Goal: Task Accomplishment & Management: Manage account settings

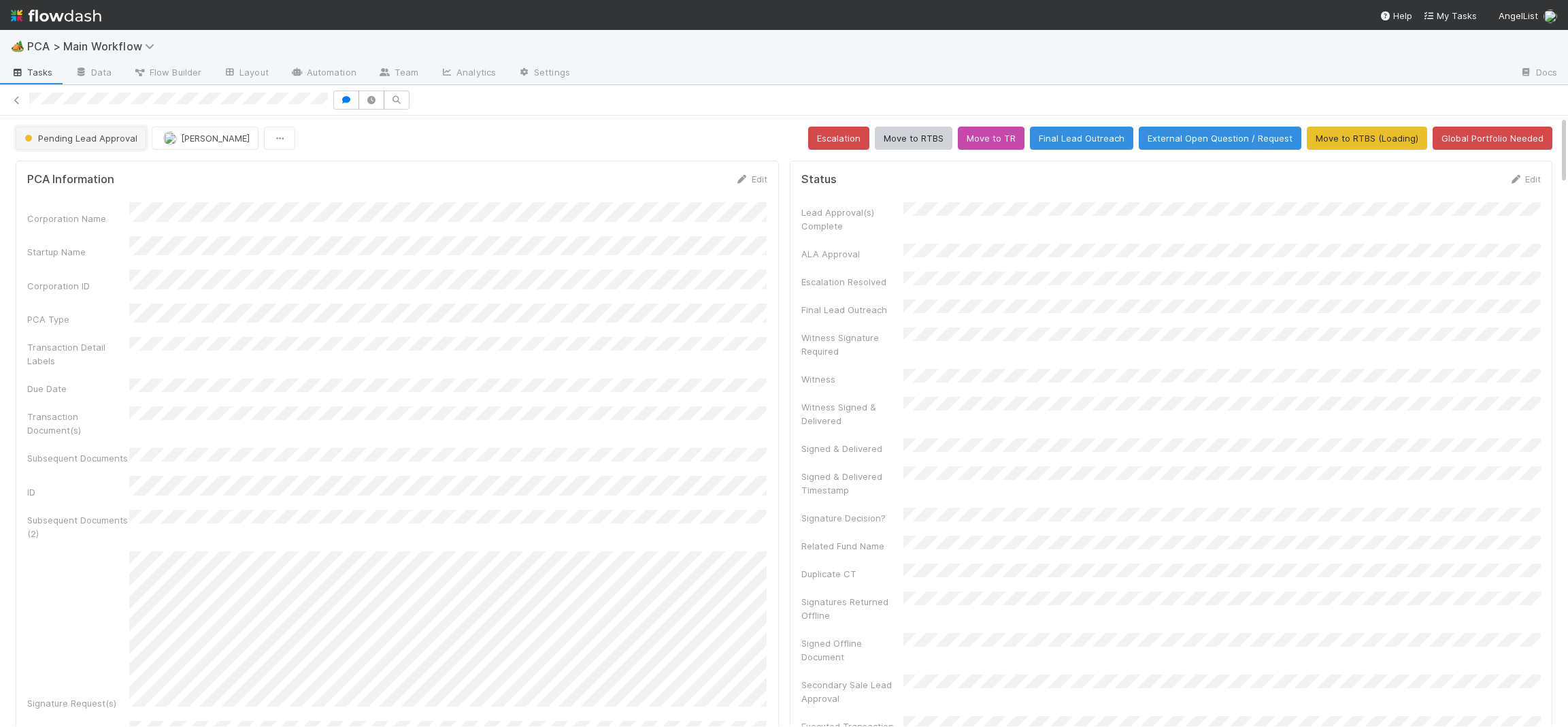
click at [116, 134] on span "Pending Lead Approval" at bounding box center [80, 138] width 116 height 11
click at [117, 171] on div "RTBS" at bounding box center [106, 173] width 192 height 25
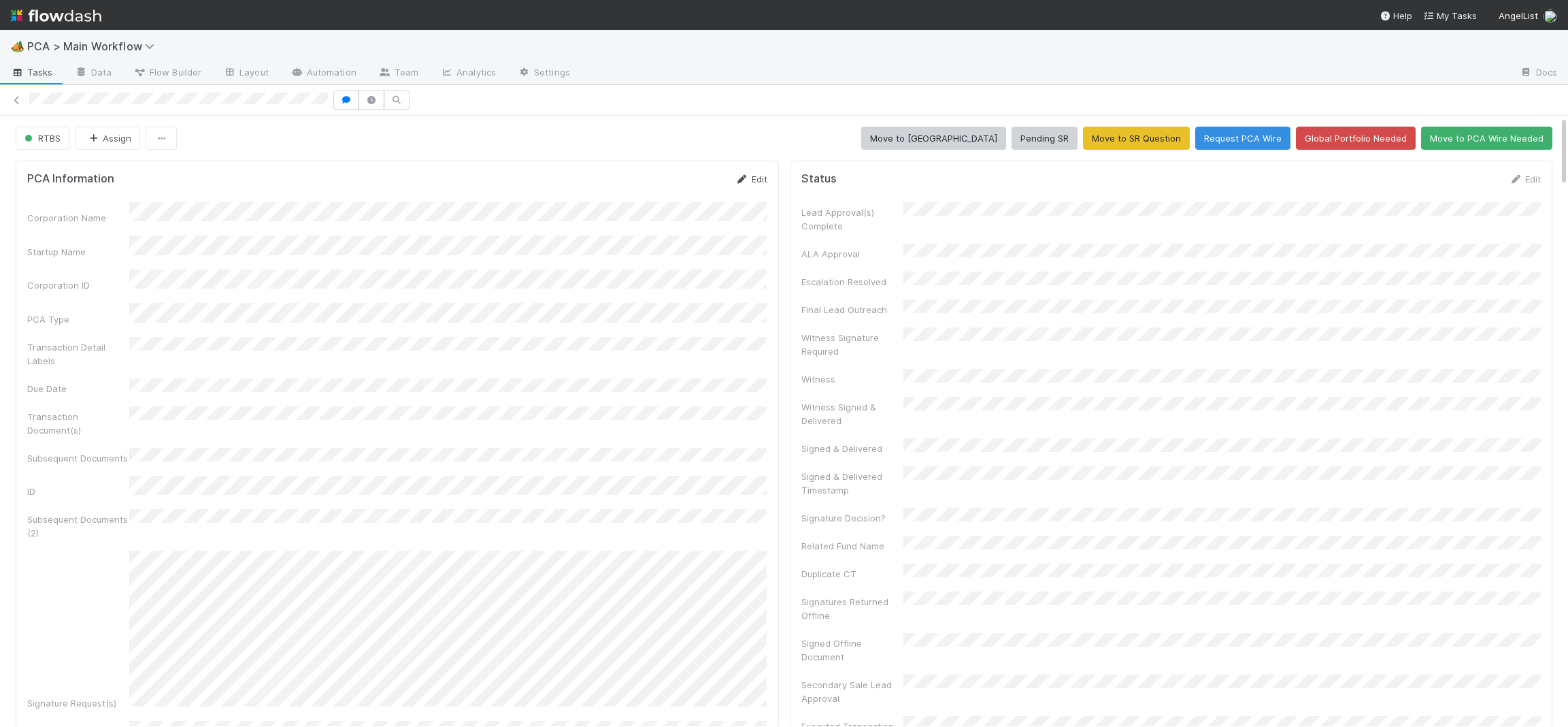
click at [746, 181] on icon at bounding box center [743, 179] width 14 height 9
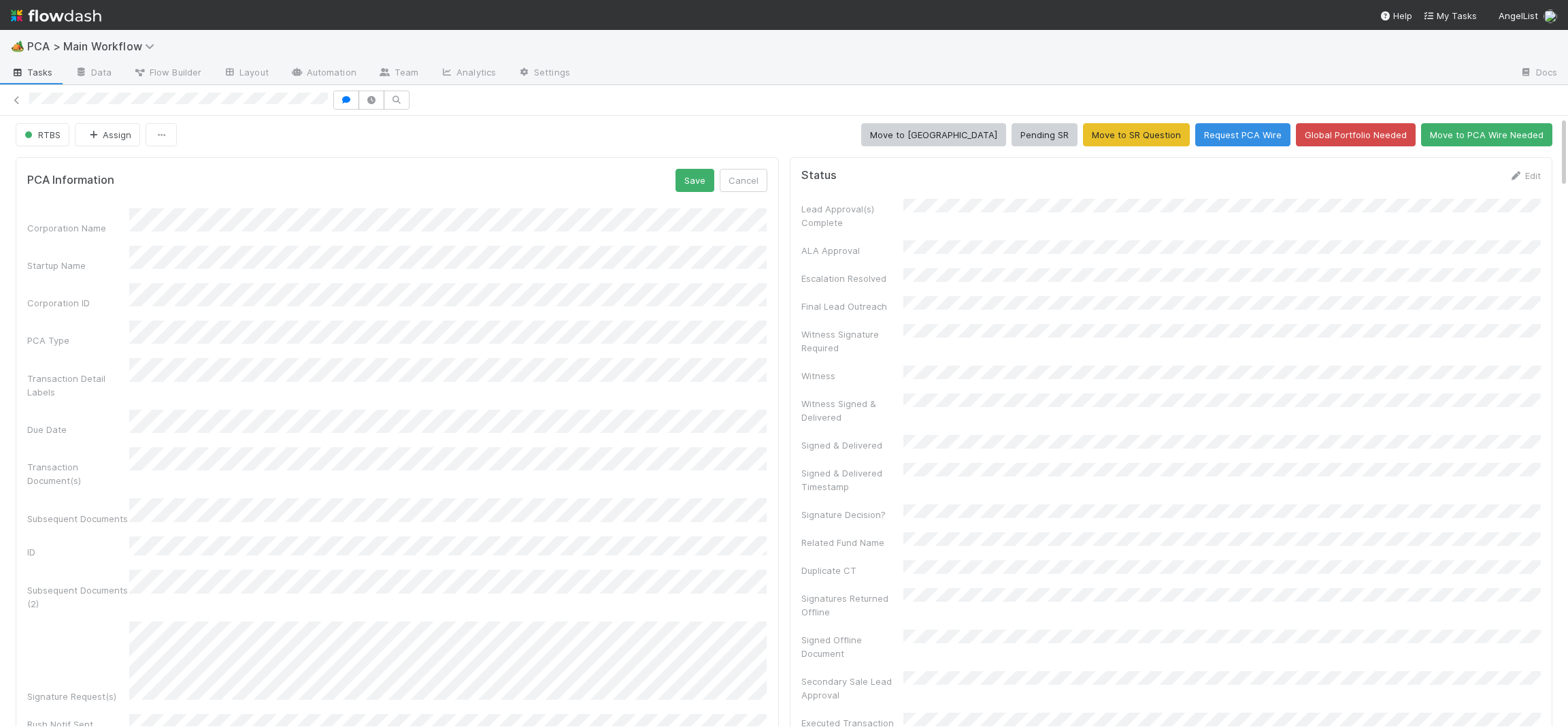
click at [779, 726] on html "🏕️ PCA > Main Workflow Tasks Data Flow Builder Layout Automation Team Analytics…" at bounding box center [784, 363] width 1568 height 727
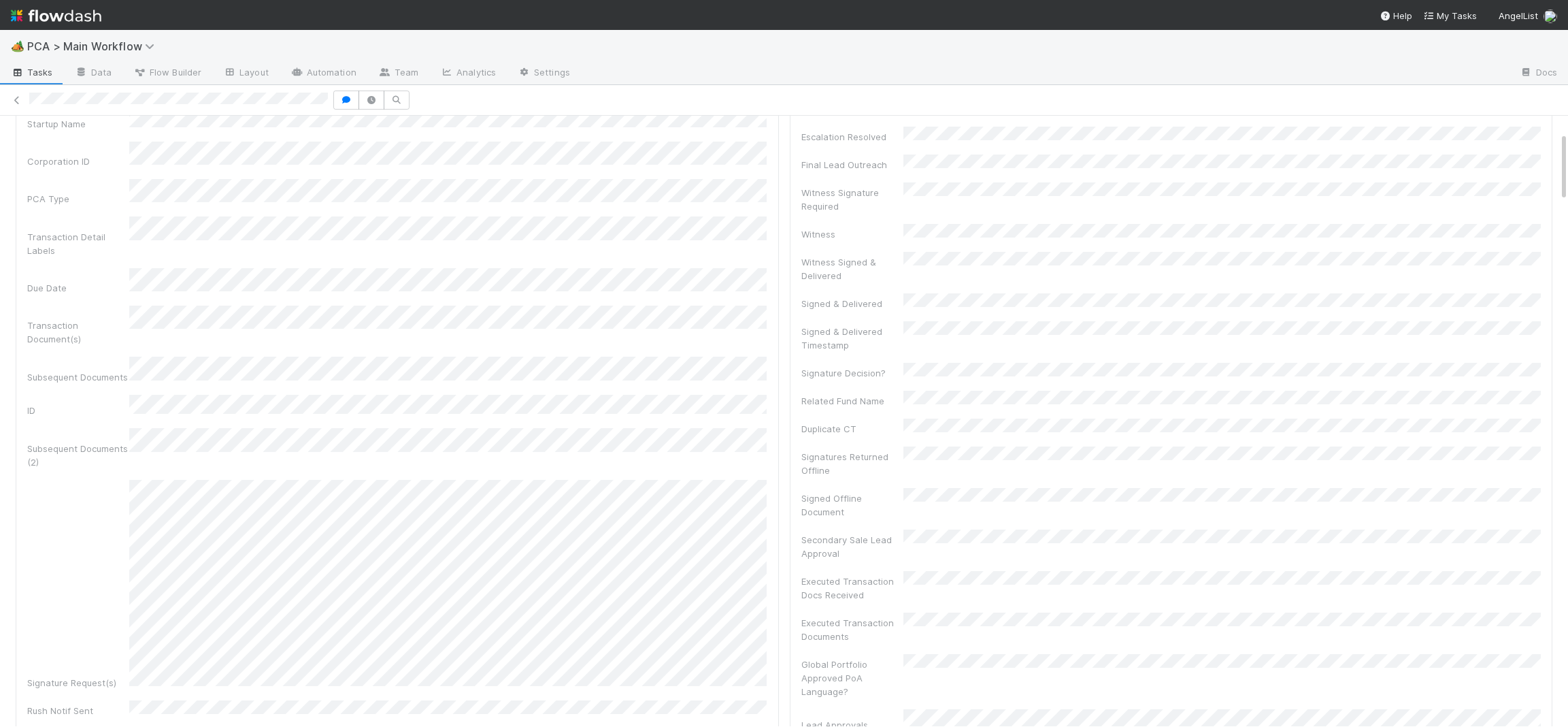
scroll to position [0, 0]
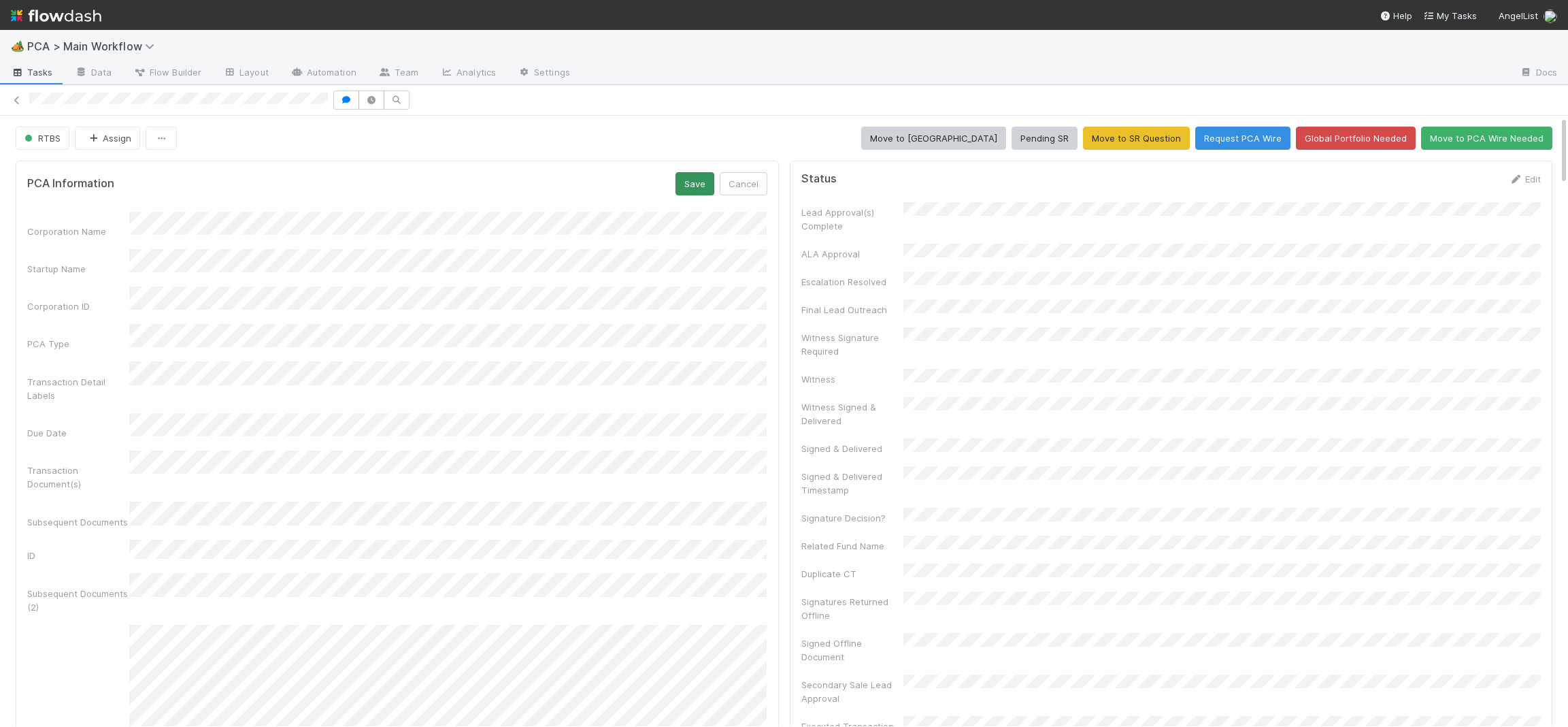
drag, startPoint x: 688, startPoint y: 200, endPoint x: 694, endPoint y: 182, distance: 19.0
click at [690, 197] on form "PCA Information Save Cancel Corporation Name Startup Name Corporation ID PCA Ty…" at bounding box center [397, 622] width 740 height 899
click at [694, 182] on button "Save" at bounding box center [694, 184] width 38 height 23
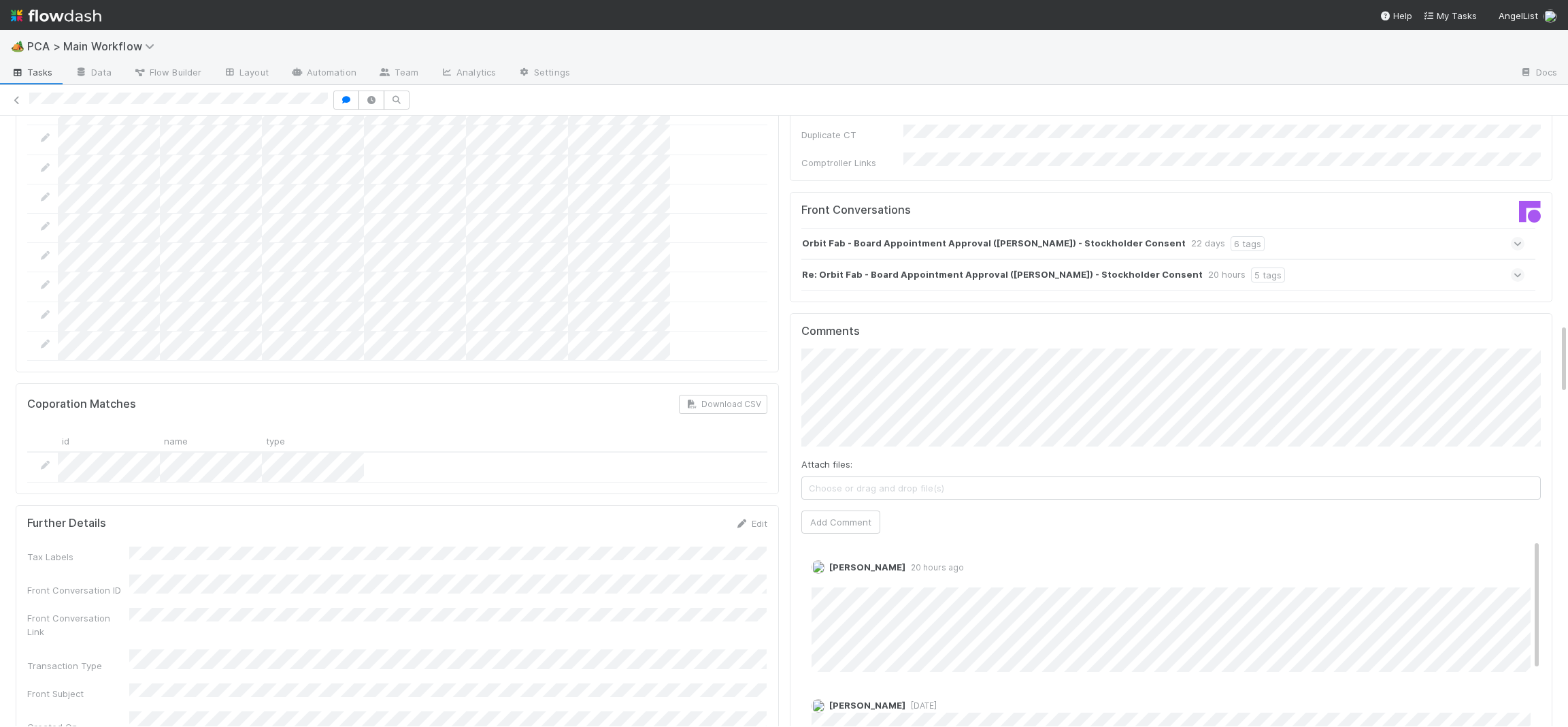
scroll to position [1887, 0]
click at [835, 567] on link "Edit" at bounding box center [830, 573] width 16 height 11
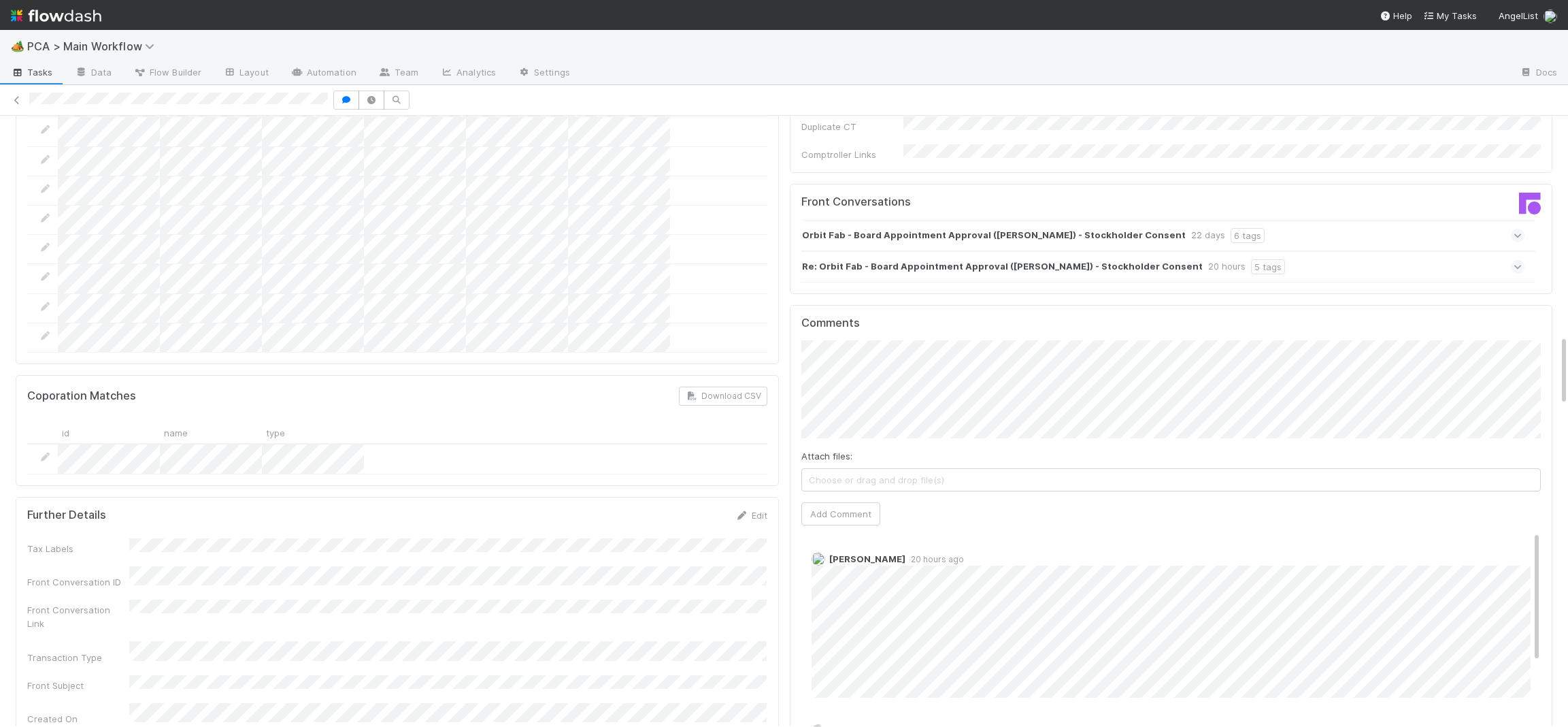
click at [797, 521] on div "Comments Attach files: Choose or drag and drop file(s) Add Comment Charlie Bell…" at bounding box center [1172, 560] width 764 height 510
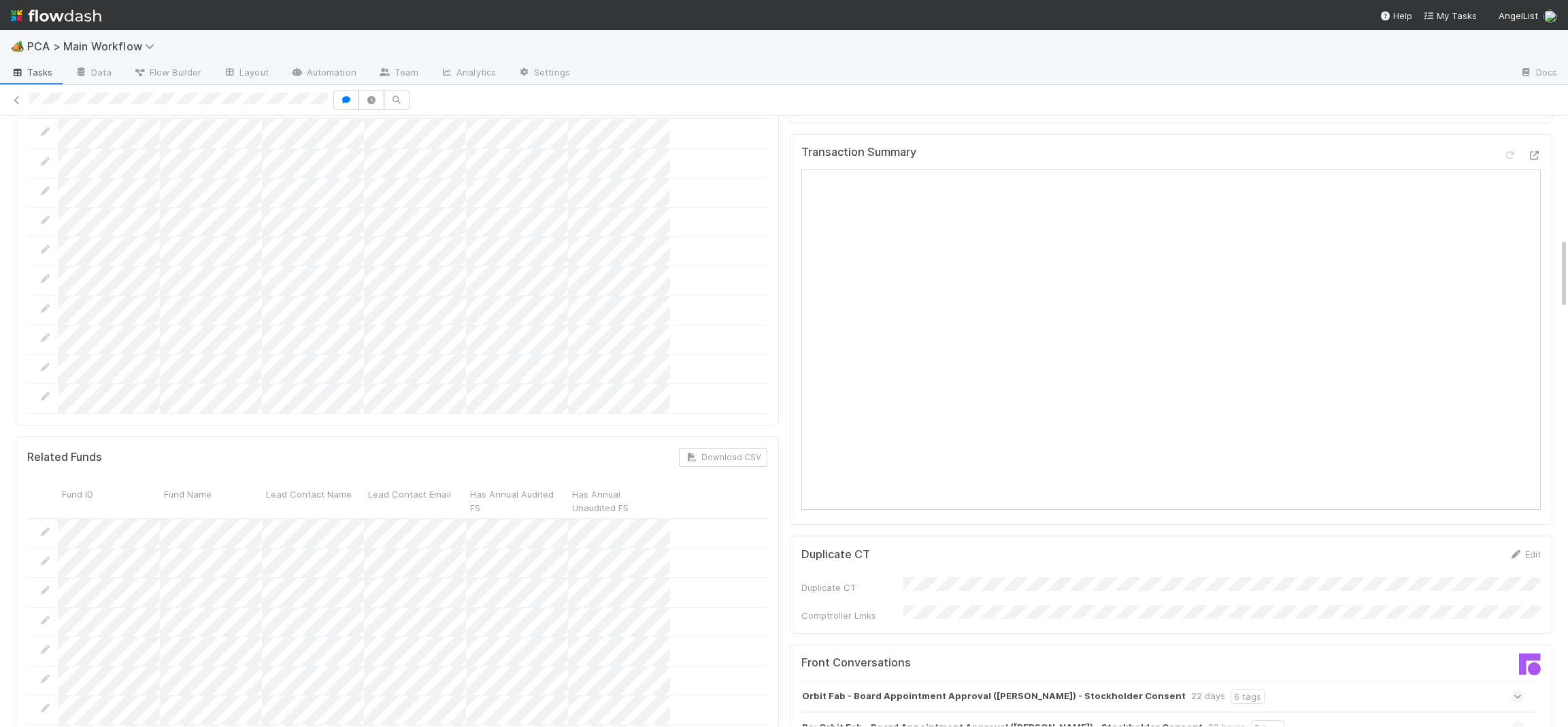
scroll to position [958, 0]
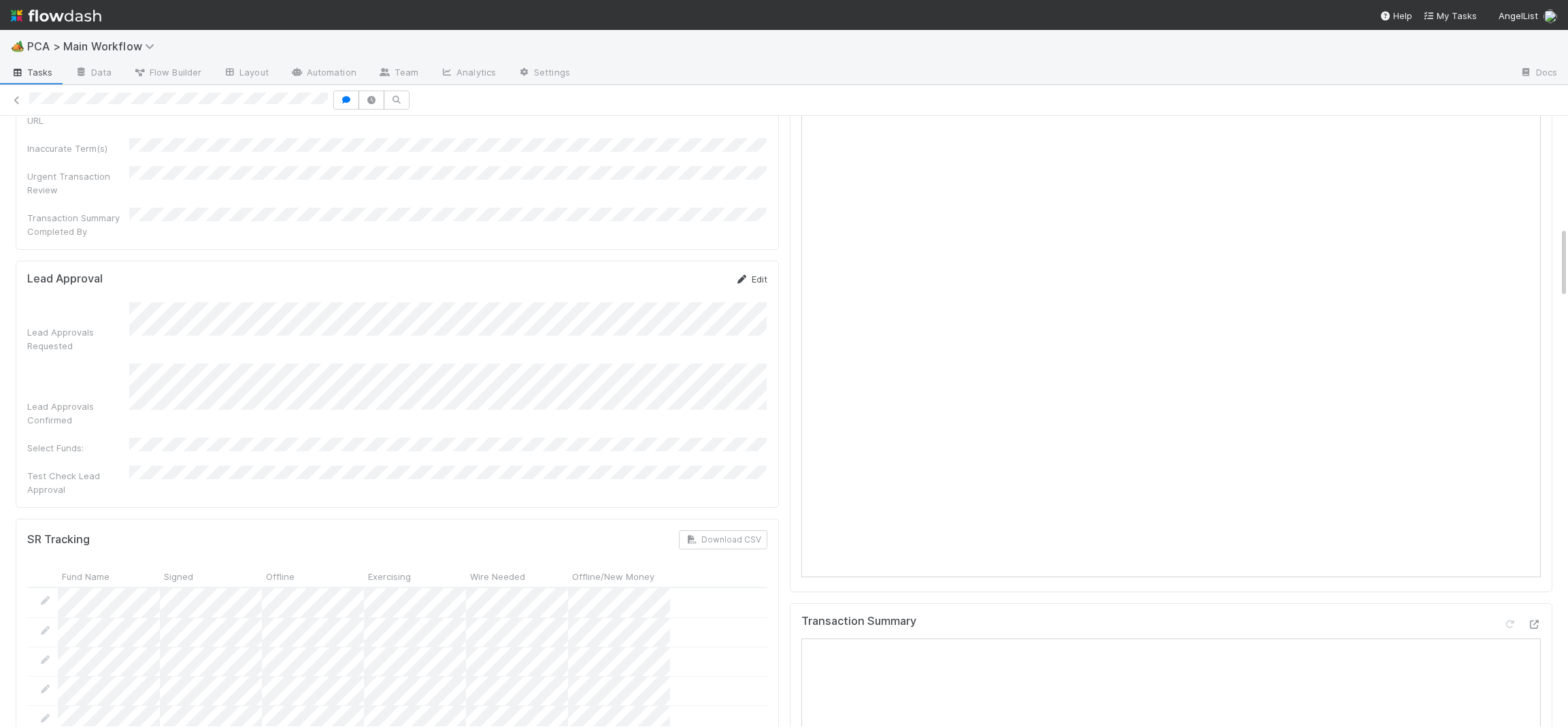
click at [746, 275] on icon at bounding box center [743, 279] width 14 height 9
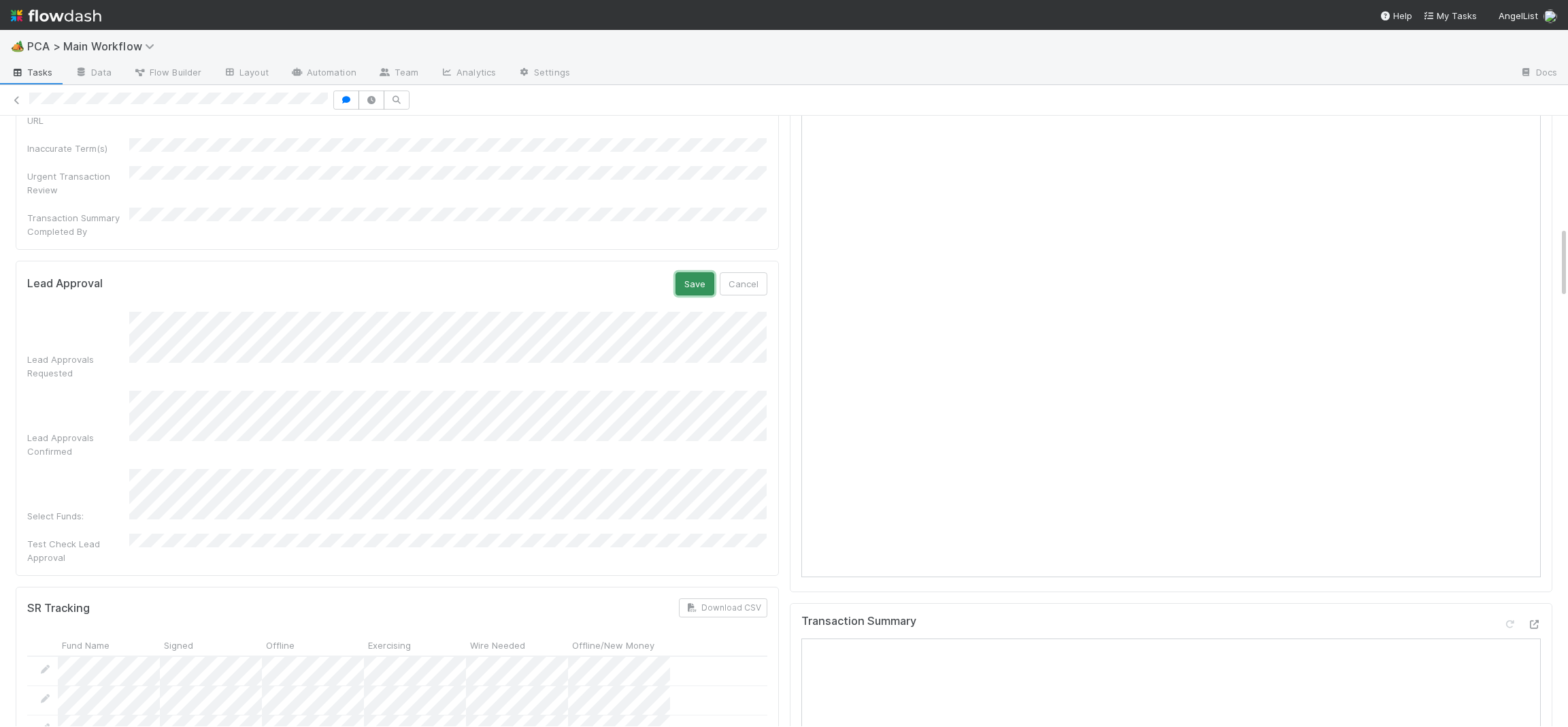
click at [700, 272] on button "Save" at bounding box center [694, 283] width 38 height 23
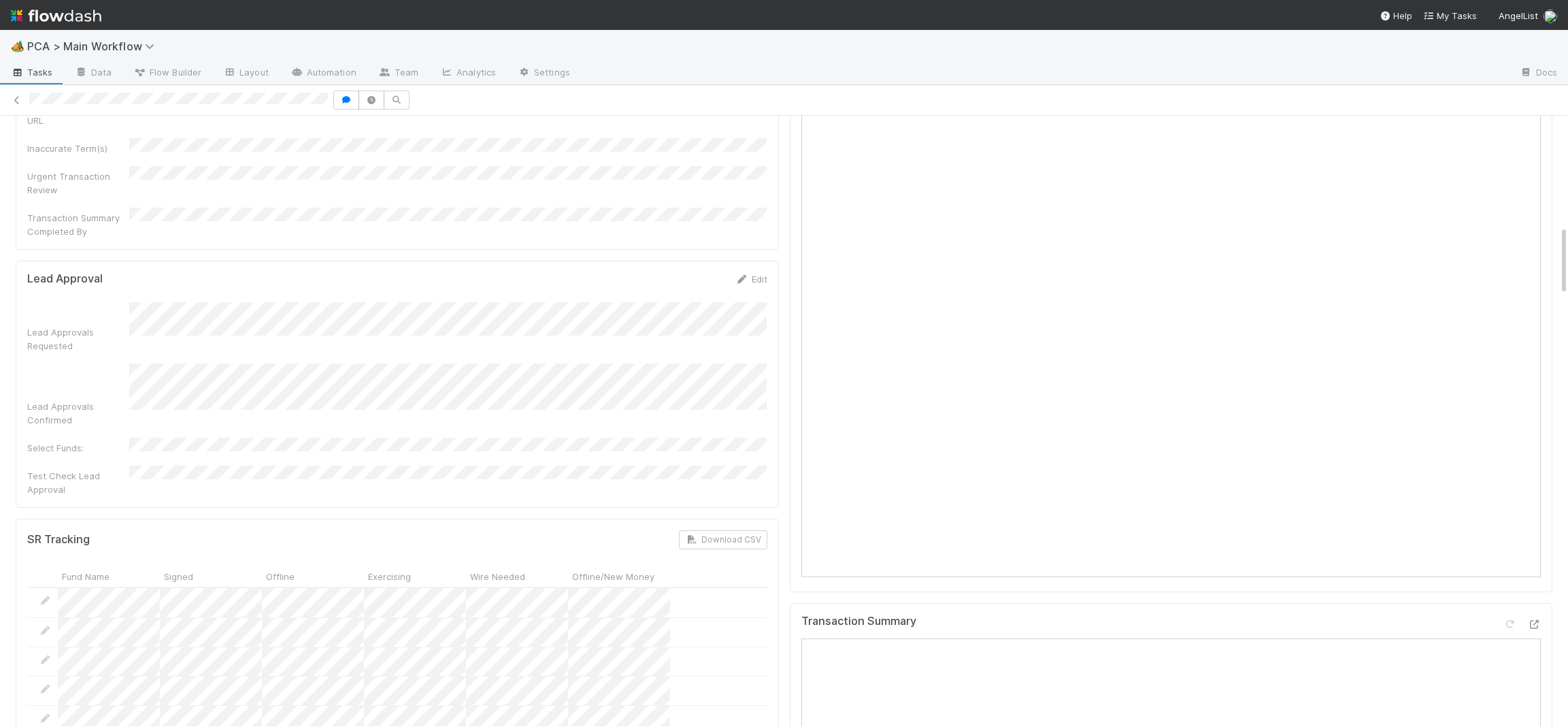
scroll to position [0, 0]
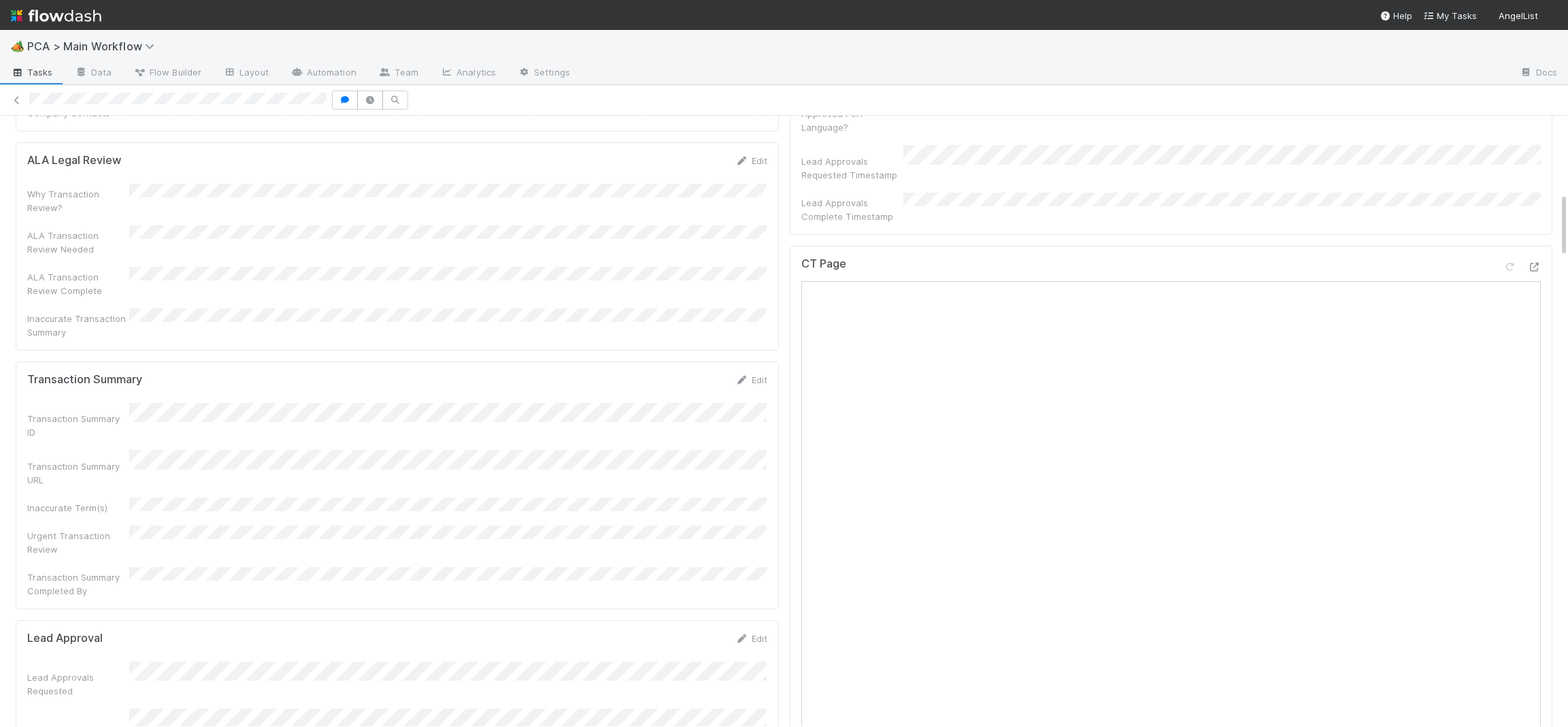
scroll to position [848, 0]
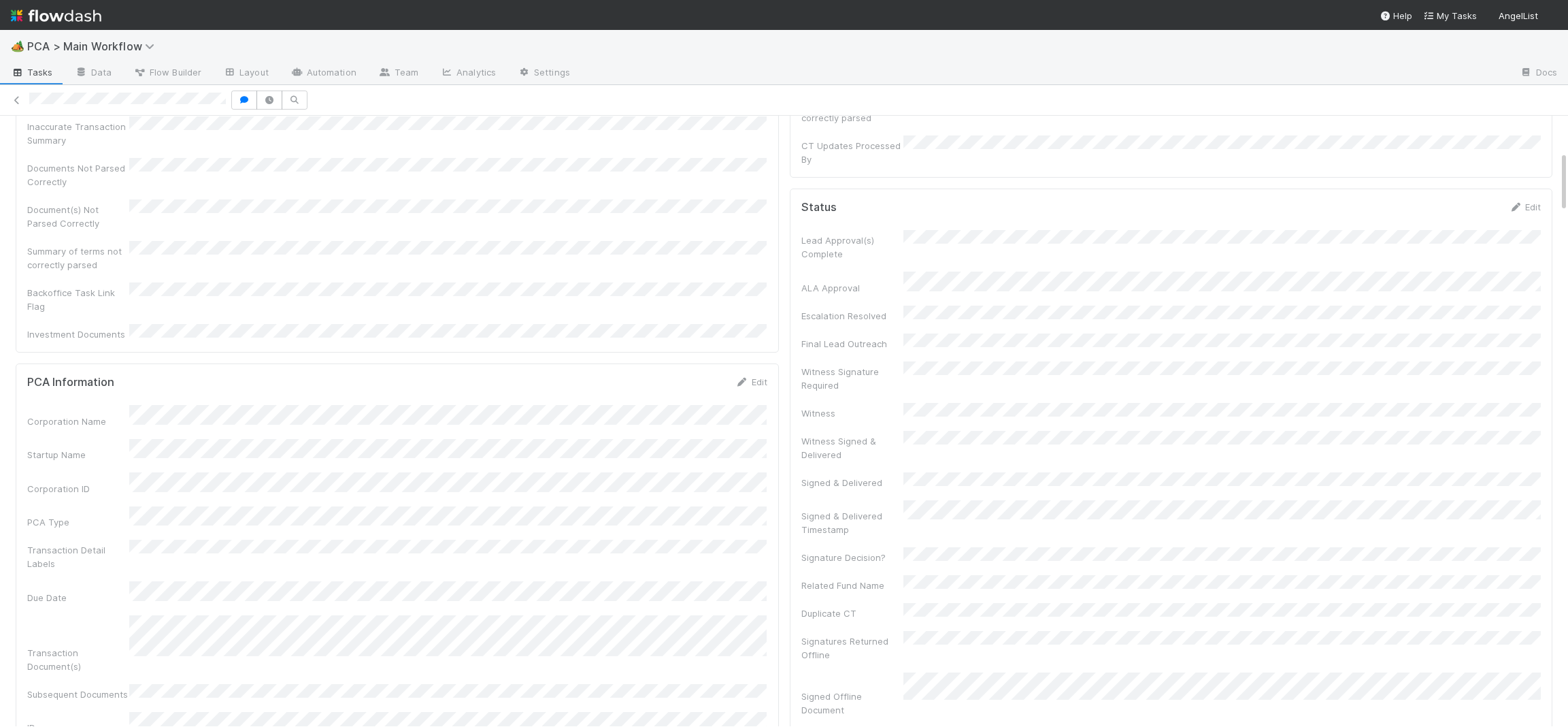
scroll to position [341, 0]
click at [1520, 205] on icon at bounding box center [1516, 209] width 14 height 9
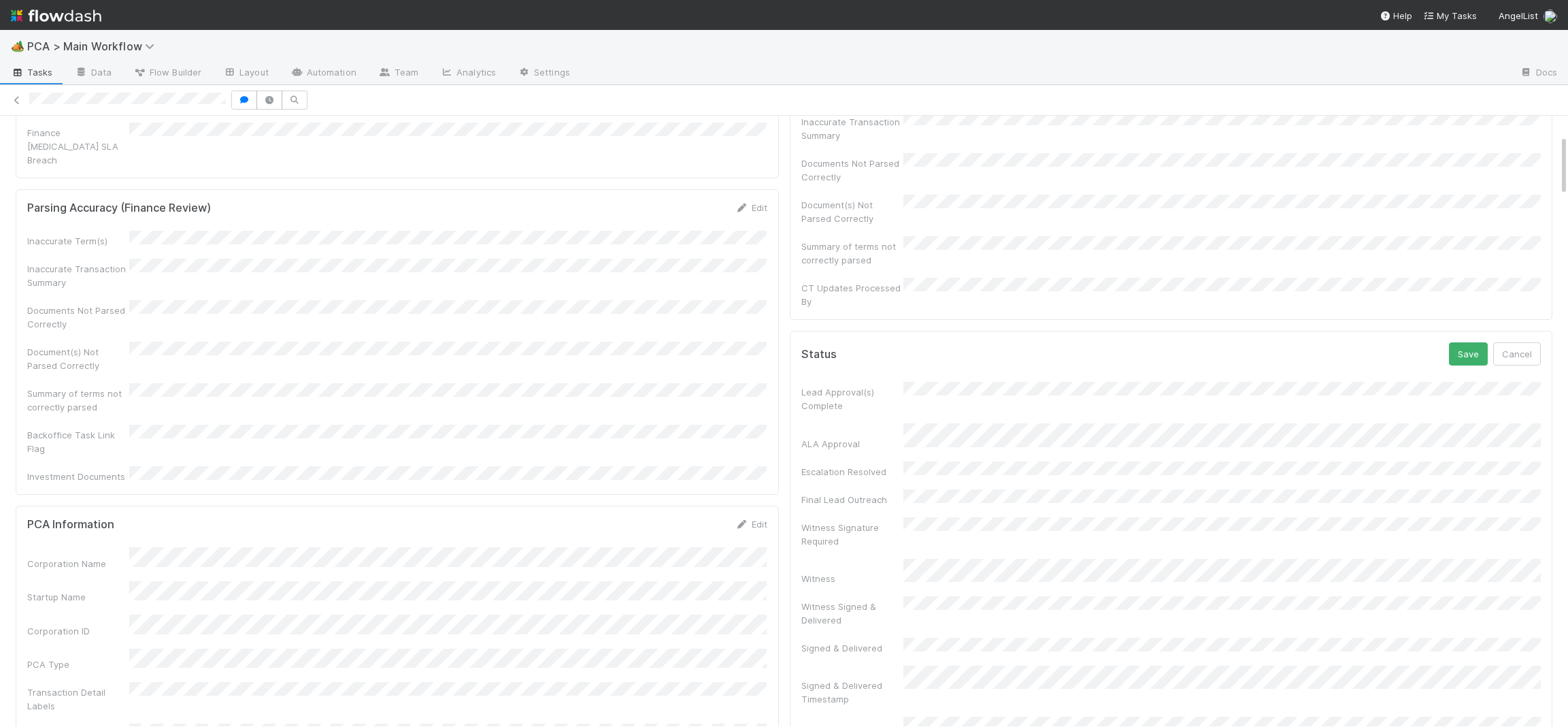
scroll to position [192, 0]
click at [1461, 352] on button "Save" at bounding box center [1468, 363] width 38 height 23
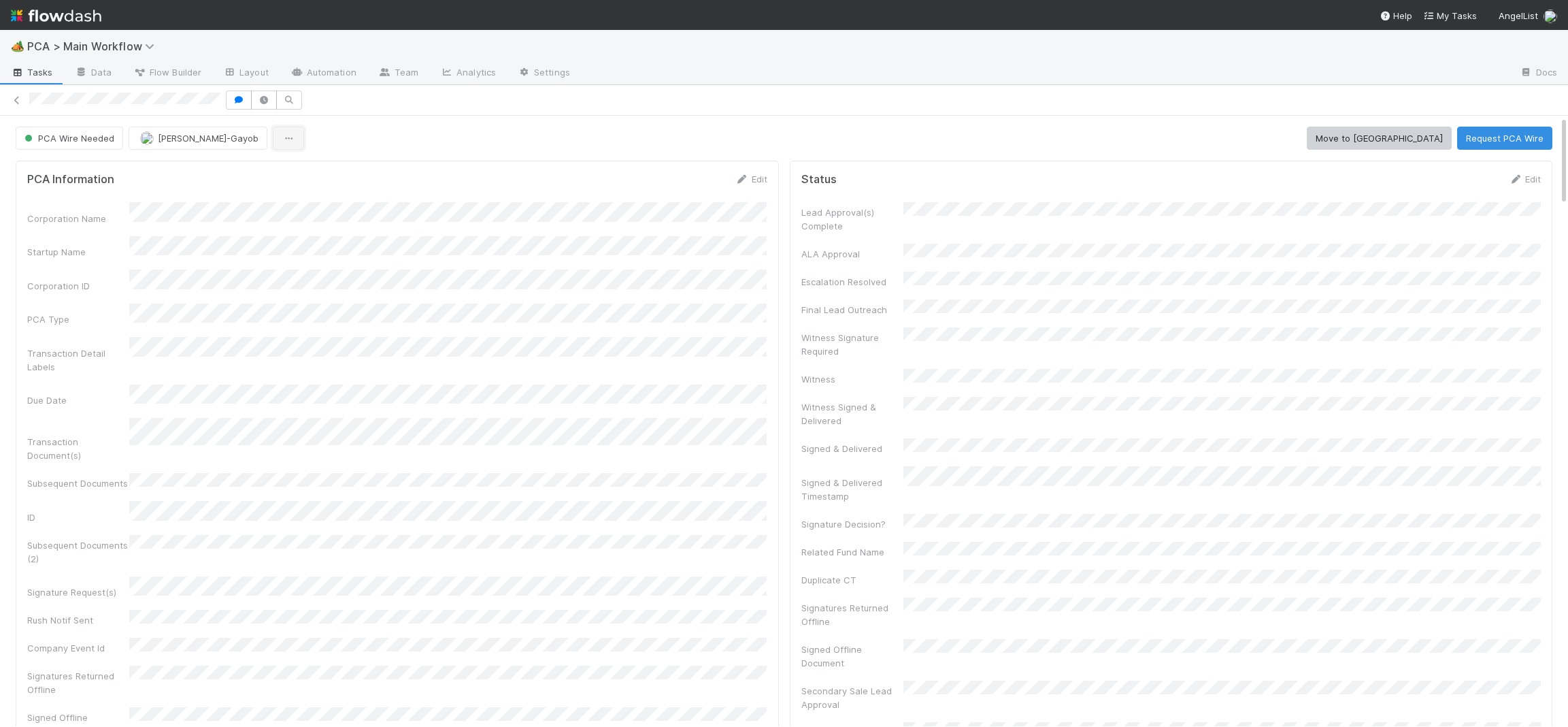
click at [273, 146] on button "button" at bounding box center [288, 138] width 32 height 23
click at [636, 179] on div "Duplicate Delete" at bounding box center [784, 363] width 1568 height 727
click at [1478, 142] on button "Request PCA Wire" at bounding box center [1505, 138] width 95 height 23
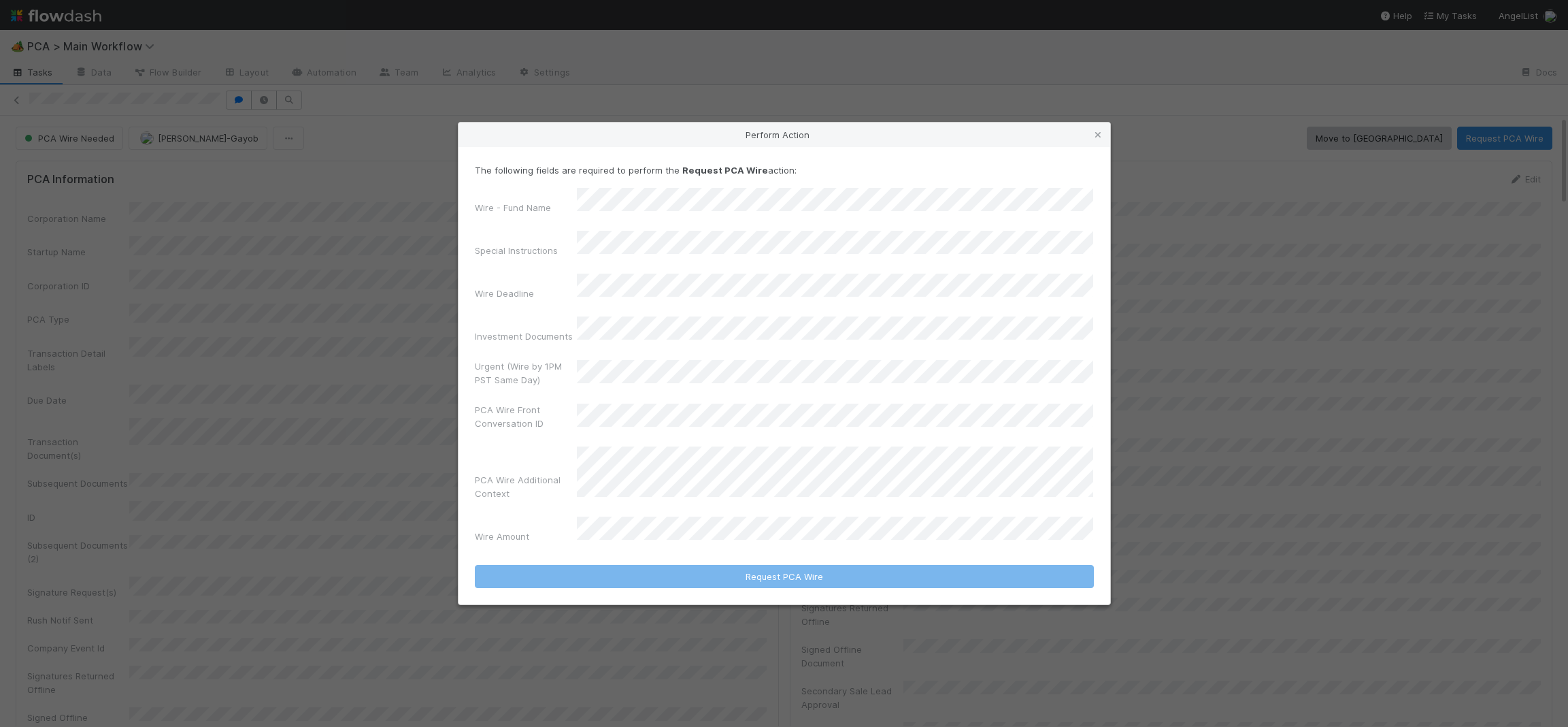
click at [674, 206] on div "The following fields are required to perform the Request PCA Wire action: Wire …" at bounding box center [785, 356] width 619 height 386
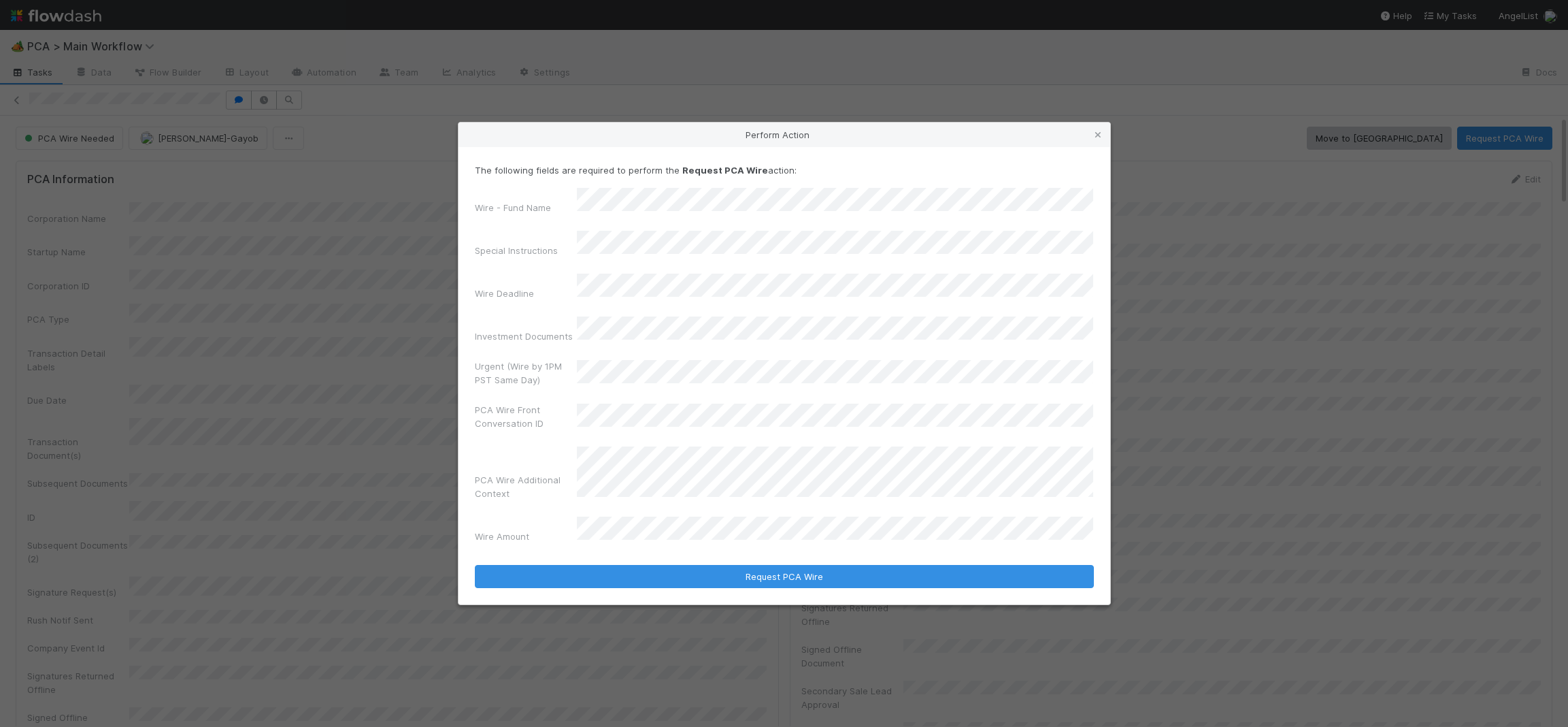
click at [666, 270] on div "Wire - Fund Name Special Instructions Wire Deadline Investment Documents Urgent…" at bounding box center [785, 368] width 619 height 362
click at [886, 450] on div "29" at bounding box center [881, 452] width 18 height 18
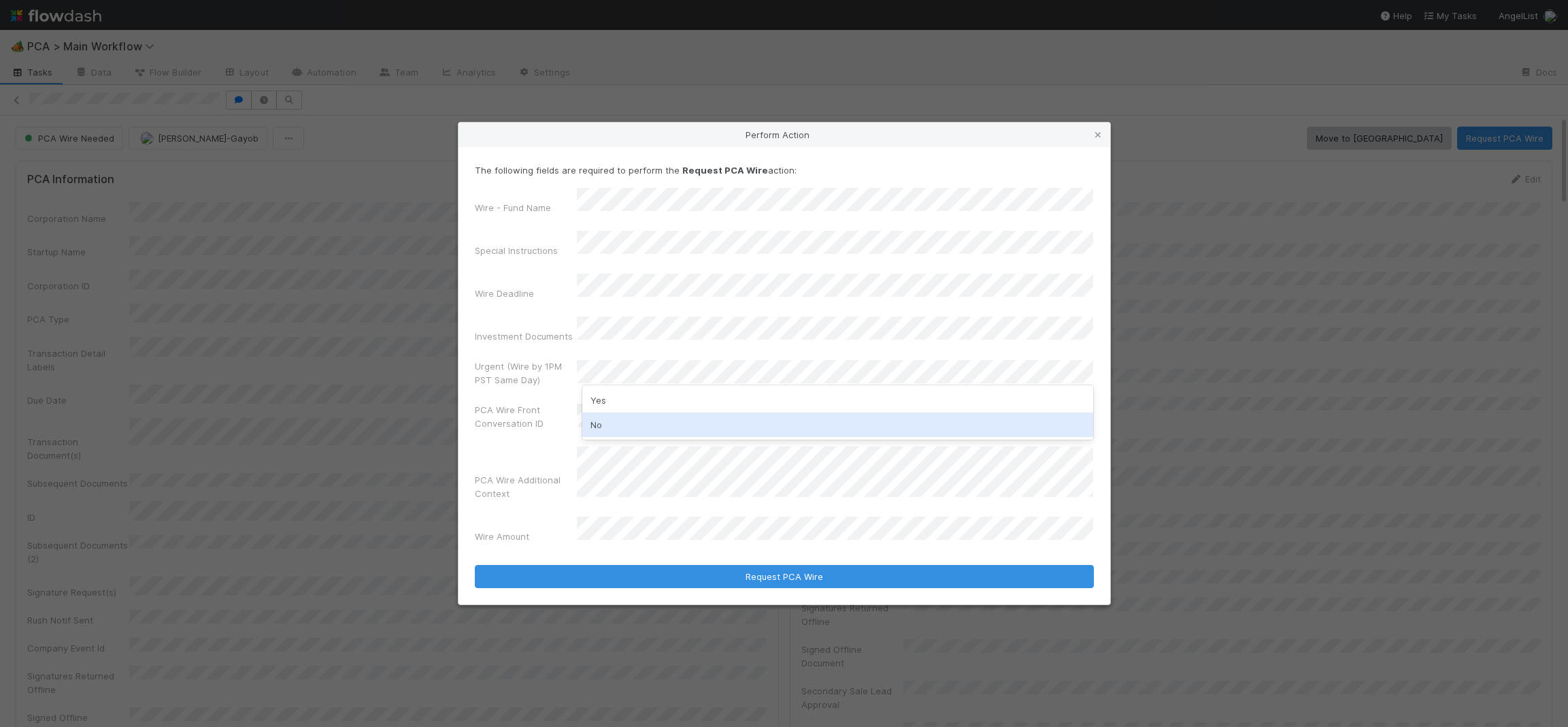
click at [645, 418] on div "No" at bounding box center [837, 424] width 511 height 25
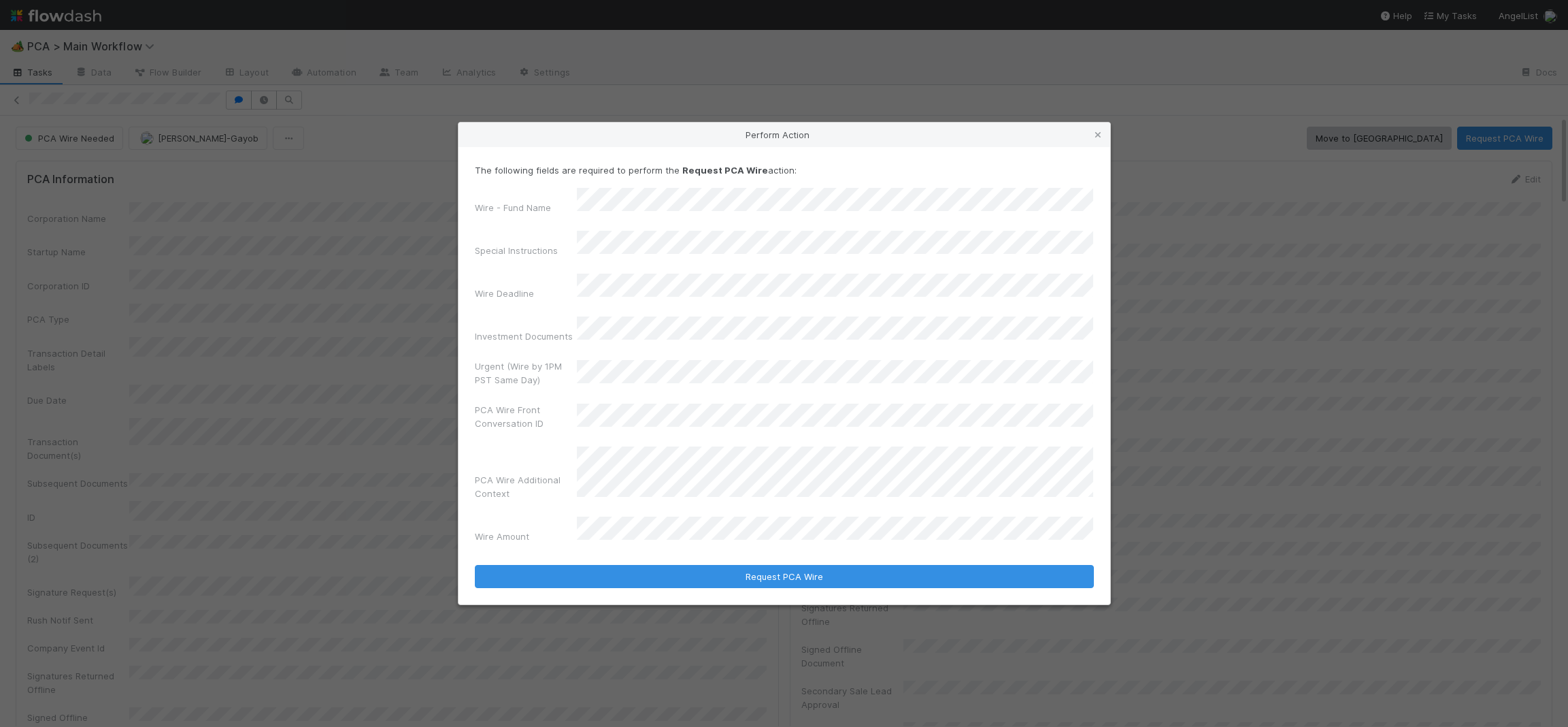
click at [756, 542] on form "The following fields are required to perform the Request PCA Wire action: Wire …" at bounding box center [785, 376] width 619 height 426
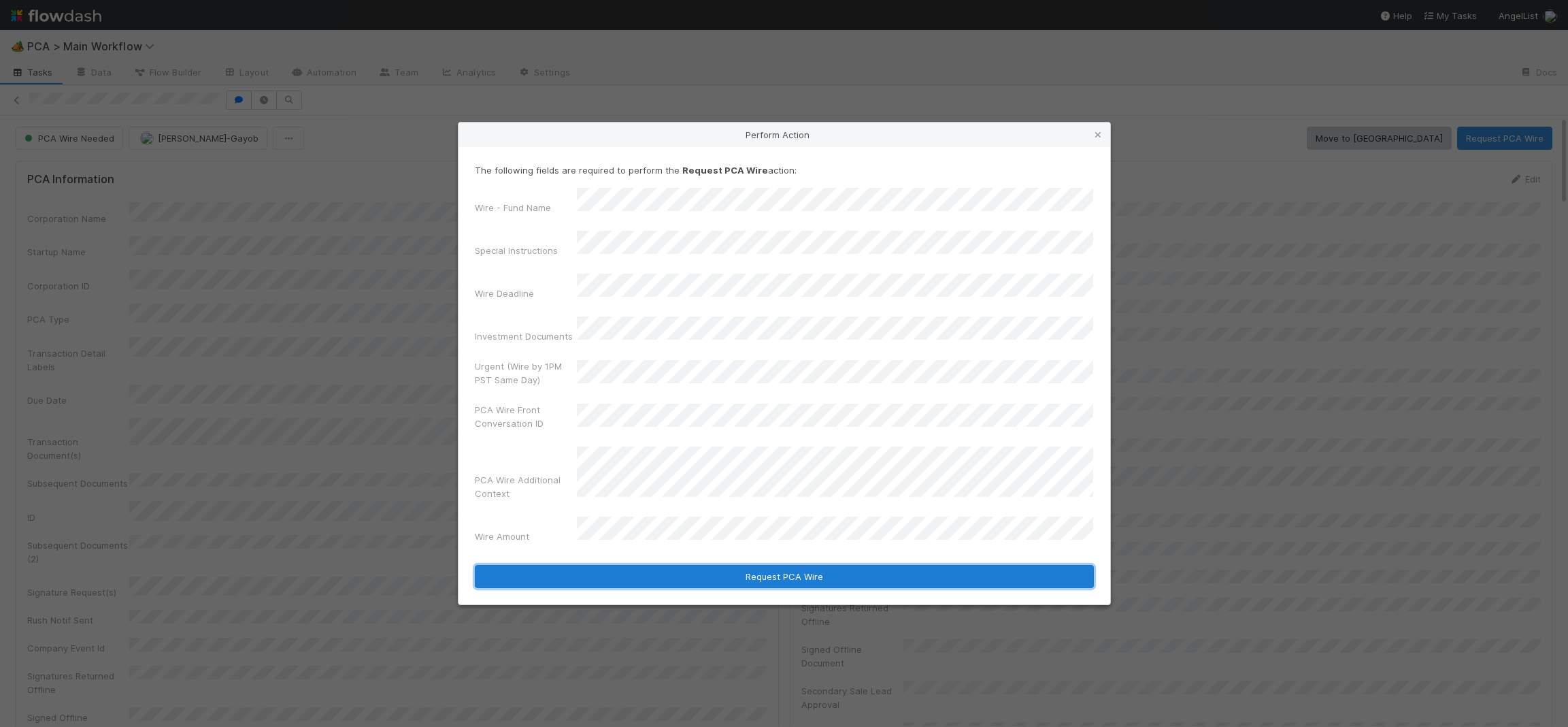
click at [764, 565] on button "Request PCA Wire" at bounding box center [785, 576] width 619 height 23
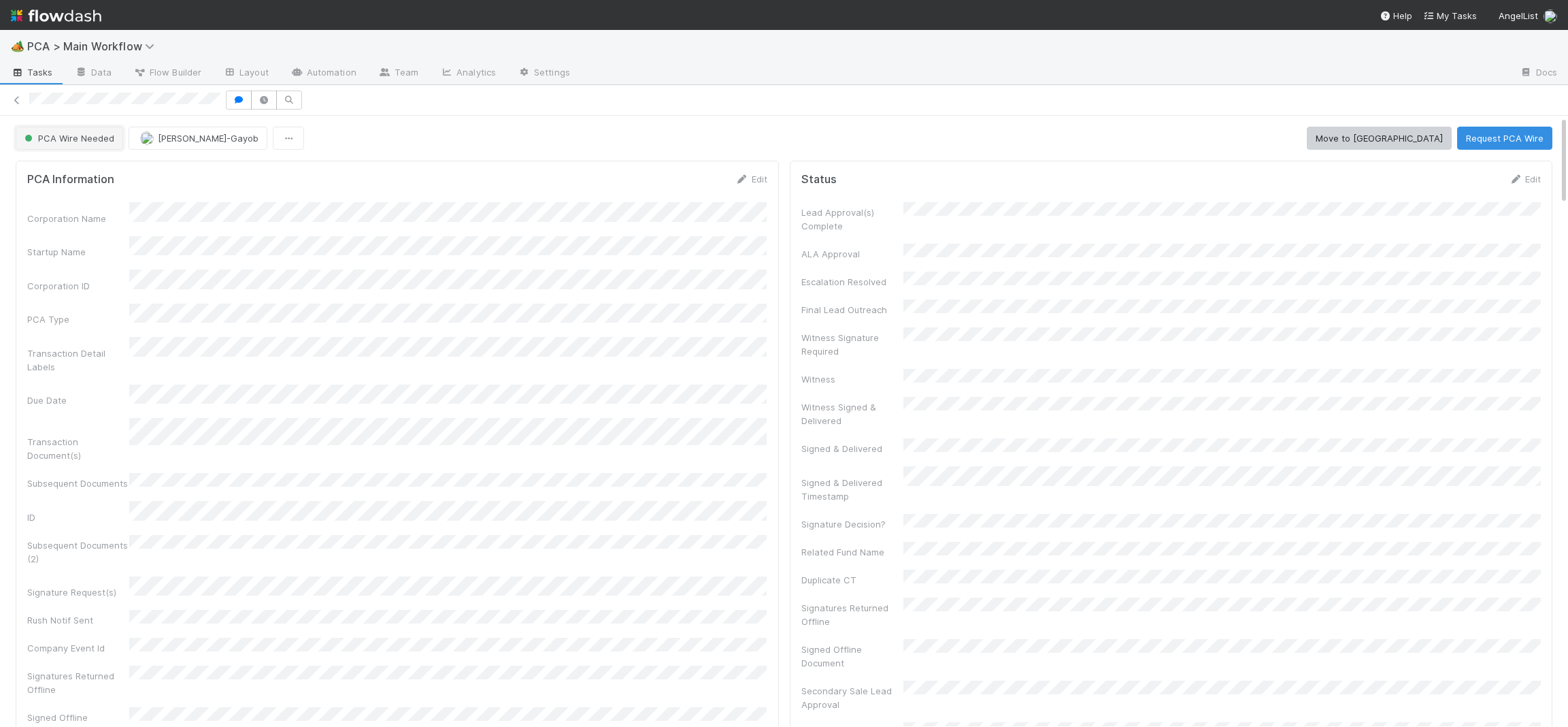
click at [66, 147] on button "PCA Wire Needed" at bounding box center [69, 138] width 108 height 23
click at [67, 179] on div "[MEDICAL_DATA]" at bounding box center [106, 173] width 192 height 25
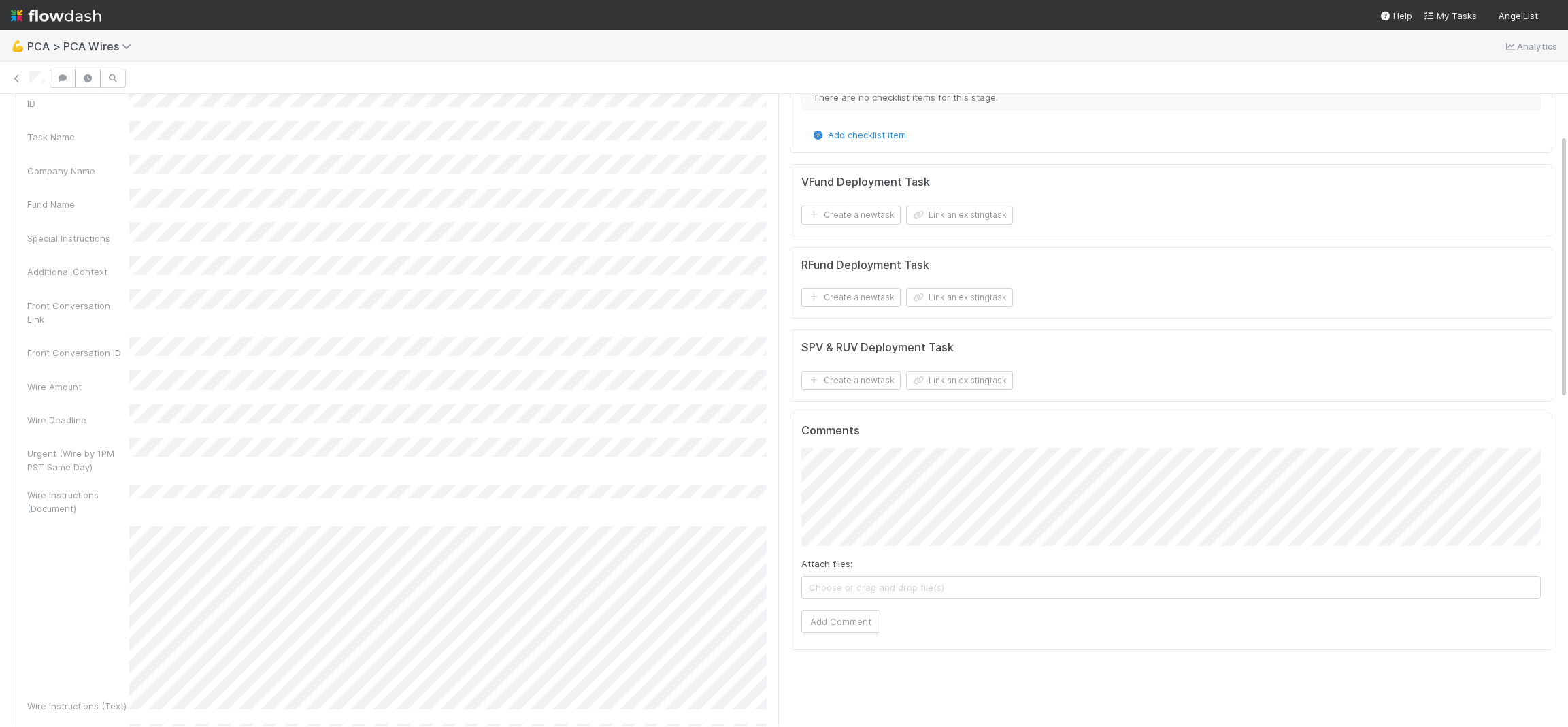
scroll to position [96, 0]
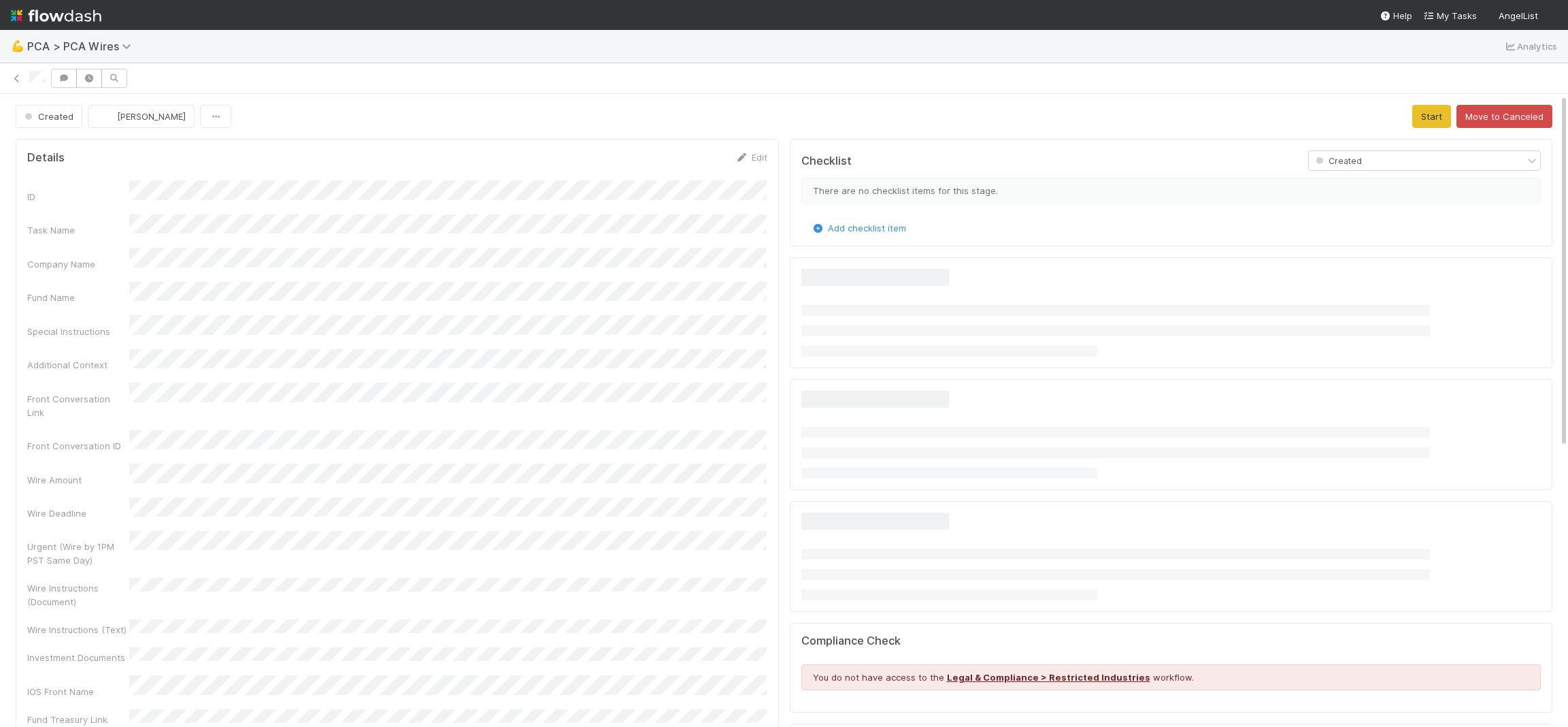
drag, startPoint x: 728, startPoint y: 177, endPoint x: 734, endPoint y: 172, distance: 7.8
click at [729, 176] on form "Details Edit ID Task Name Company Name Fund Name Special Instructions Additiona…" at bounding box center [397, 521] width 740 height 740
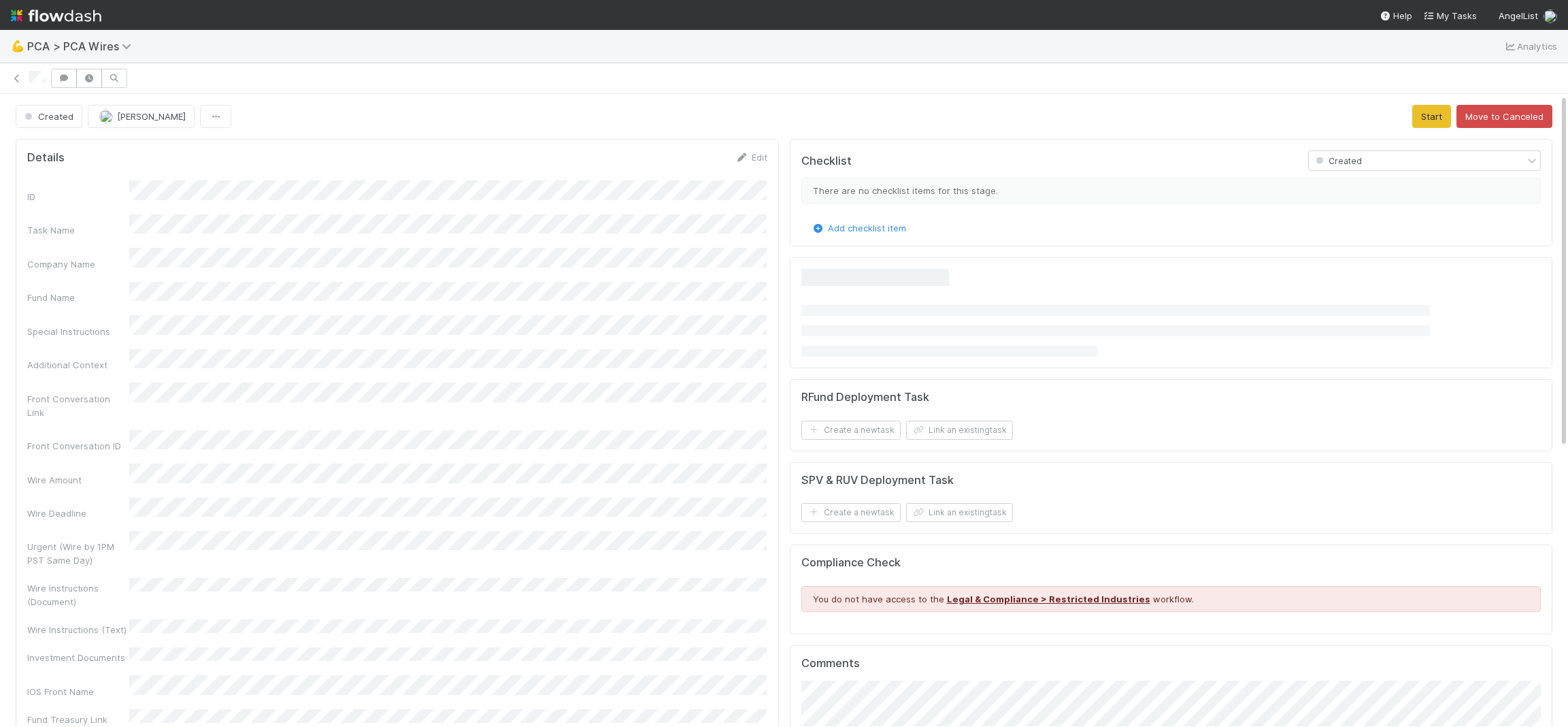
drag, startPoint x: 744, startPoint y: 160, endPoint x: 663, endPoint y: 180, distance: 83.4
click at [743, 160] on icon at bounding box center [743, 157] width 14 height 9
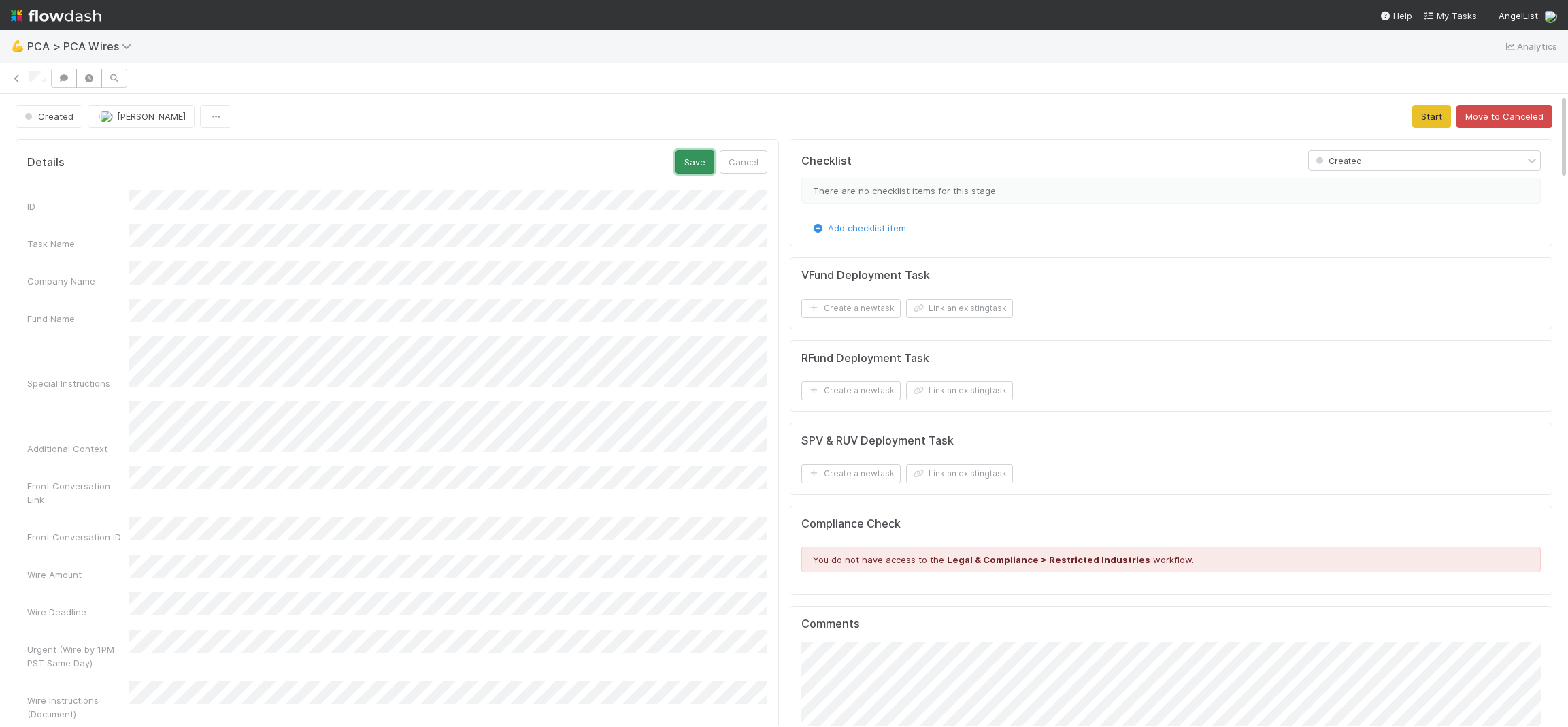
click at [694, 158] on button "Save" at bounding box center [694, 162] width 38 height 23
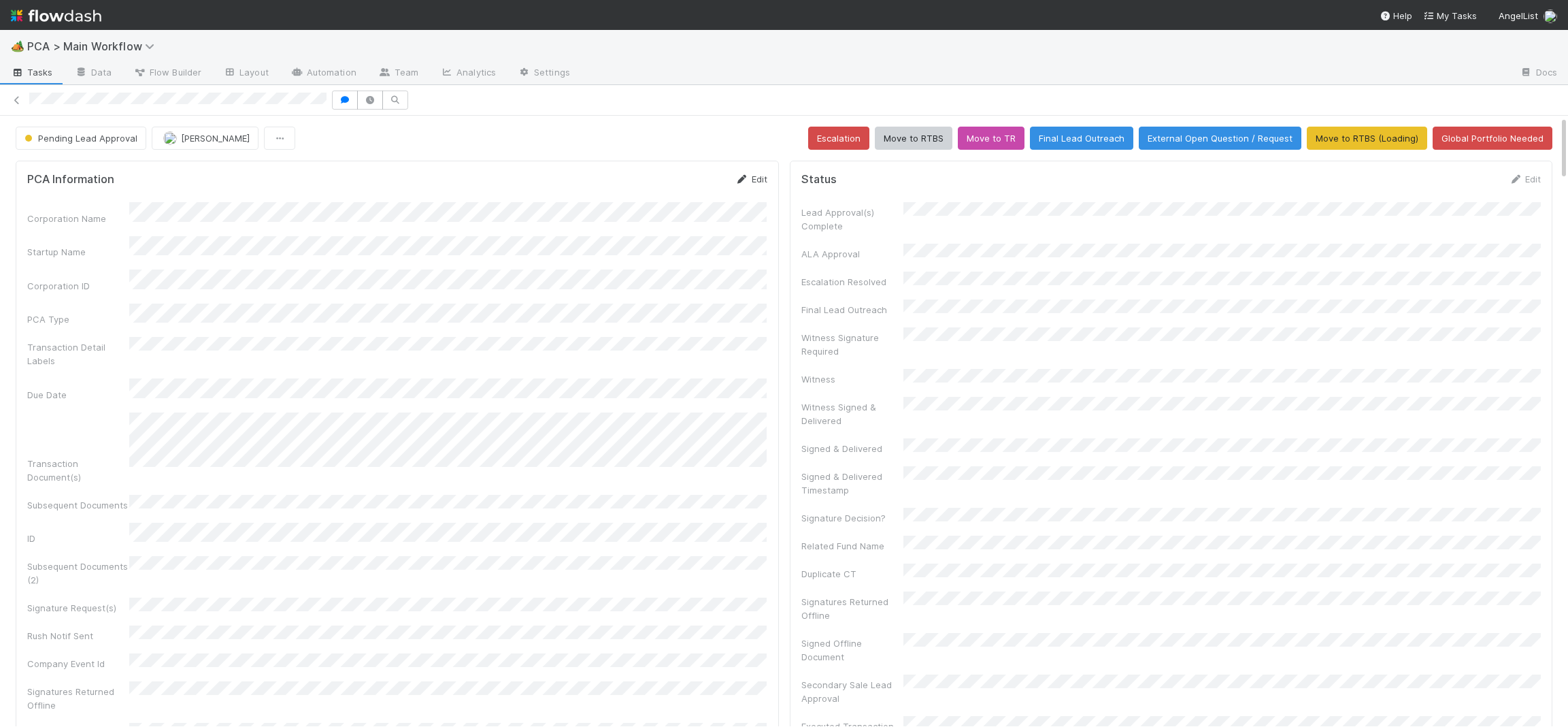
click at [752, 182] on link "Edit" at bounding box center [752, 179] width 32 height 11
click at [688, 182] on button "Save" at bounding box center [694, 184] width 38 height 23
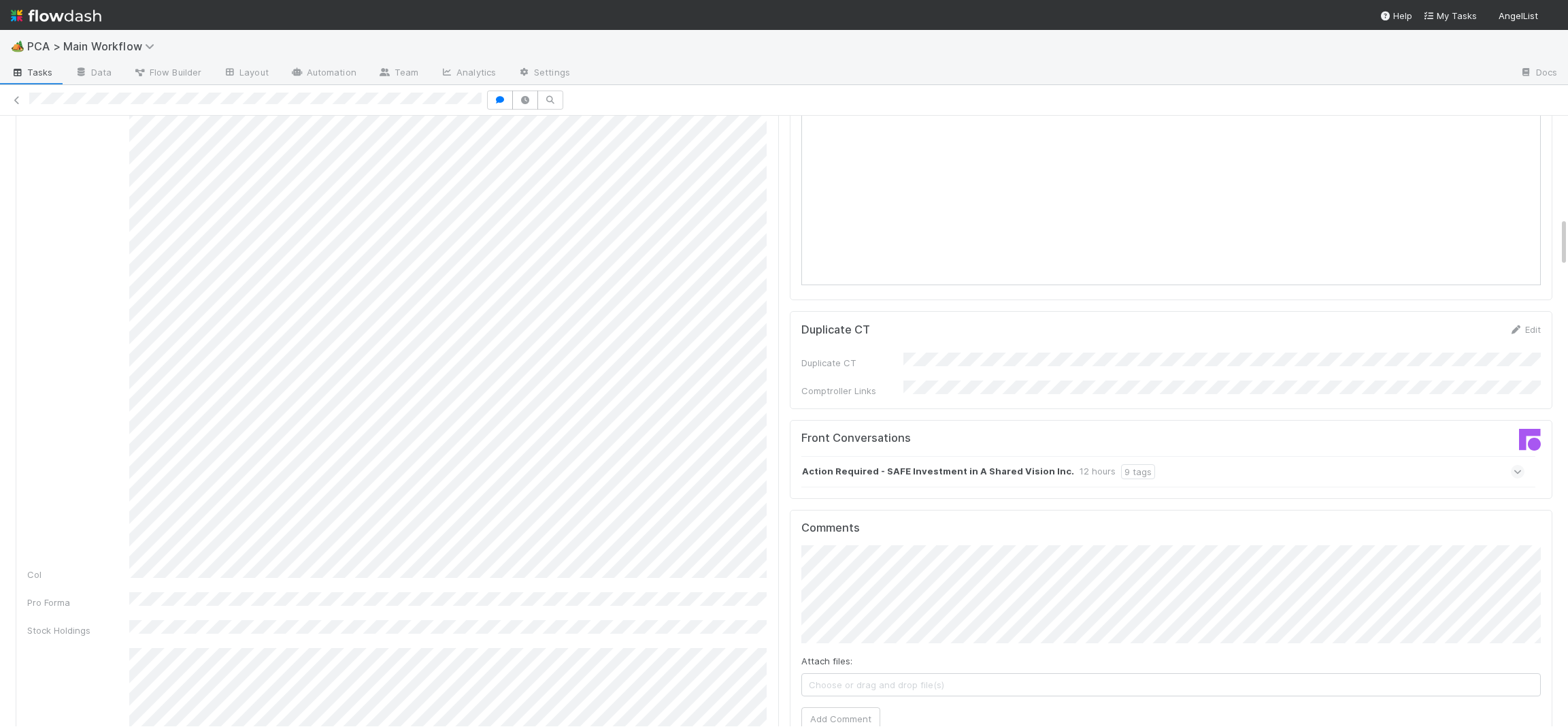
scroll to position [1419, 0]
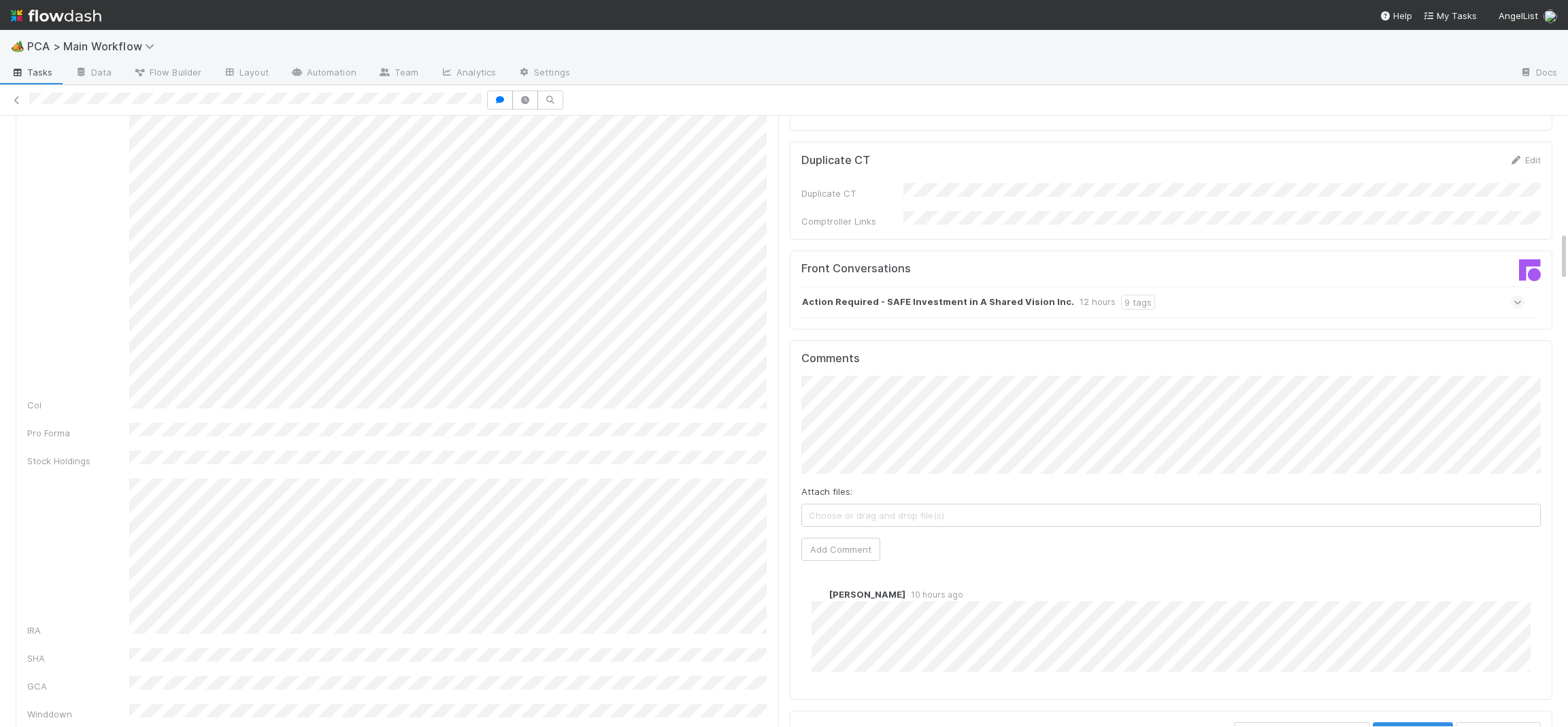
click at [898, 286] on div "Action Required - SAFE Investment in A Shared Vision Inc. 12 hours 9 tags" at bounding box center [1163, 302] width 724 height 32
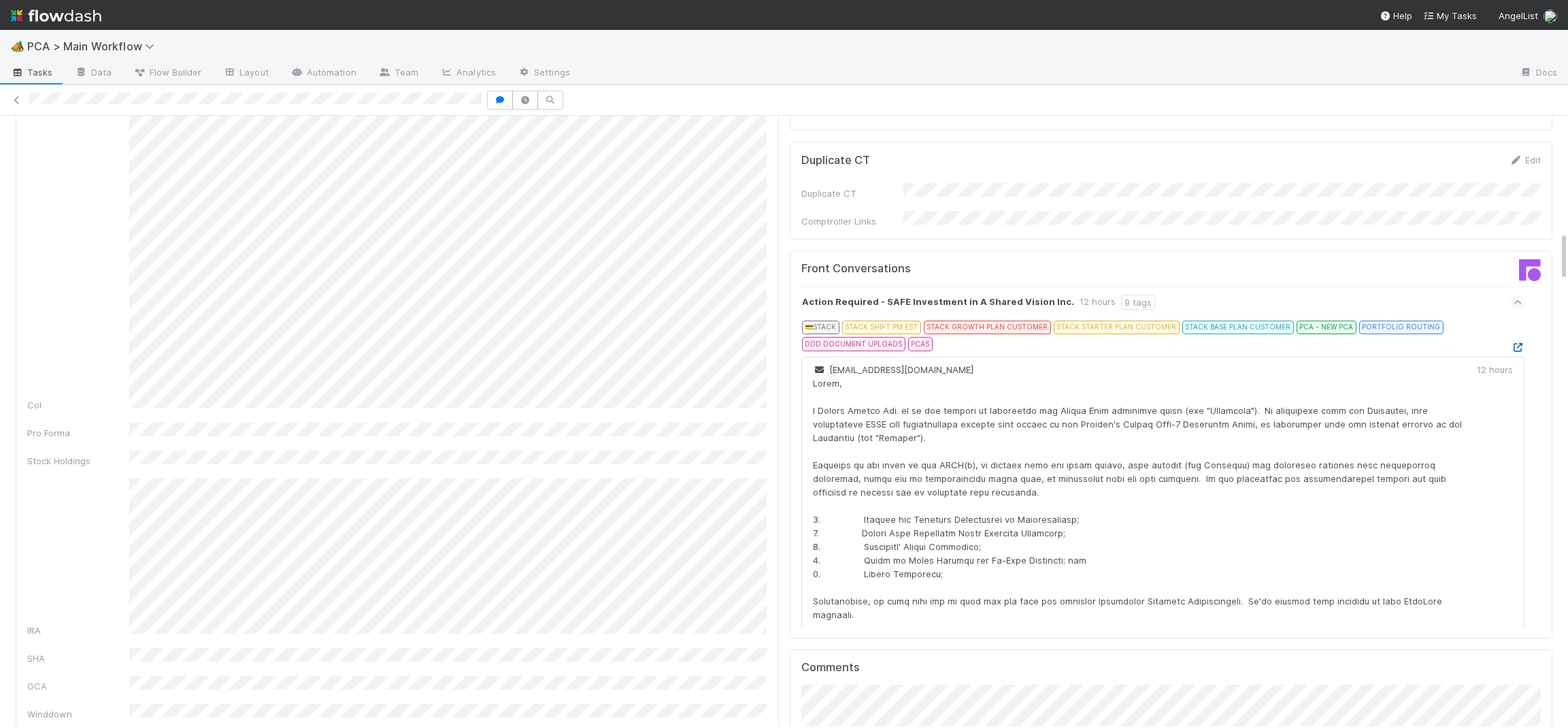
click at [1517, 343] on icon at bounding box center [1518, 347] width 14 height 9
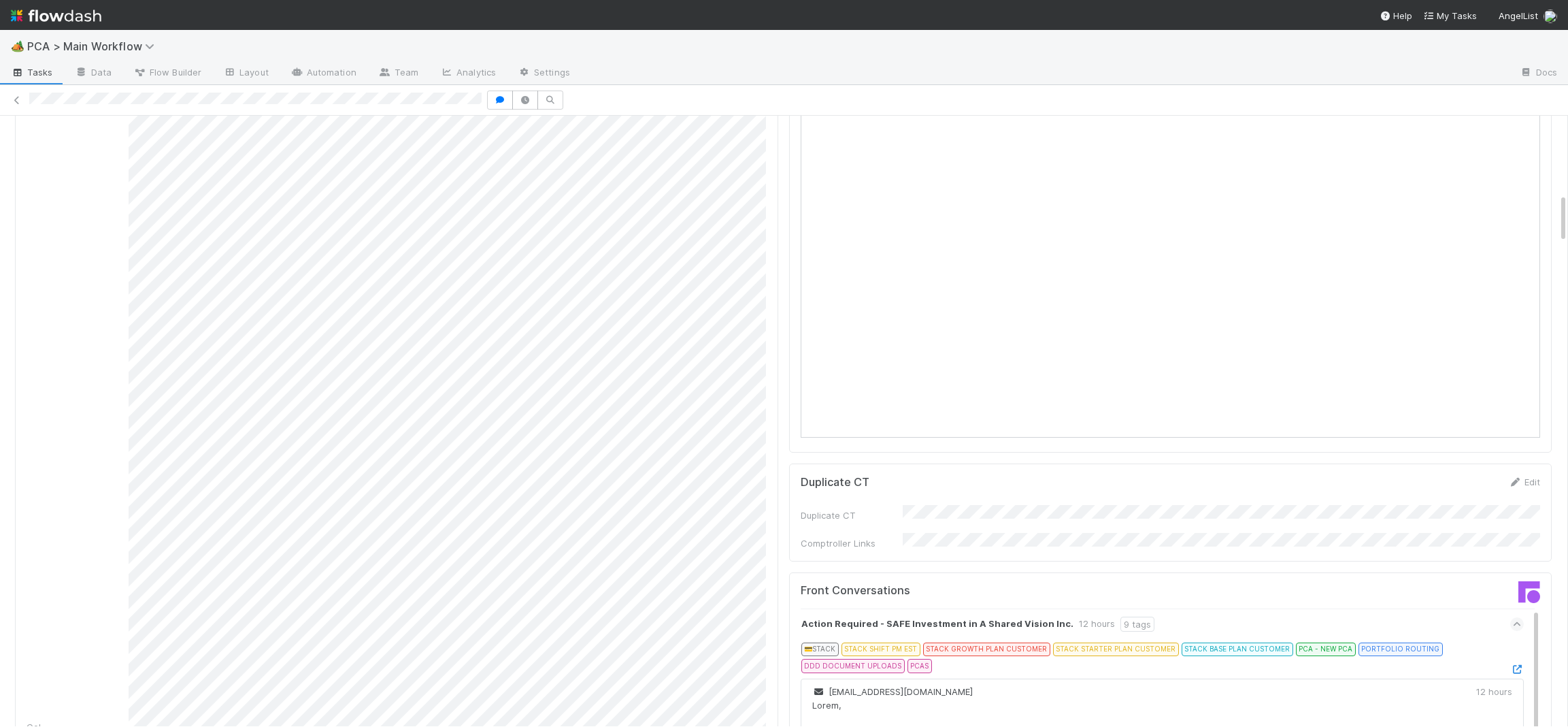
scroll to position [526, 0]
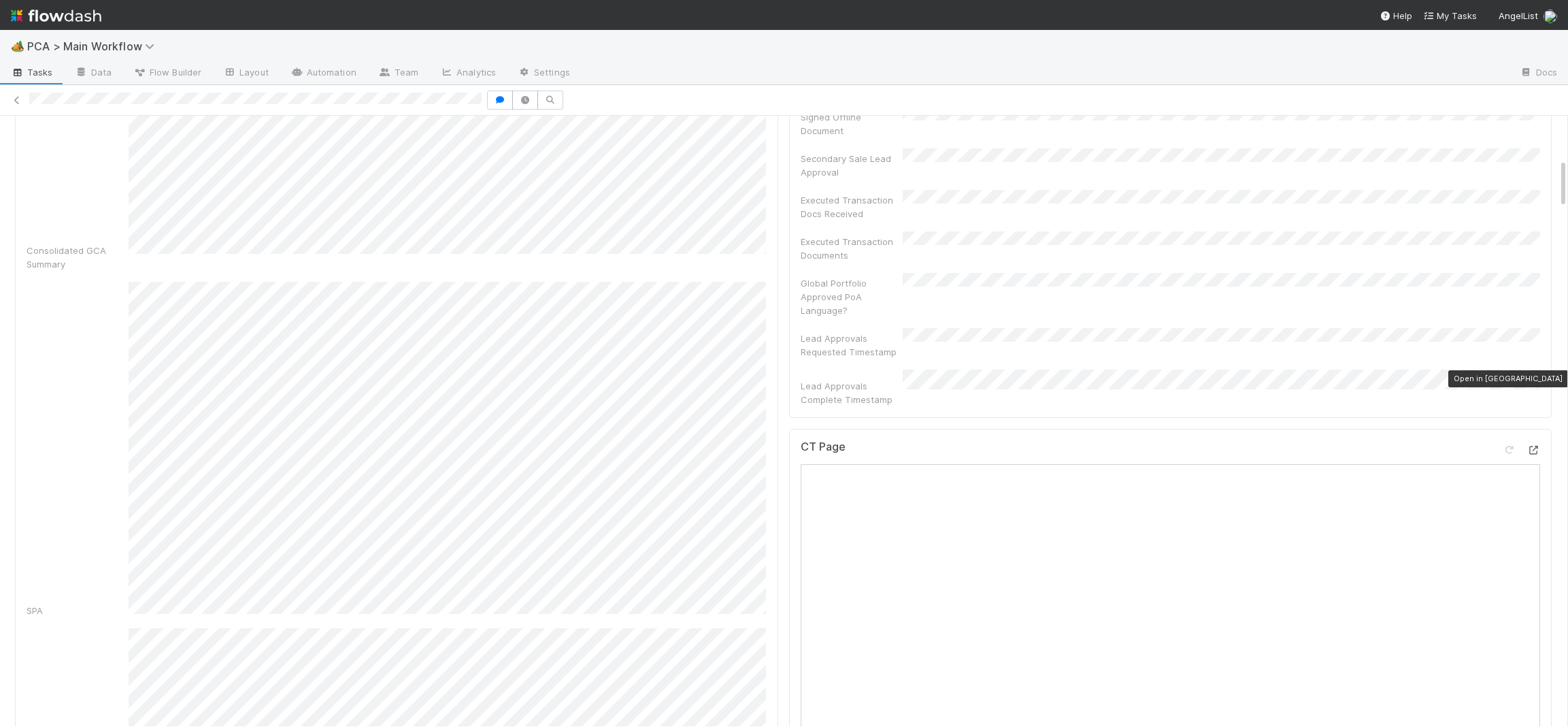
click at [1536, 446] on icon at bounding box center [1533, 451] width 14 height 9
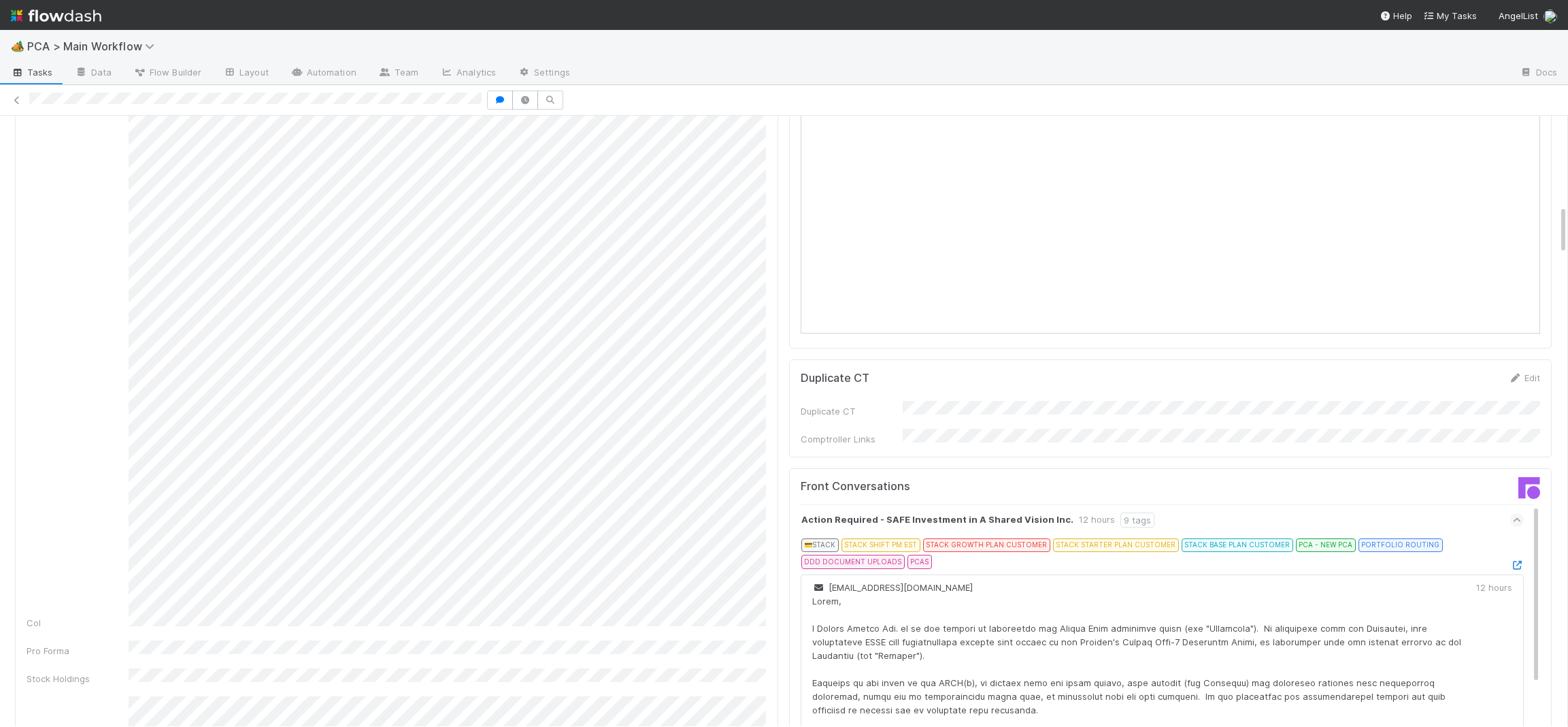
scroll to position [1205, 0]
drag, startPoint x: 1474, startPoint y: 292, endPoint x: 1518, endPoint y: 298, distance: 44.4
click at [1492, 356] on div "Duplicate CT Edit Duplicate CT Comptroller Links" at bounding box center [1171, 405] width 764 height 98
click at [1518, 370] on icon at bounding box center [1515, 374] width 14 height 9
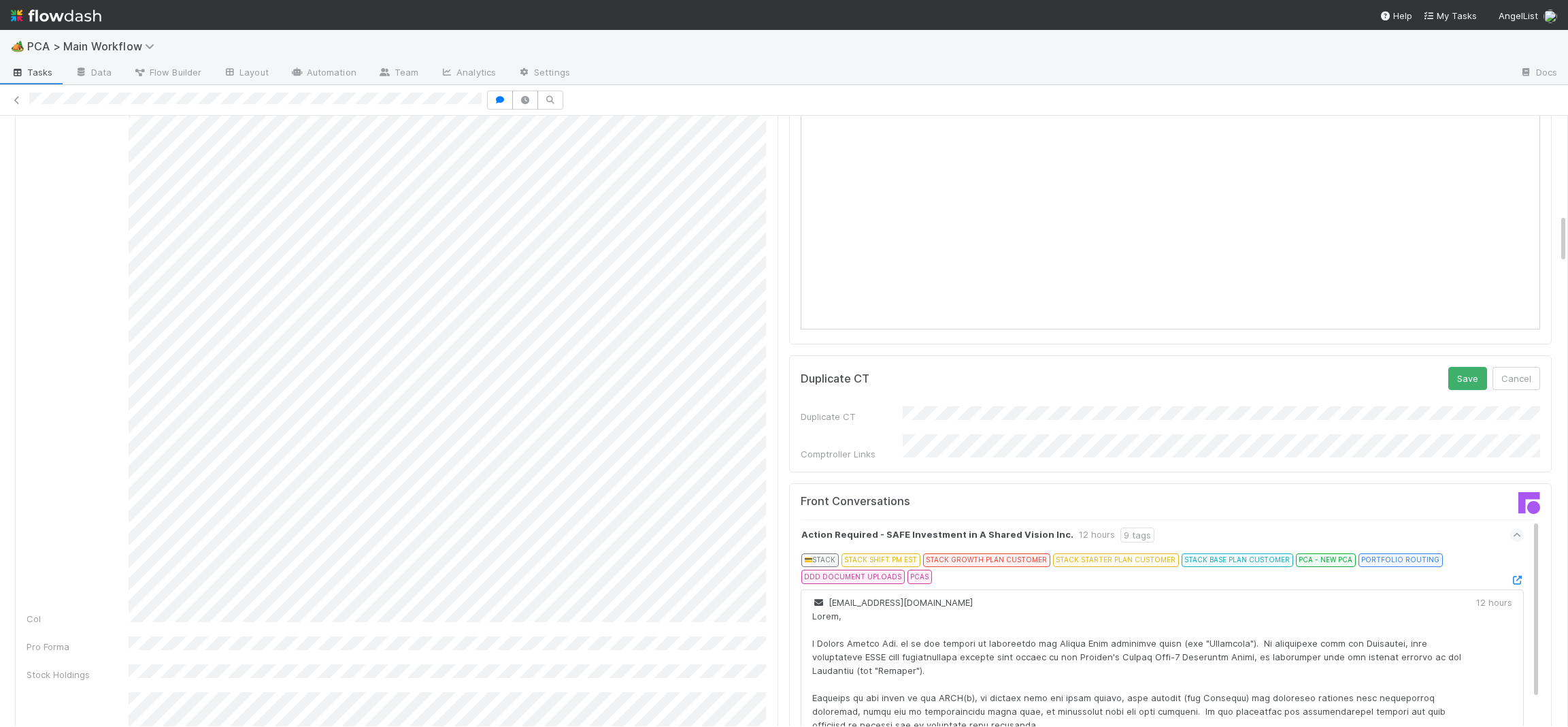
click at [978, 392] on div "Duplicate CT Save Cancel Duplicate CT Comptroller Links" at bounding box center [1171, 414] width 764 height 117
click at [1472, 367] on button "Save" at bounding box center [1467, 378] width 38 height 23
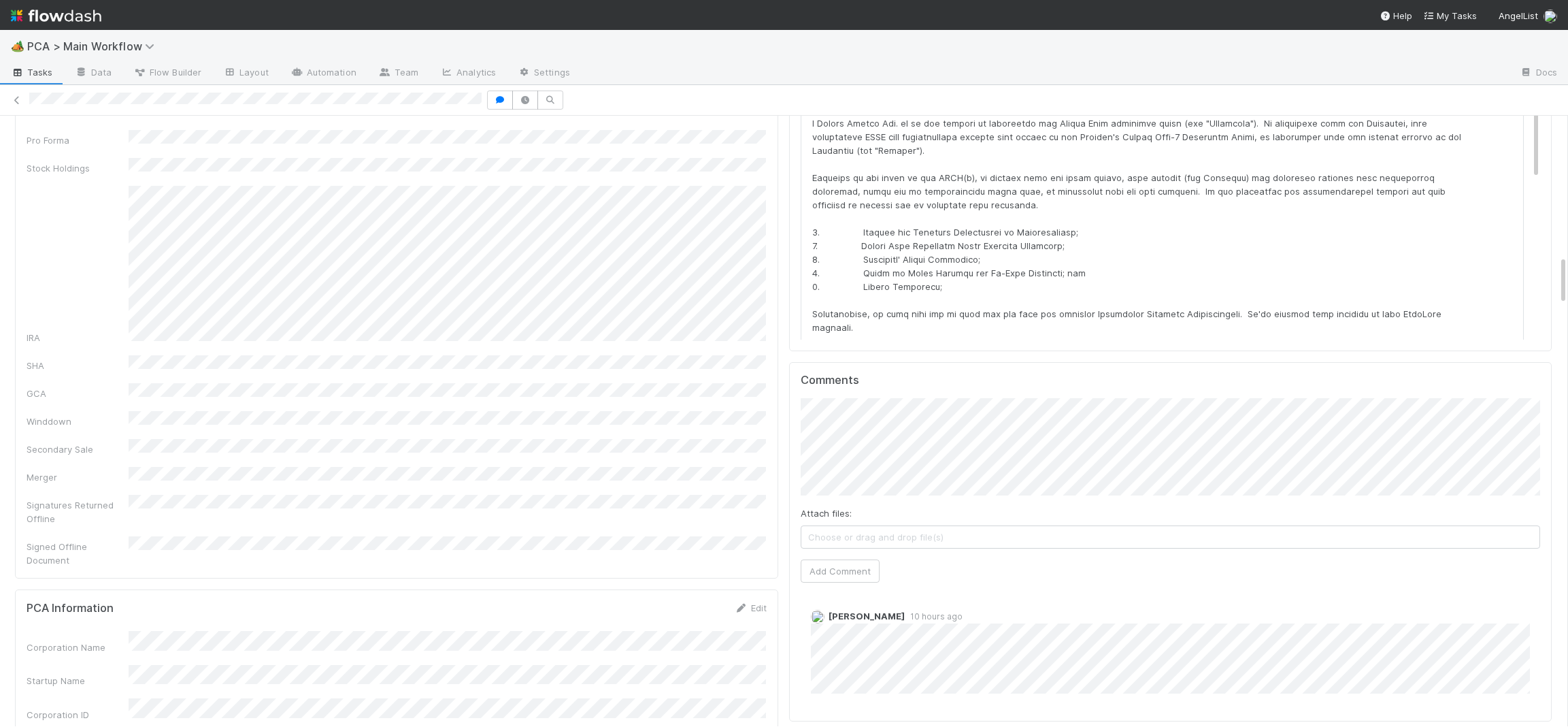
scroll to position [1727, 0]
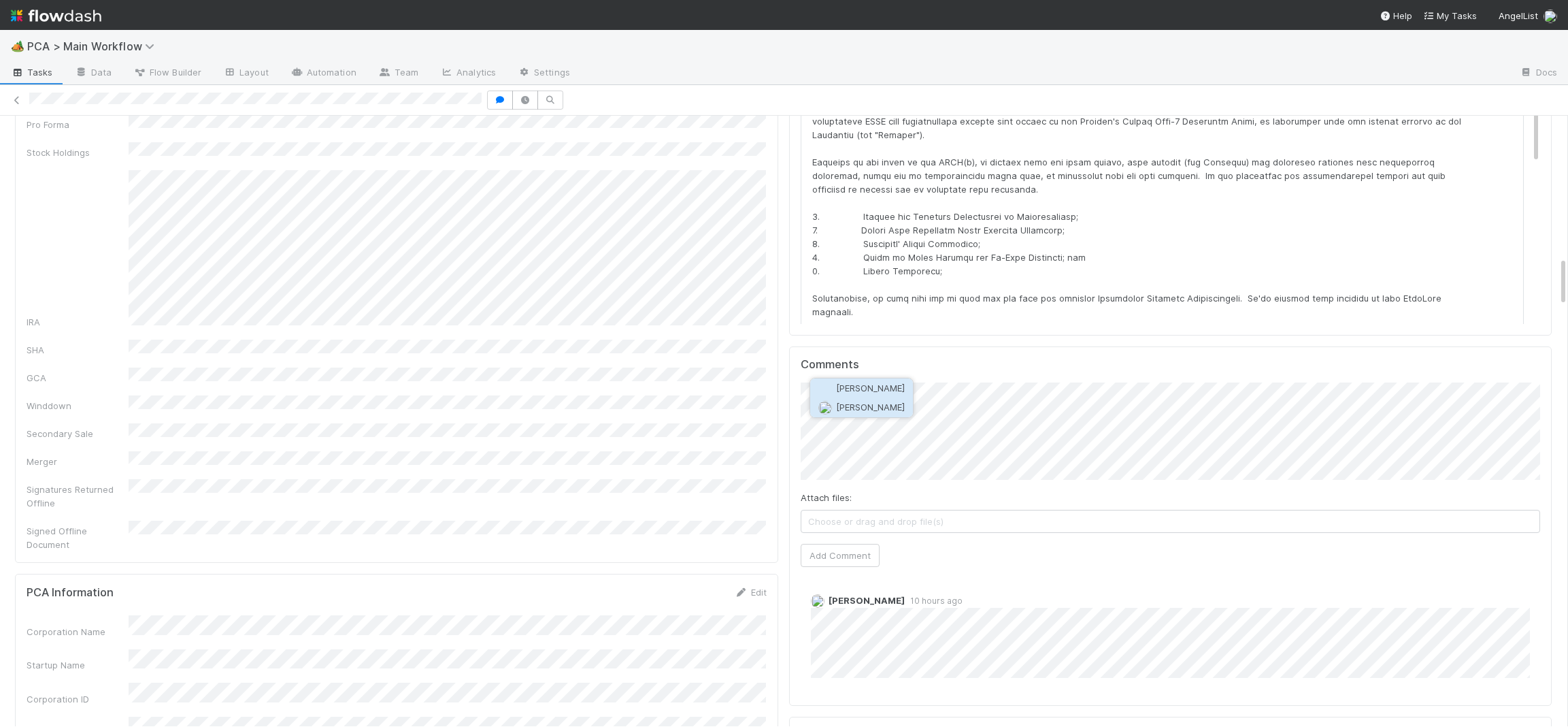
click at [857, 409] on span "Nathalie Gualito" at bounding box center [870, 407] width 69 height 11
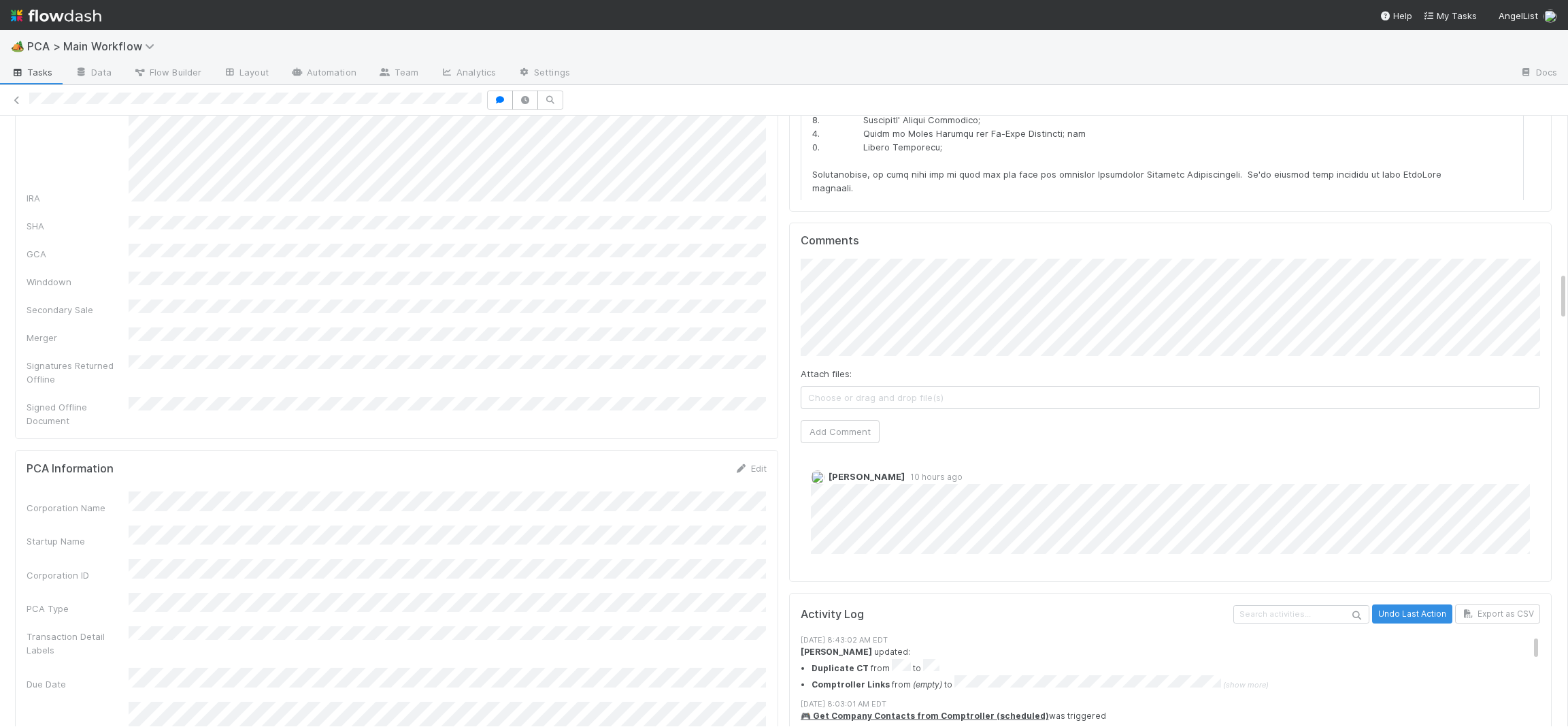
scroll to position [1831, 0]
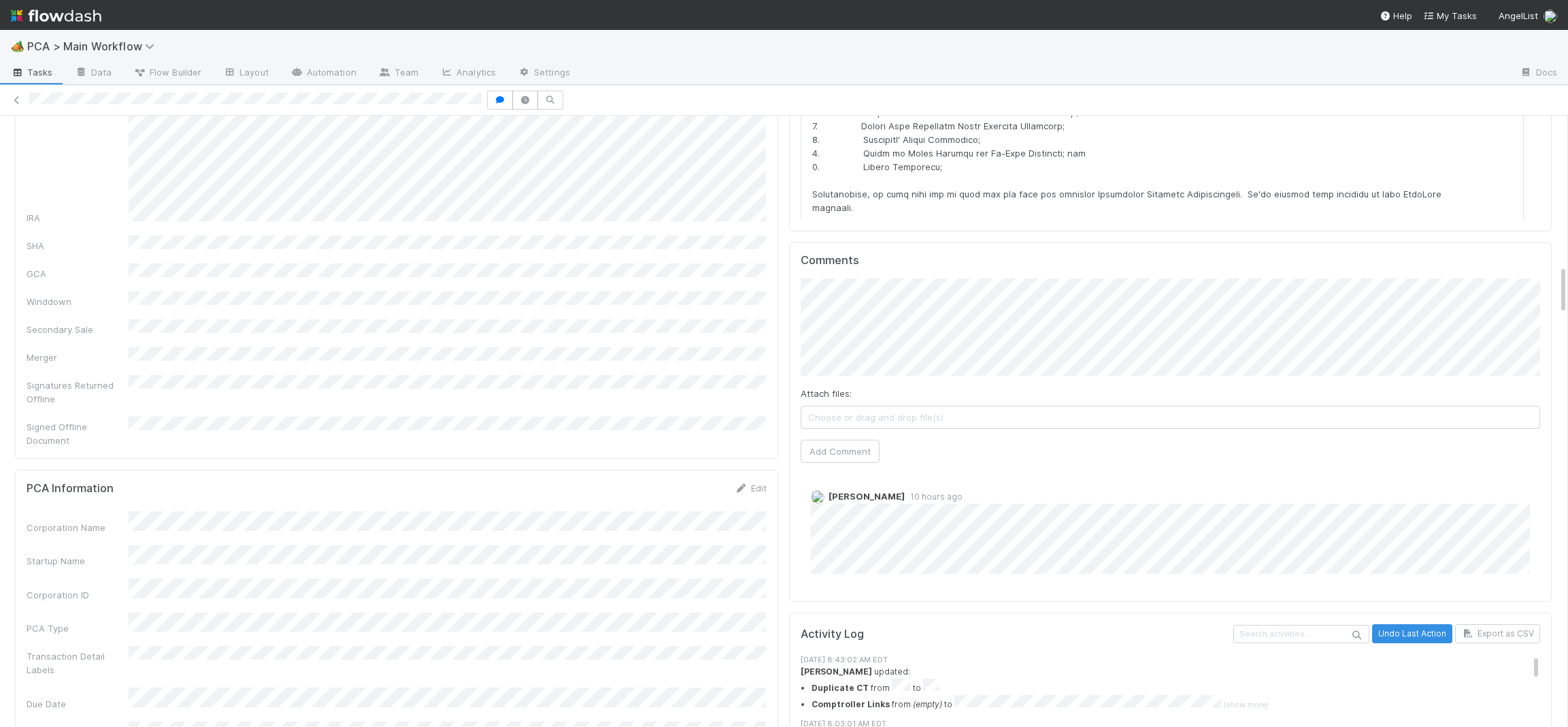
click at [924, 491] on span "10 hours ago" at bounding box center [933, 496] width 58 height 11
click at [846, 406] on span "Choose or drag and drop file(s)" at bounding box center [1170, 417] width 739 height 22
click at [852, 440] on button "Add Comment" at bounding box center [840, 451] width 79 height 23
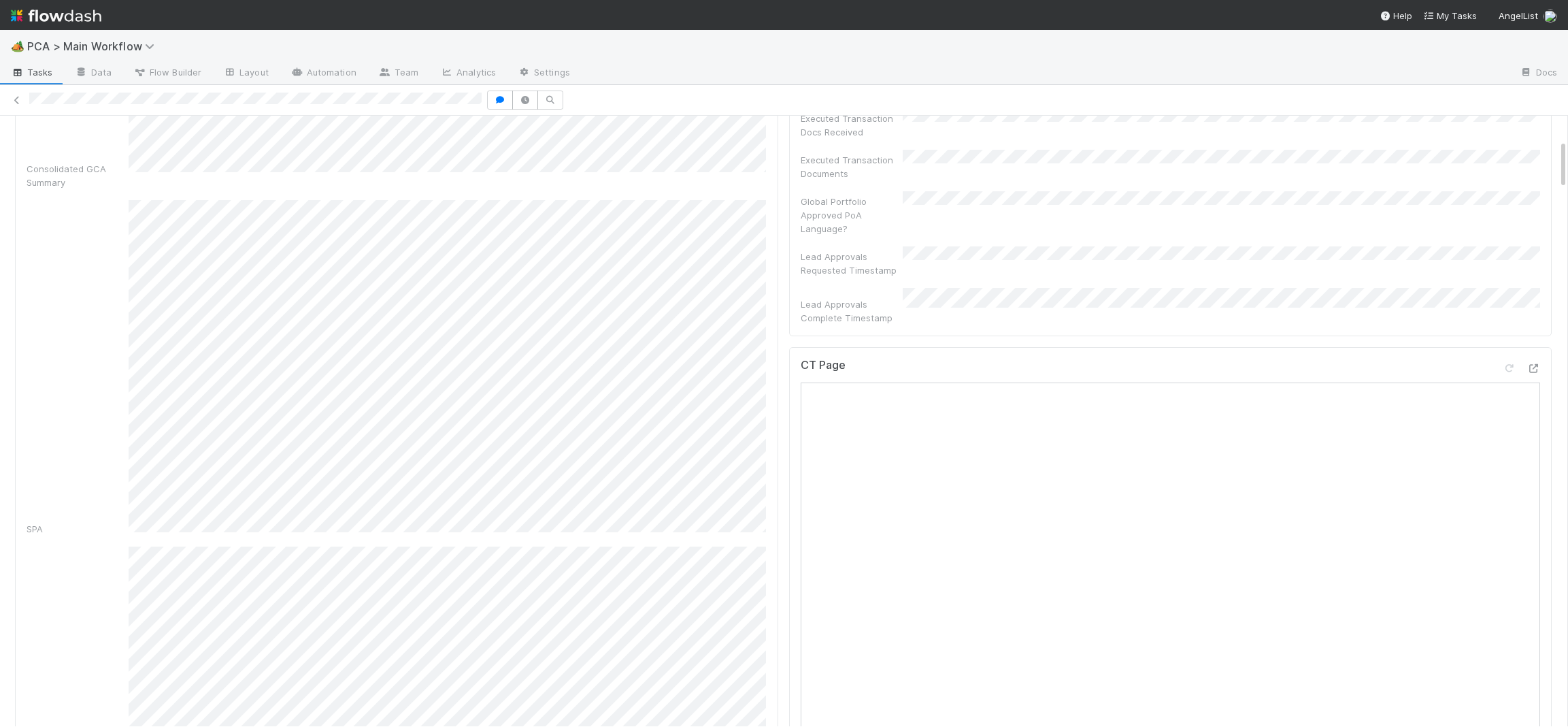
scroll to position [0, 0]
click at [95, 145] on button "Record Transaction" at bounding box center [72, 138] width 115 height 23
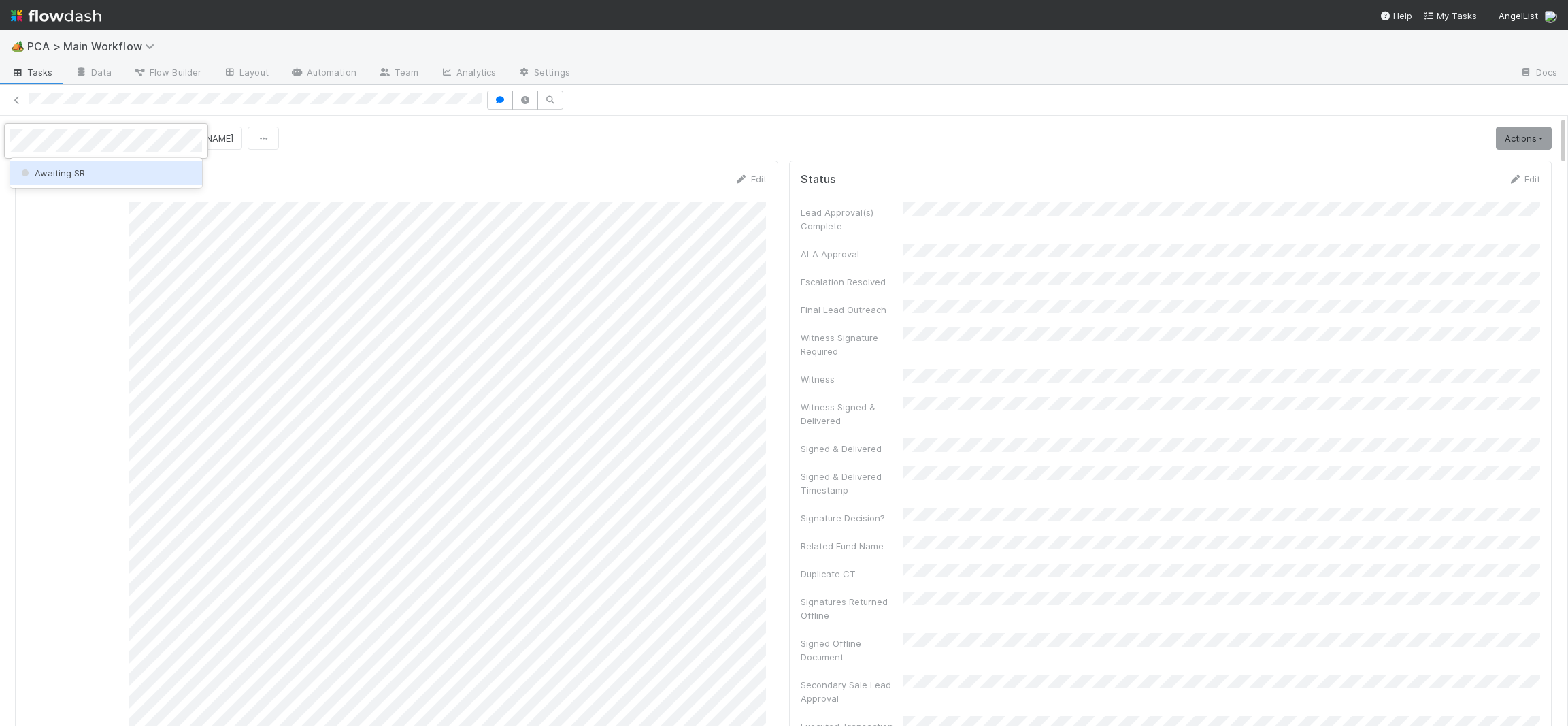
click at [100, 175] on div "Awaiting SR" at bounding box center [106, 173] width 192 height 25
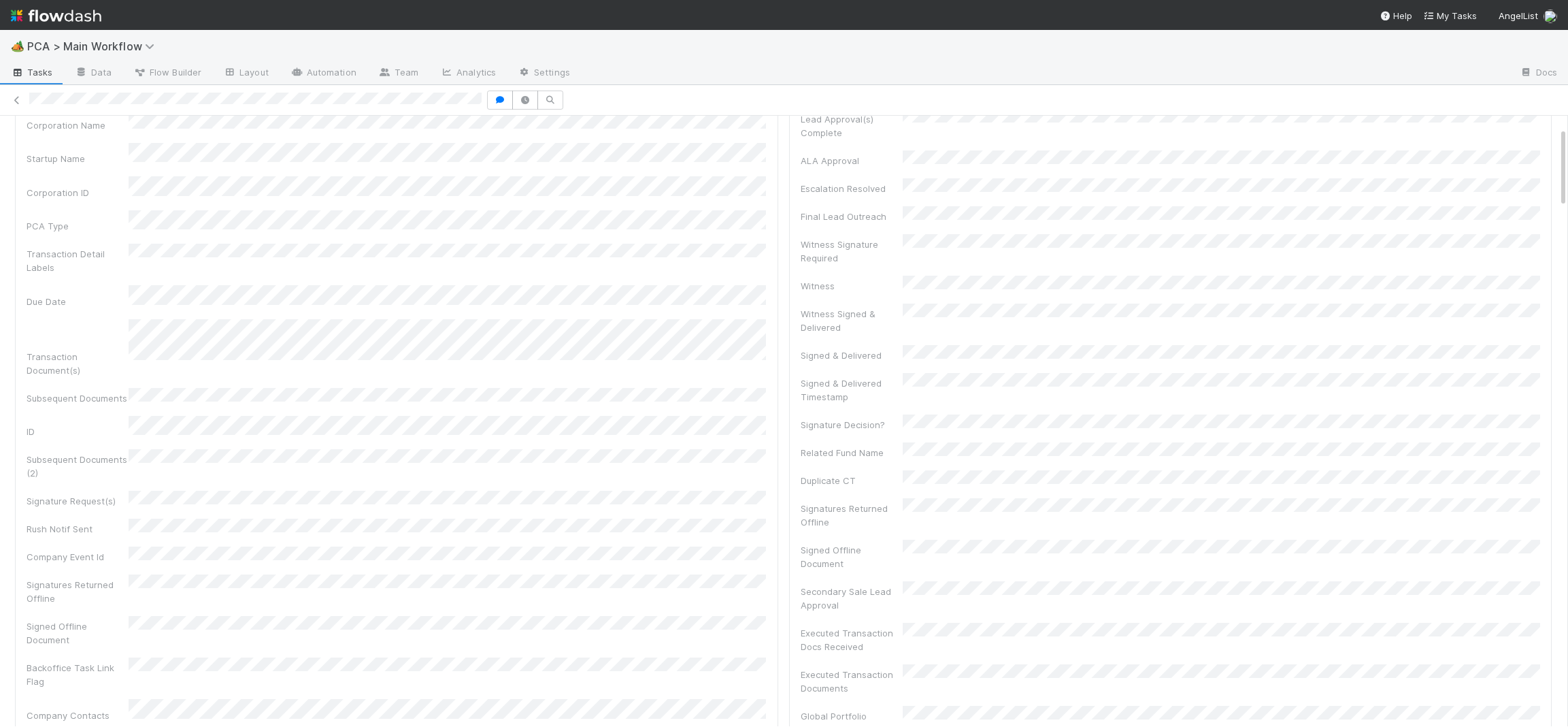
scroll to position [90, 0]
click at [57, 13] on img at bounding box center [56, 15] width 90 height 23
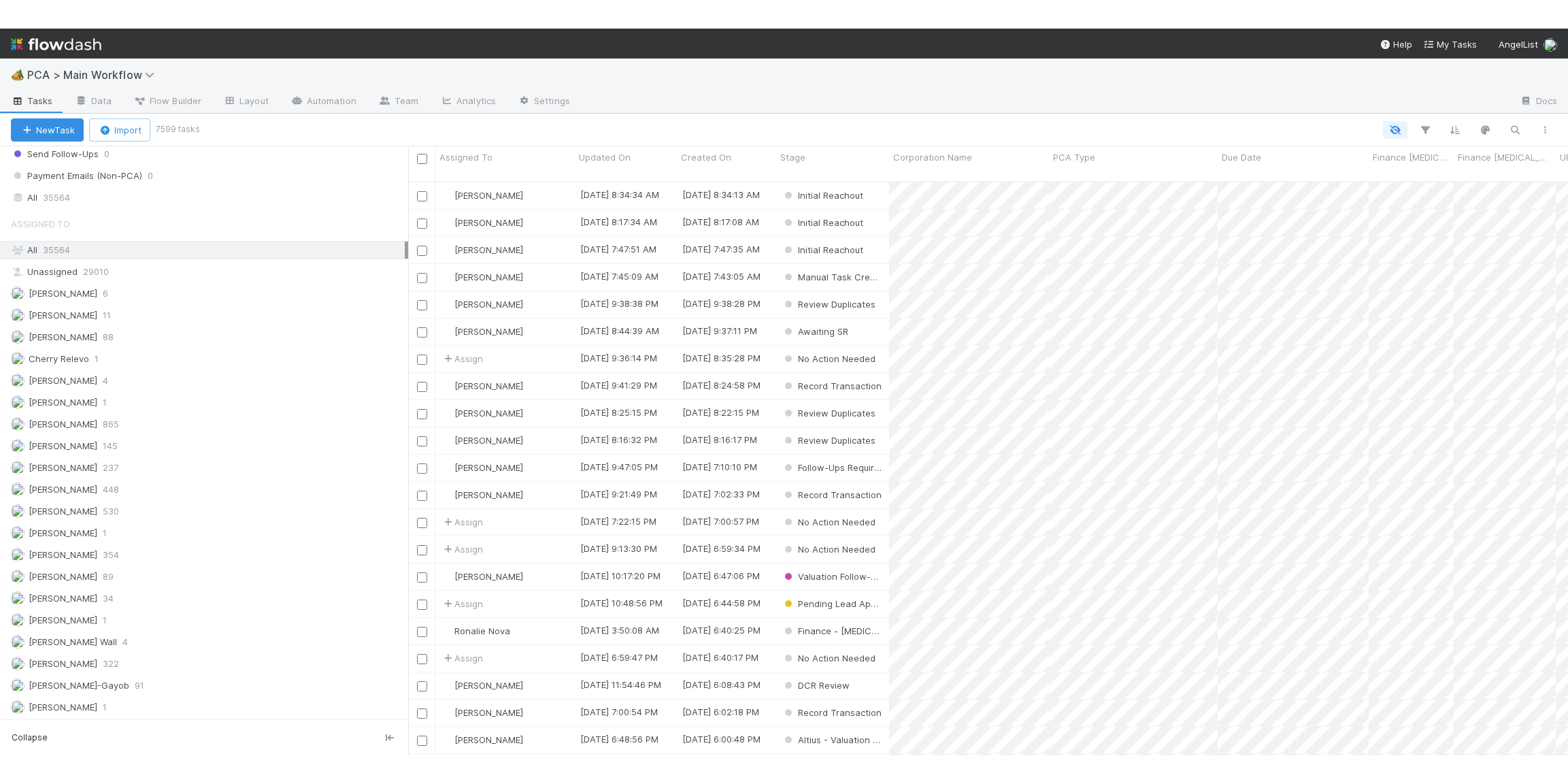
scroll to position [1542, 0]
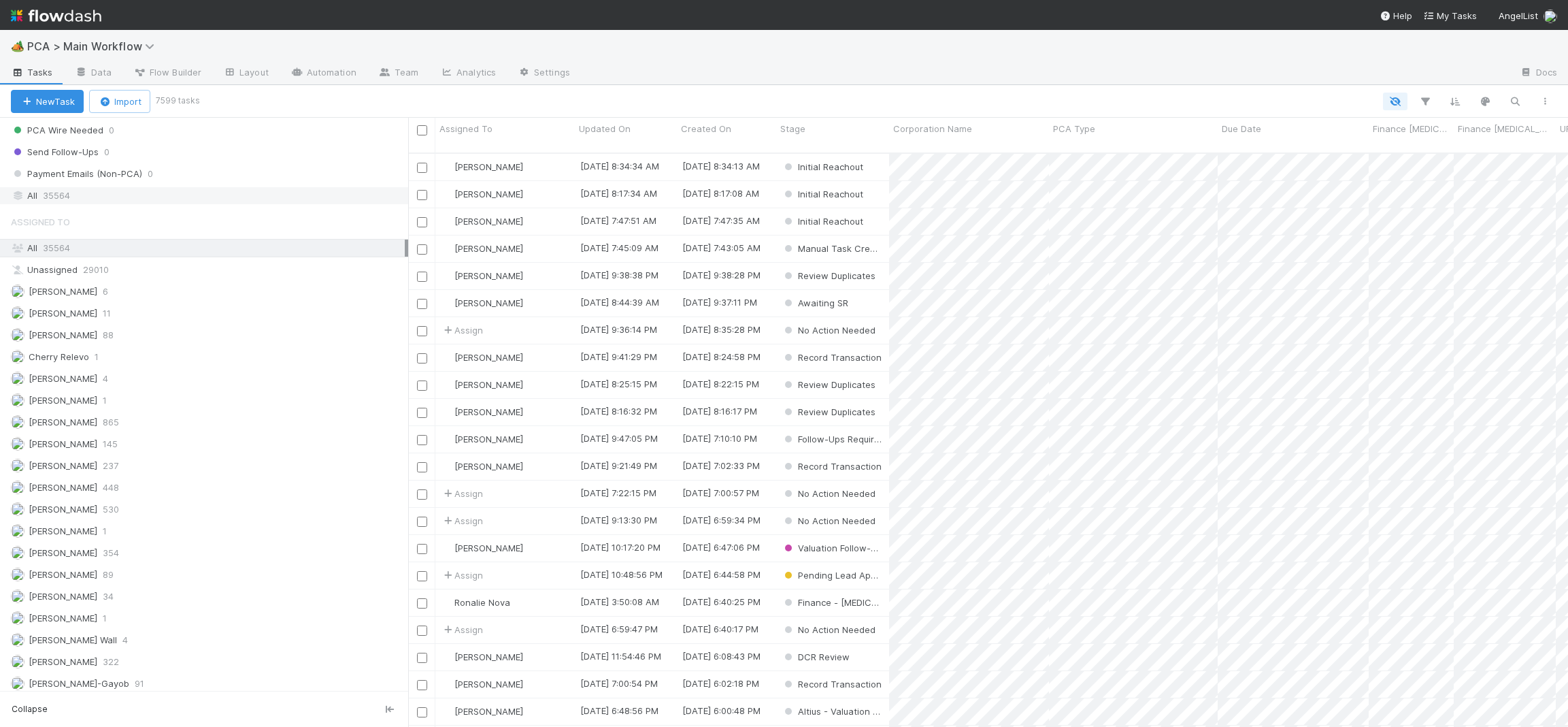
click at [187, 204] on div "All 35564" at bounding box center [207, 195] width 394 height 17
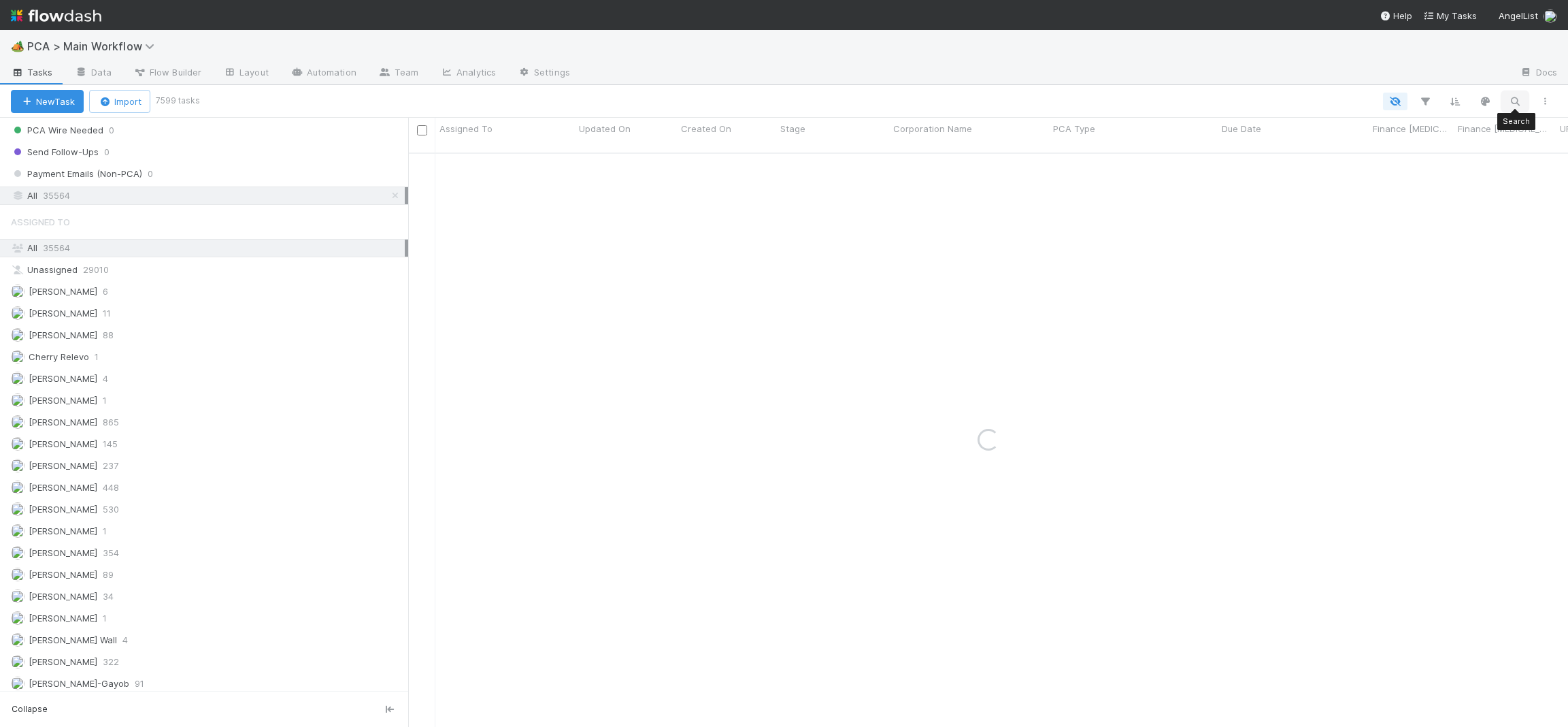
click at [1509, 101] on icon "button" at bounding box center [1515, 101] width 14 height 12
click at [1480, 72] on div "Spiros" at bounding box center [1451, 78] width 152 height 20
click at [1457, 75] on input "Spiros" at bounding box center [1444, 78] width 136 height 17
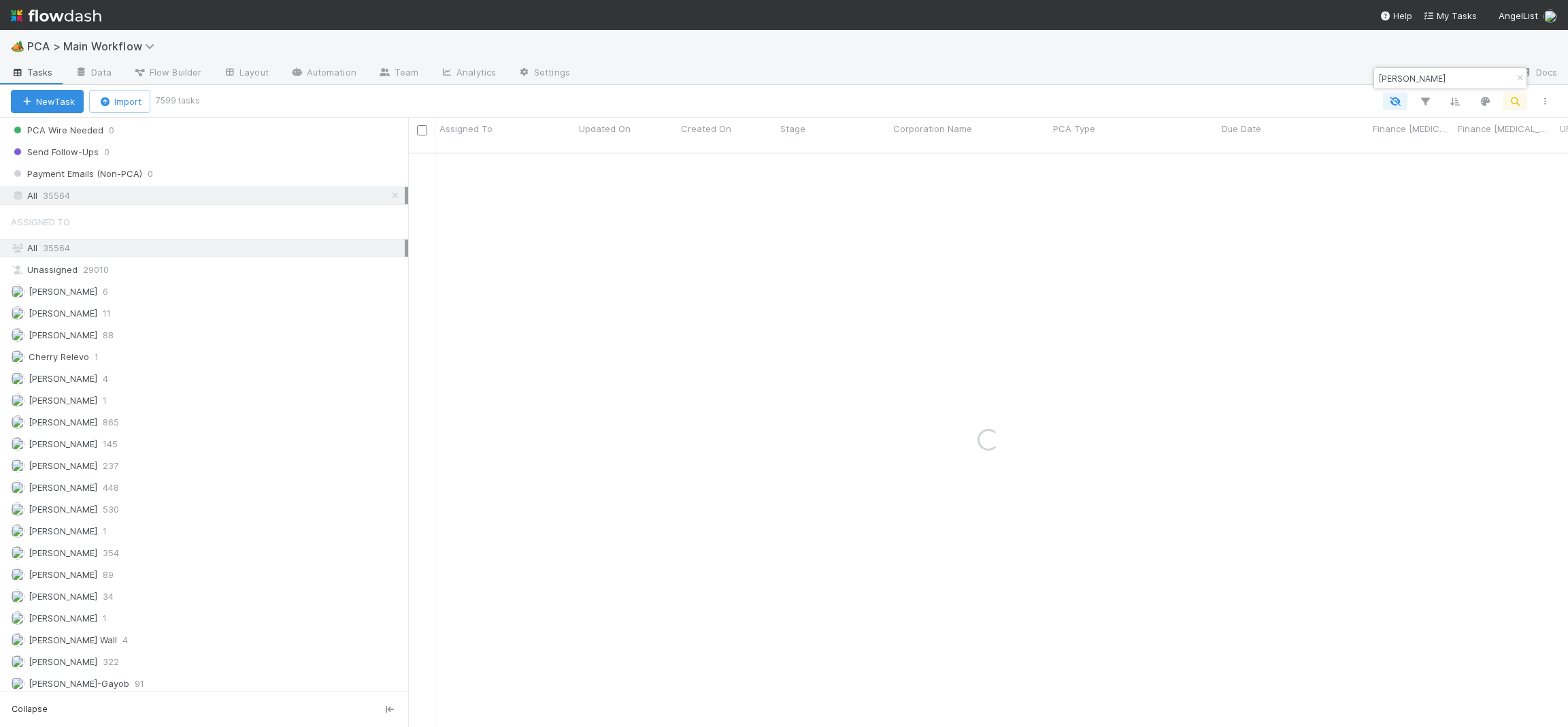
click at [1457, 75] on input "Spiros" at bounding box center [1444, 78] width 136 height 17
type input "Triller"
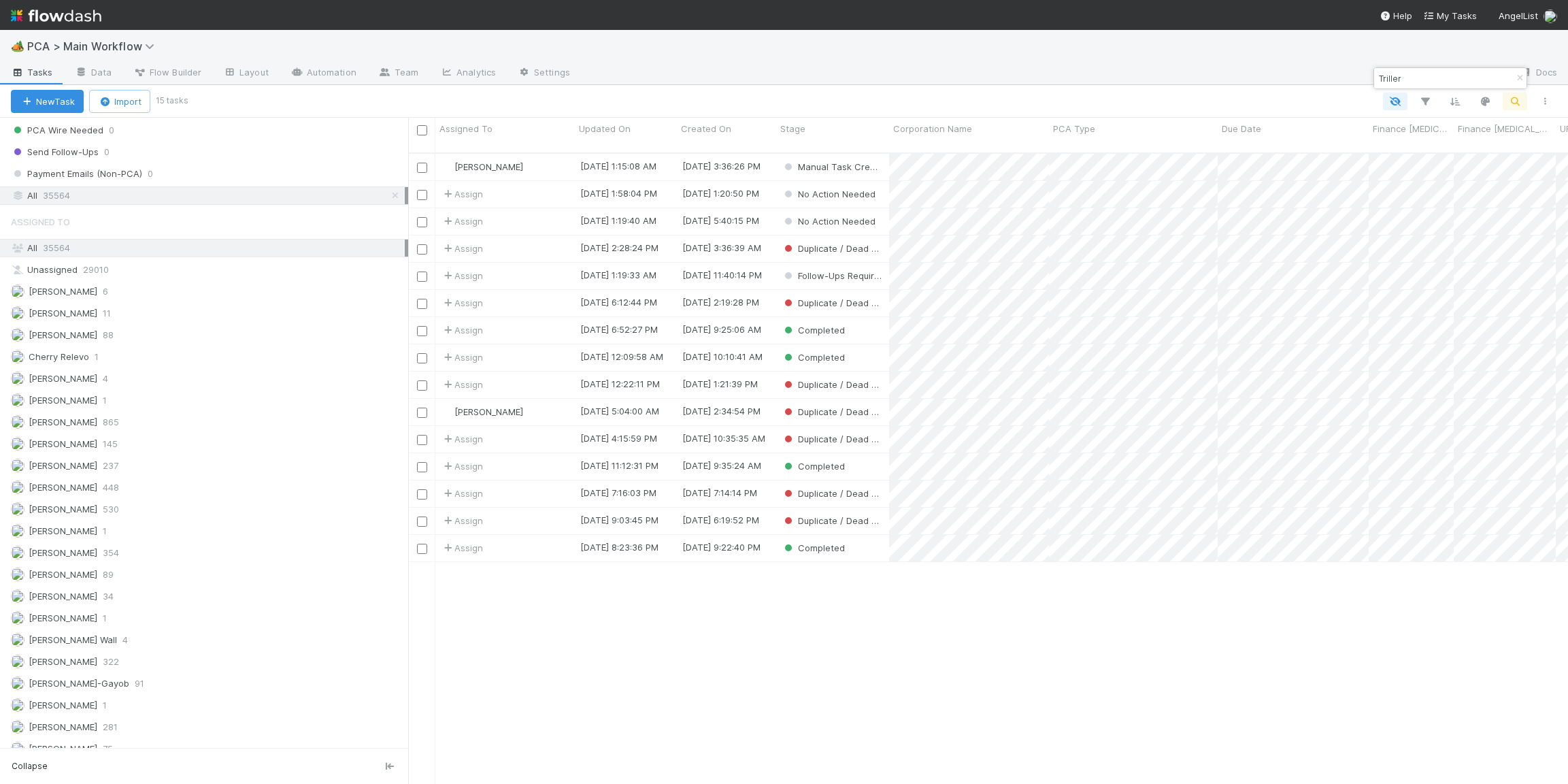
scroll to position [1, 1]
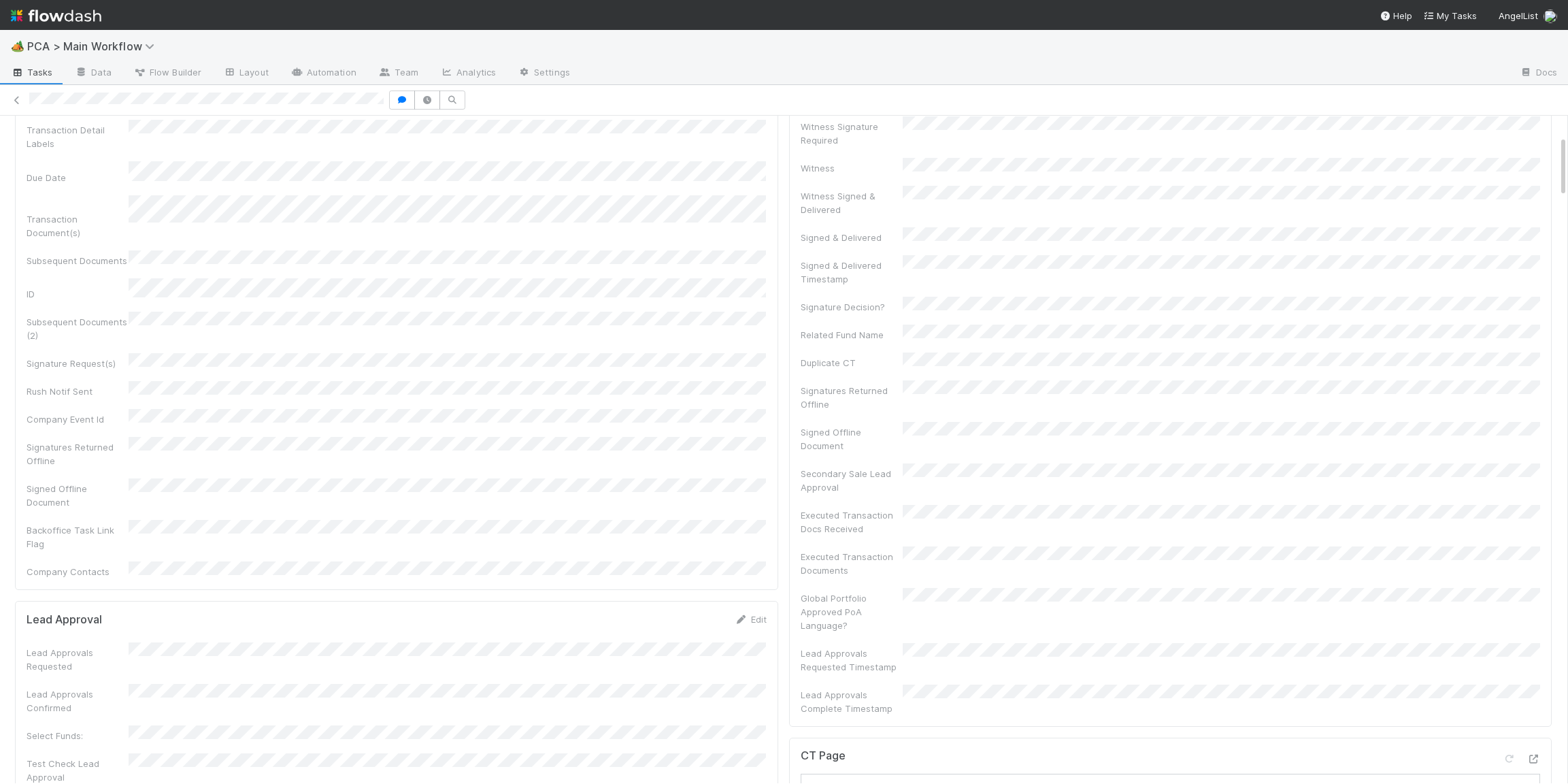
scroll to position [1100, 0]
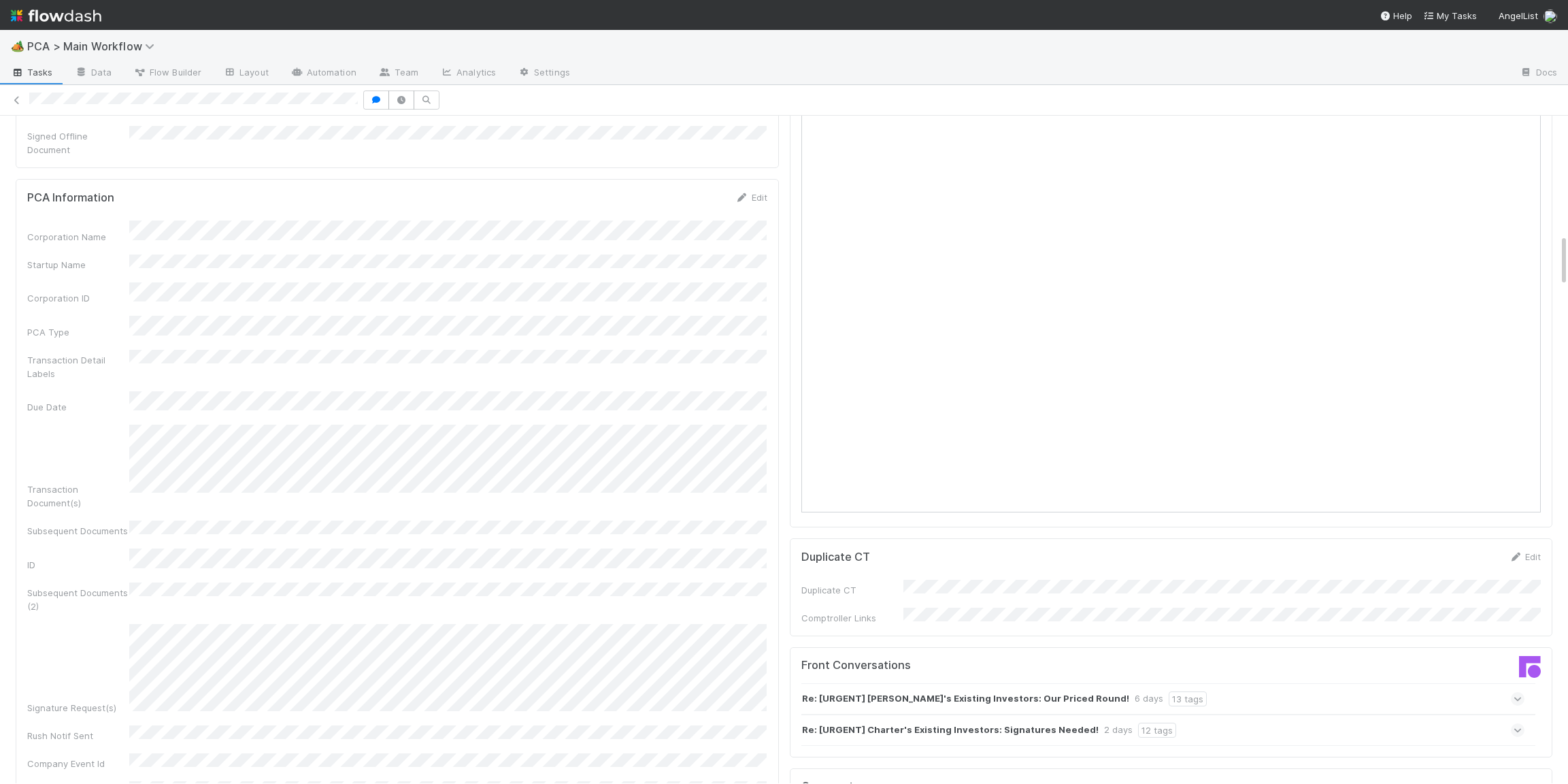
scroll to position [1651, 0]
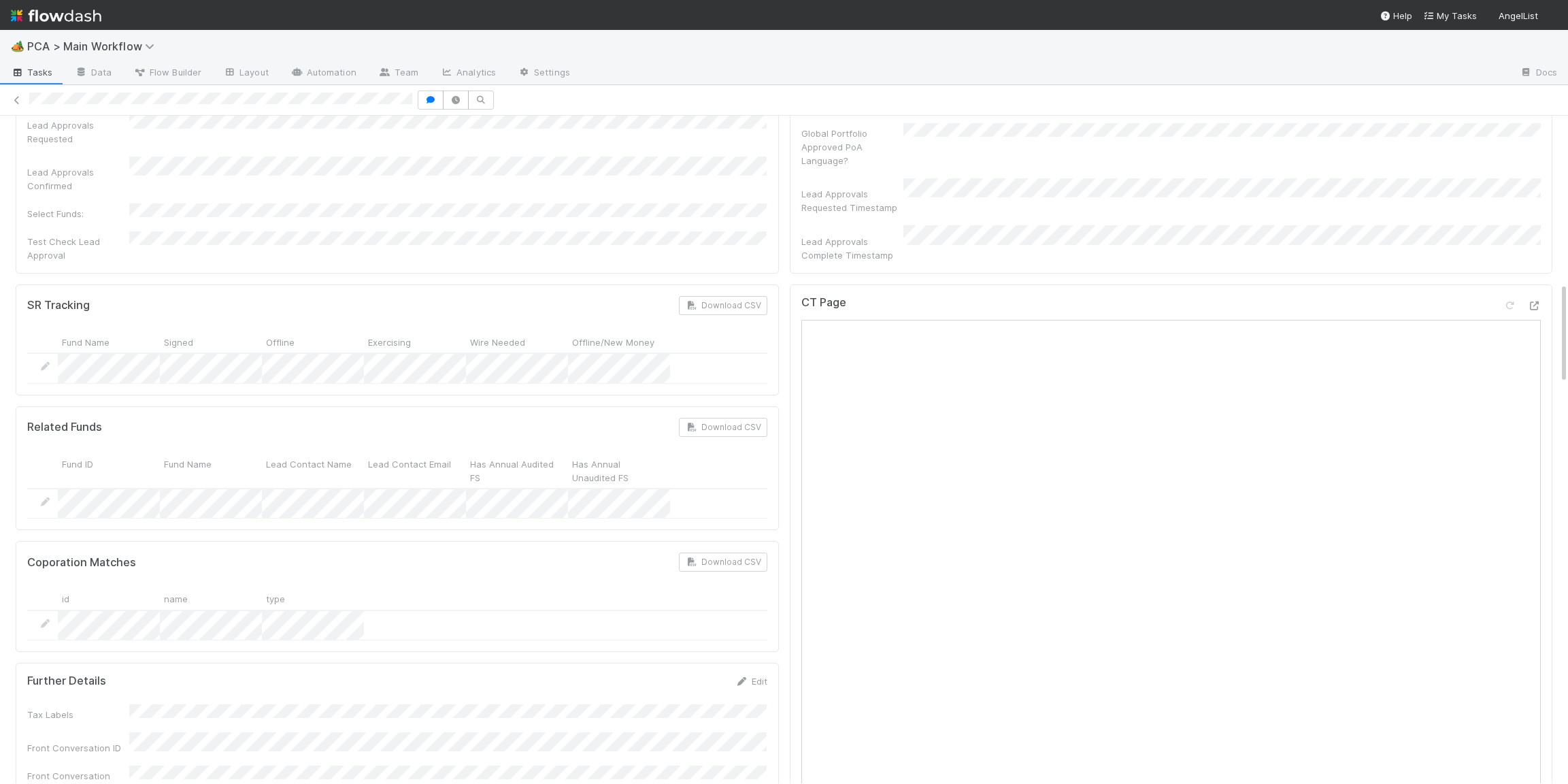
scroll to position [1097, 0]
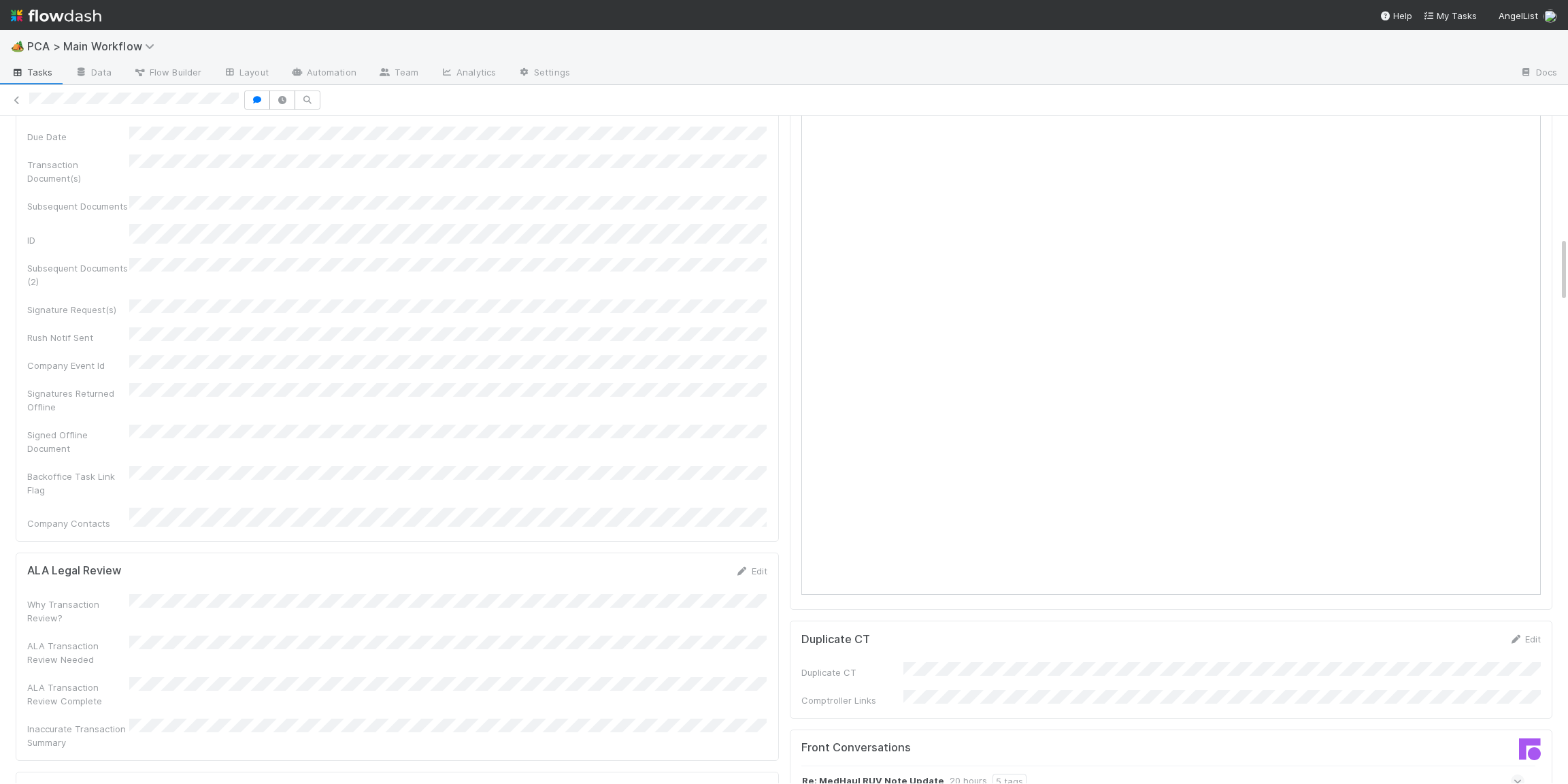
scroll to position [1524, 0]
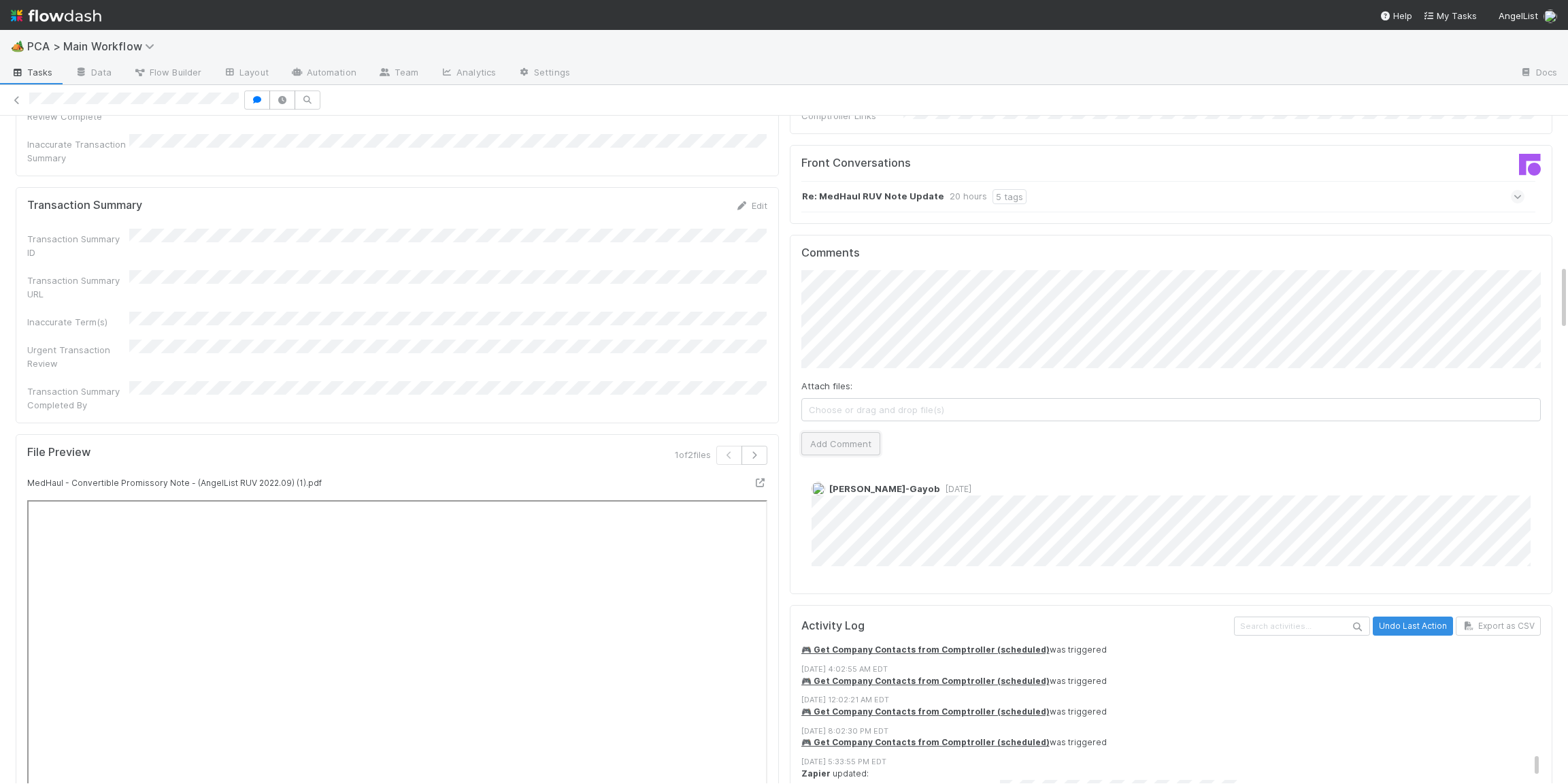
click at [840, 432] on button "Add Comment" at bounding box center [840, 444] width 79 height 23
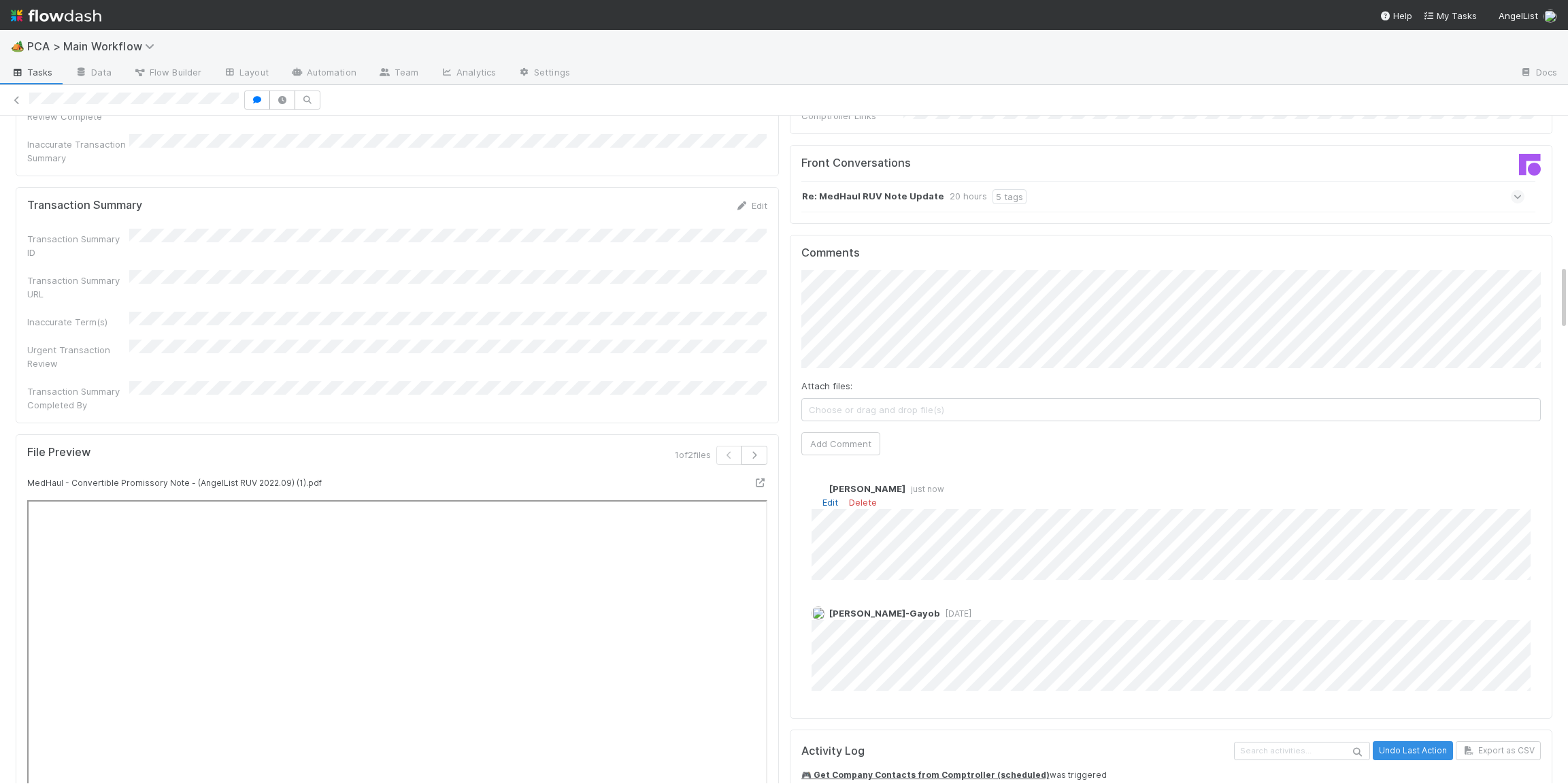
drag, startPoint x: 843, startPoint y: 432, endPoint x: 834, endPoint y: 431, distance: 9.1
click at [841, 496] on div "Edit Delete" at bounding box center [1172, 502] width 720 height 14
click at [834, 496] on link "Edit" at bounding box center [830, 502] width 16 height 11
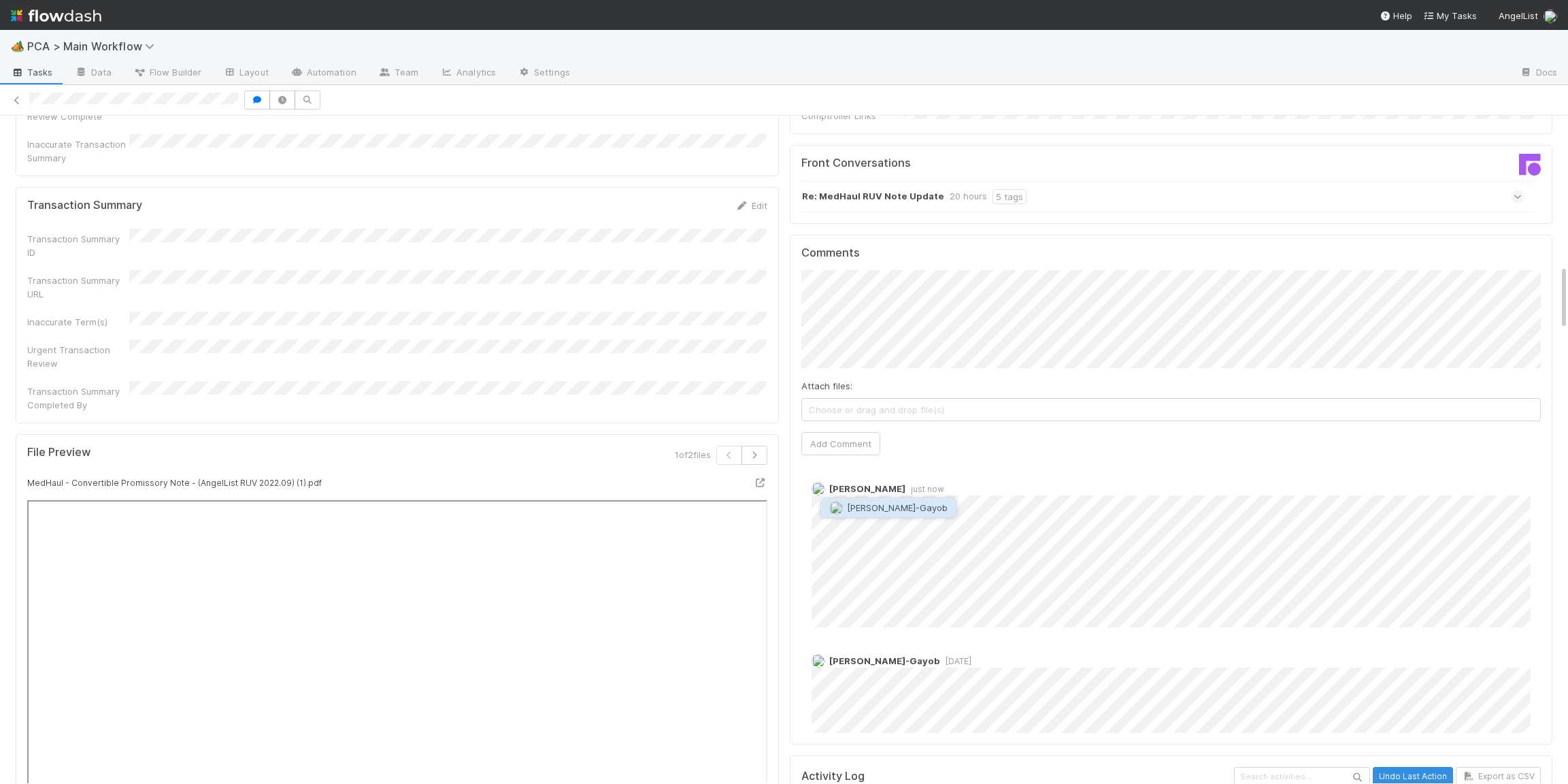
click at [907, 505] on span "[PERSON_NAME]-Gayob" at bounding box center [898, 508] width 101 height 11
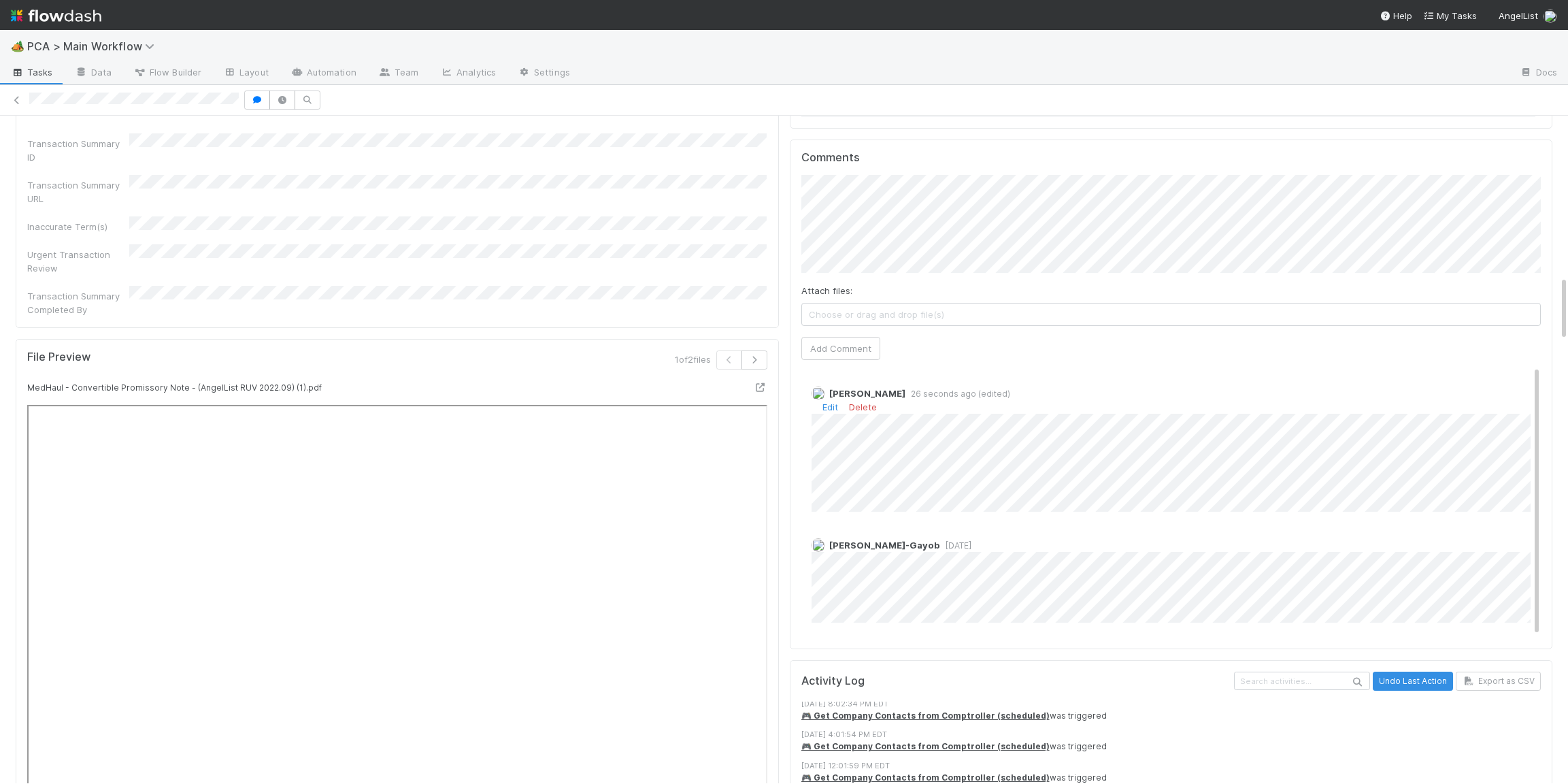
scroll to position [1601, 0]
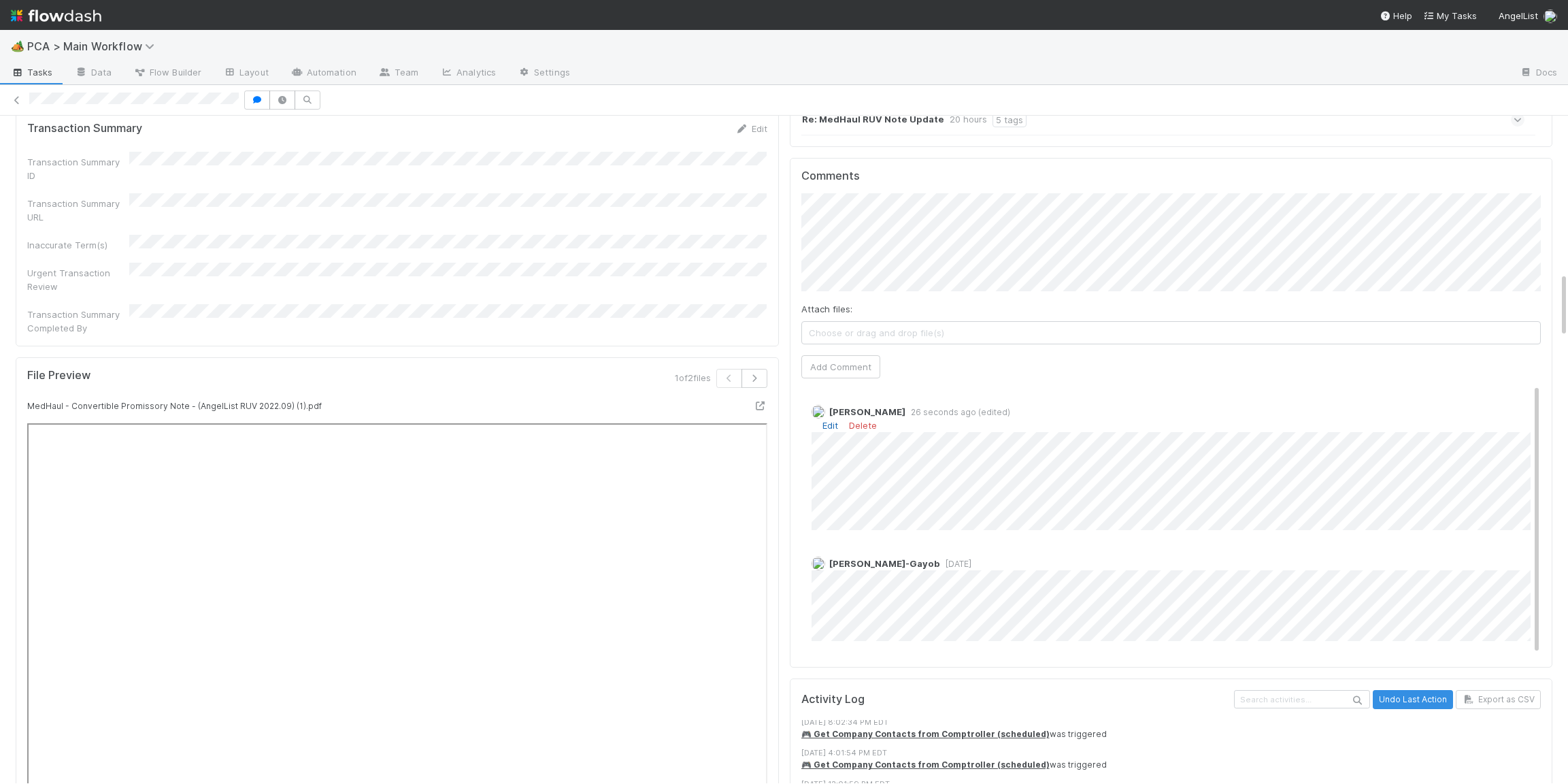
click at [832, 419] on link "Edit" at bounding box center [830, 425] width 16 height 11
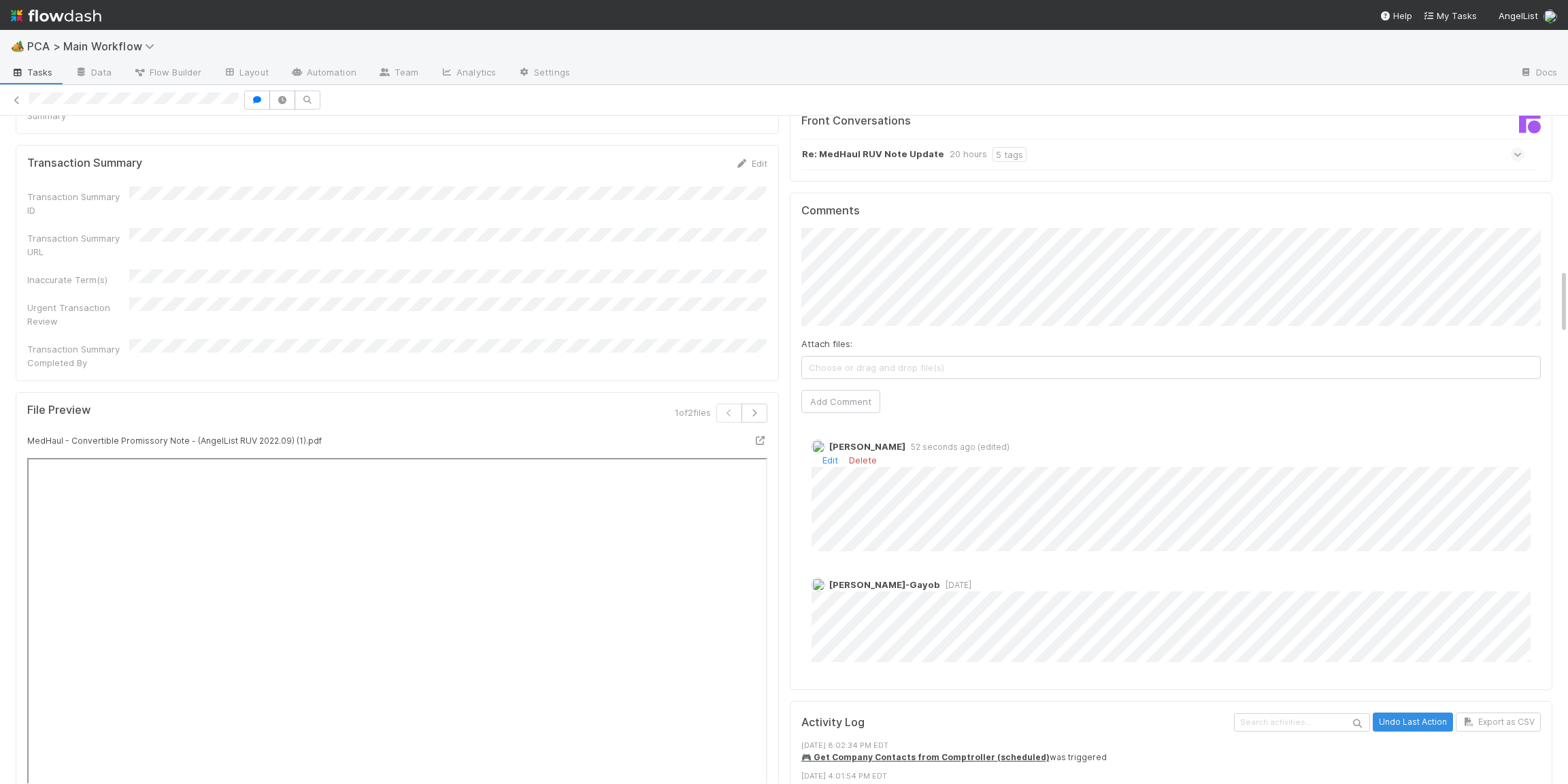
scroll to position [1566, 0]
click at [833, 455] on link "Edit" at bounding box center [830, 460] width 16 height 11
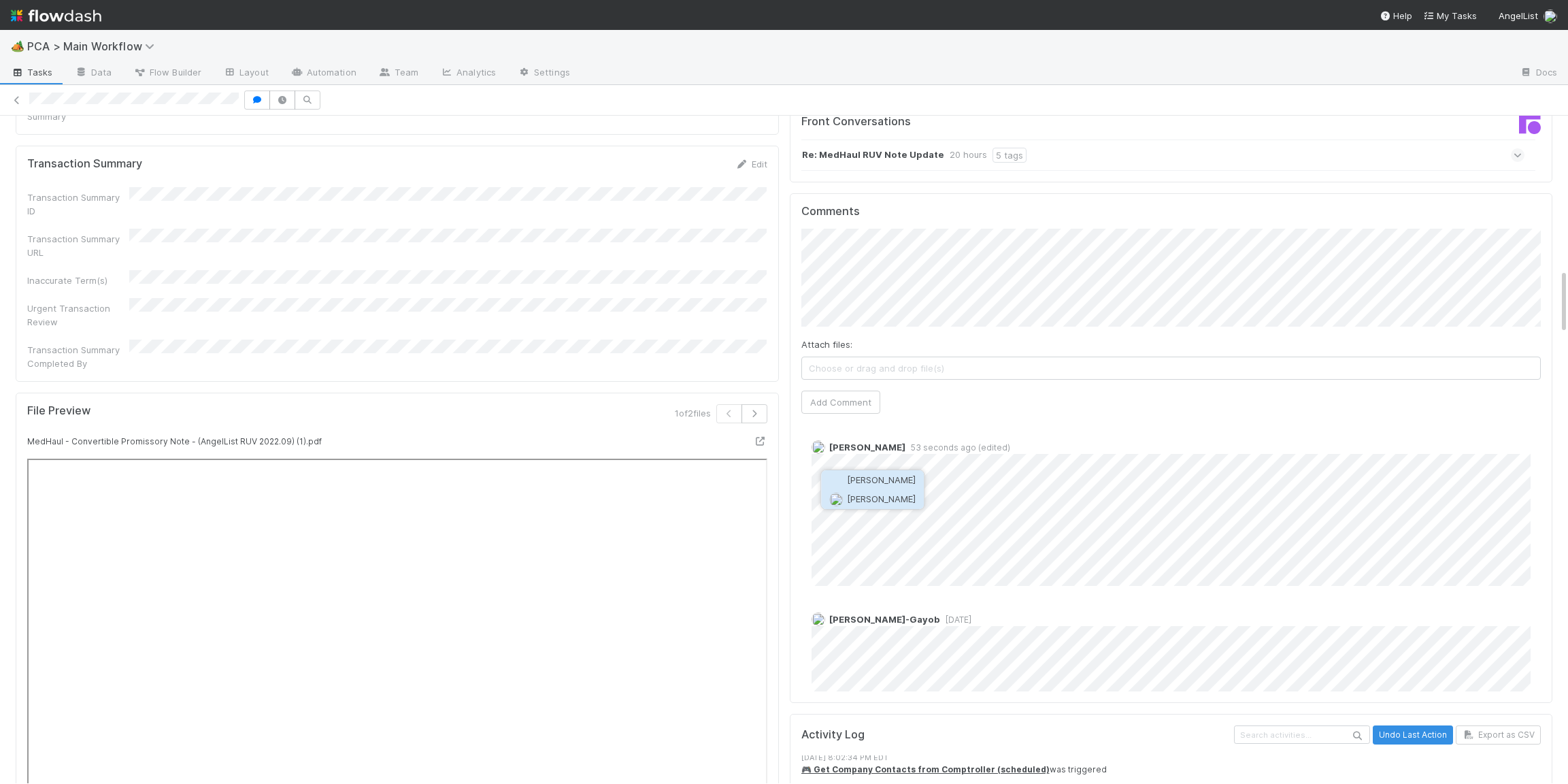
click at [895, 501] on span "[PERSON_NAME]" at bounding box center [881, 499] width 69 height 11
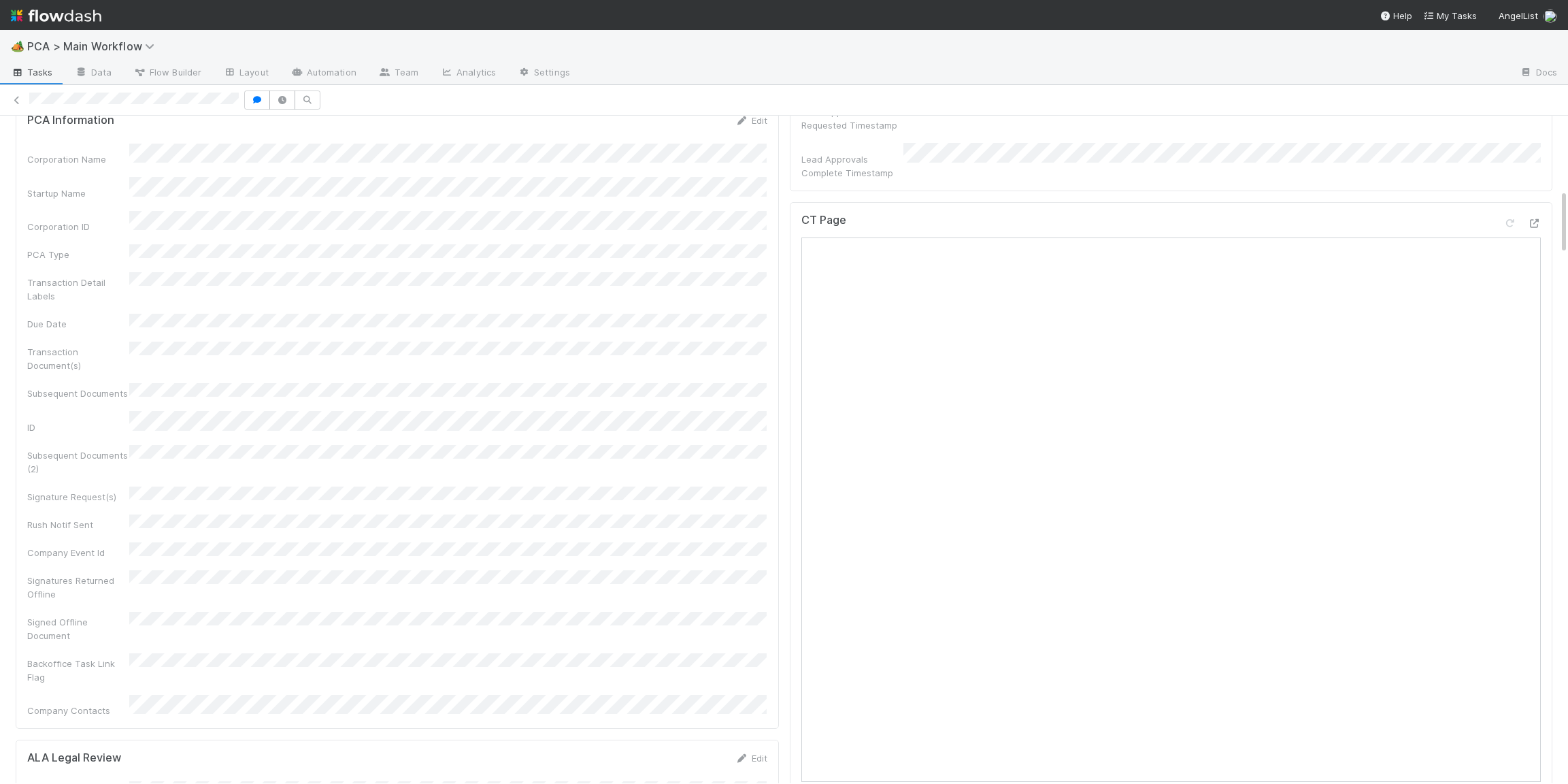
scroll to position [1570, 0]
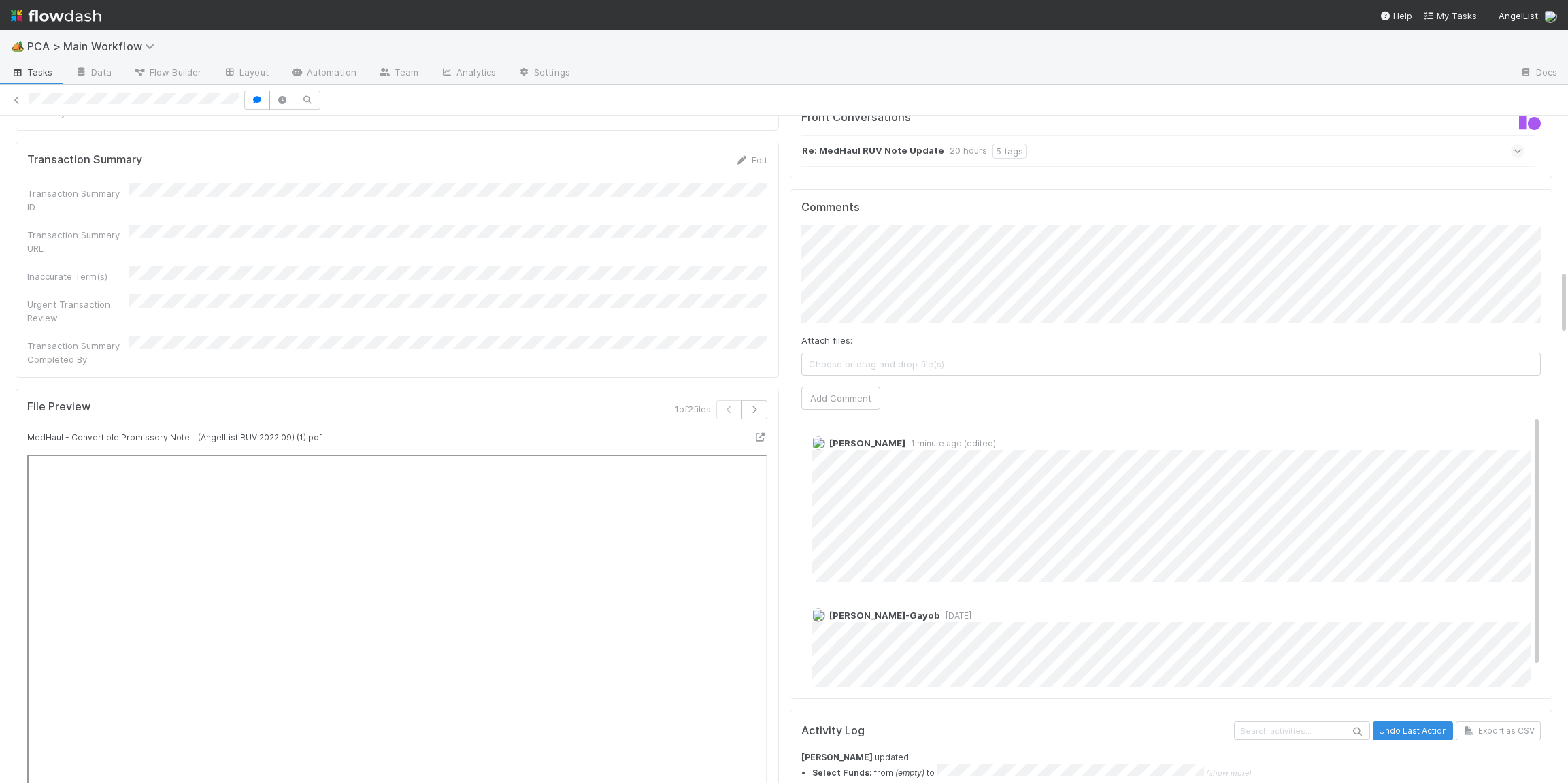
click at [795, 452] on div "Comments Attach files: Choose or drag and drop file(s) Add Comment [PERSON_NAME…" at bounding box center [1172, 444] width 764 height 510
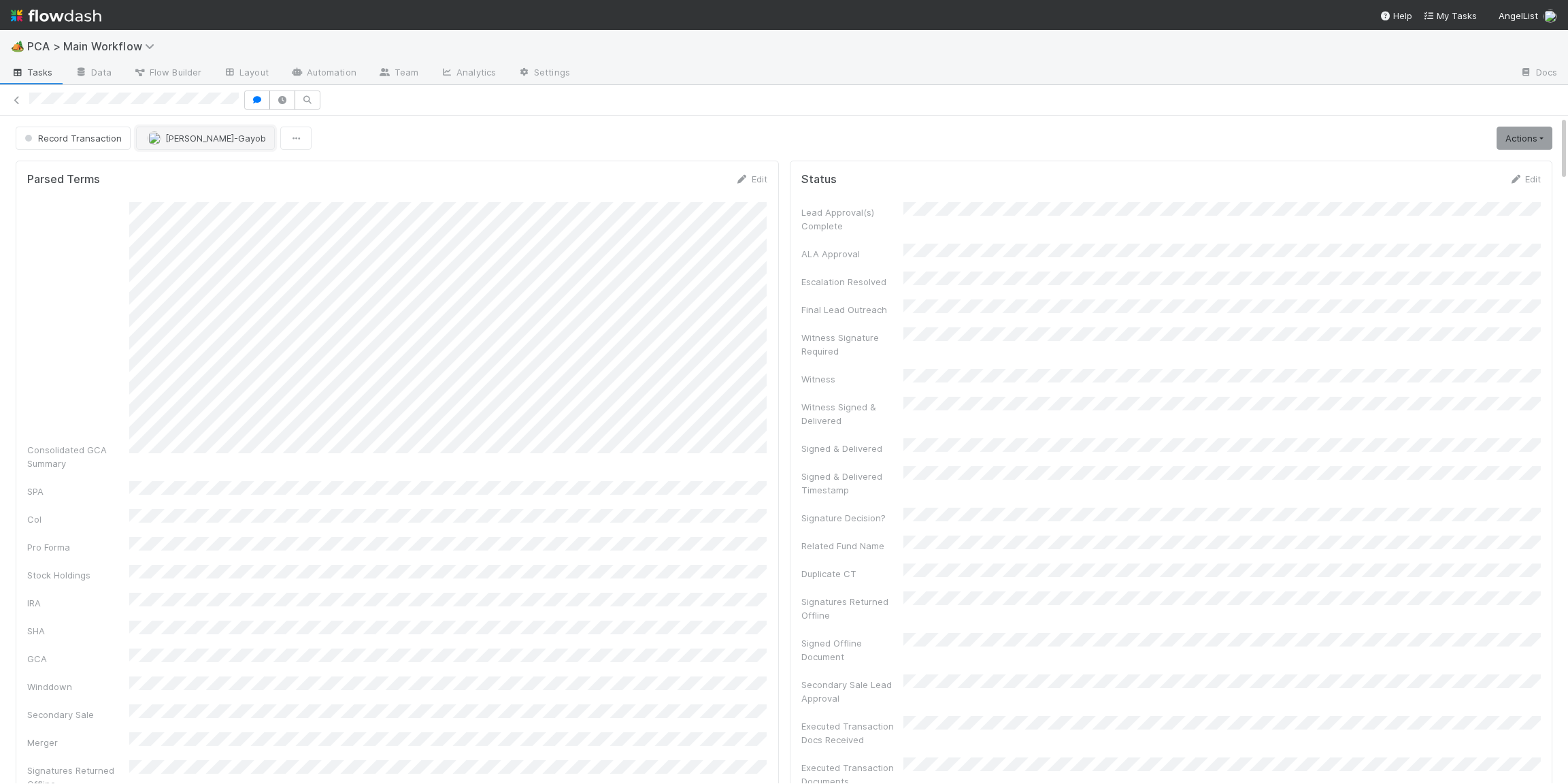
click at [189, 143] on span "[PERSON_NAME]-Gayob" at bounding box center [216, 138] width 101 height 11
click at [179, 231] on div "[PERSON_NAME]" at bounding box center [224, 222] width 192 height 25
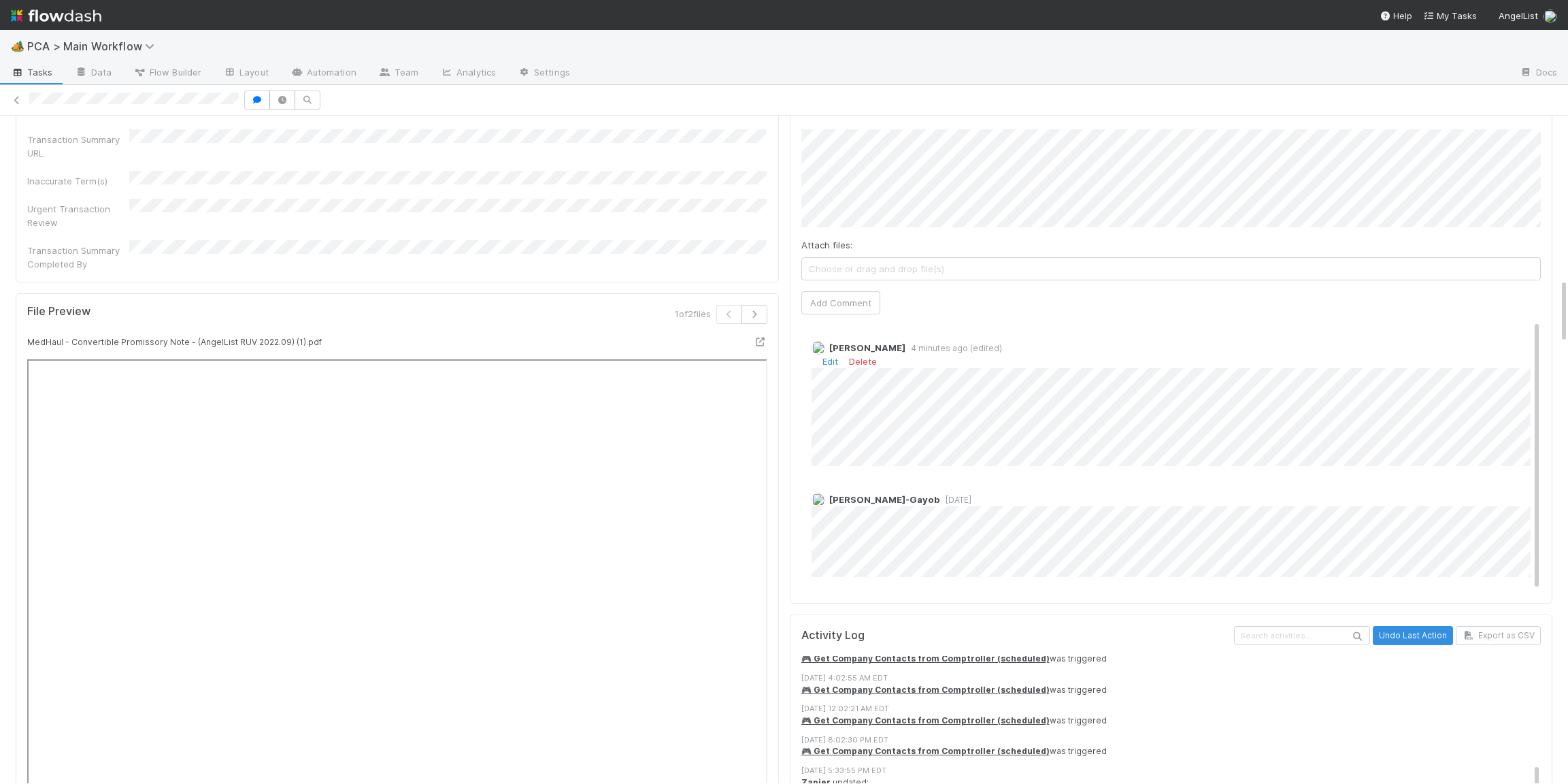
scroll to position [1664, 0]
click at [833, 356] on link "Edit" at bounding box center [830, 361] width 16 height 11
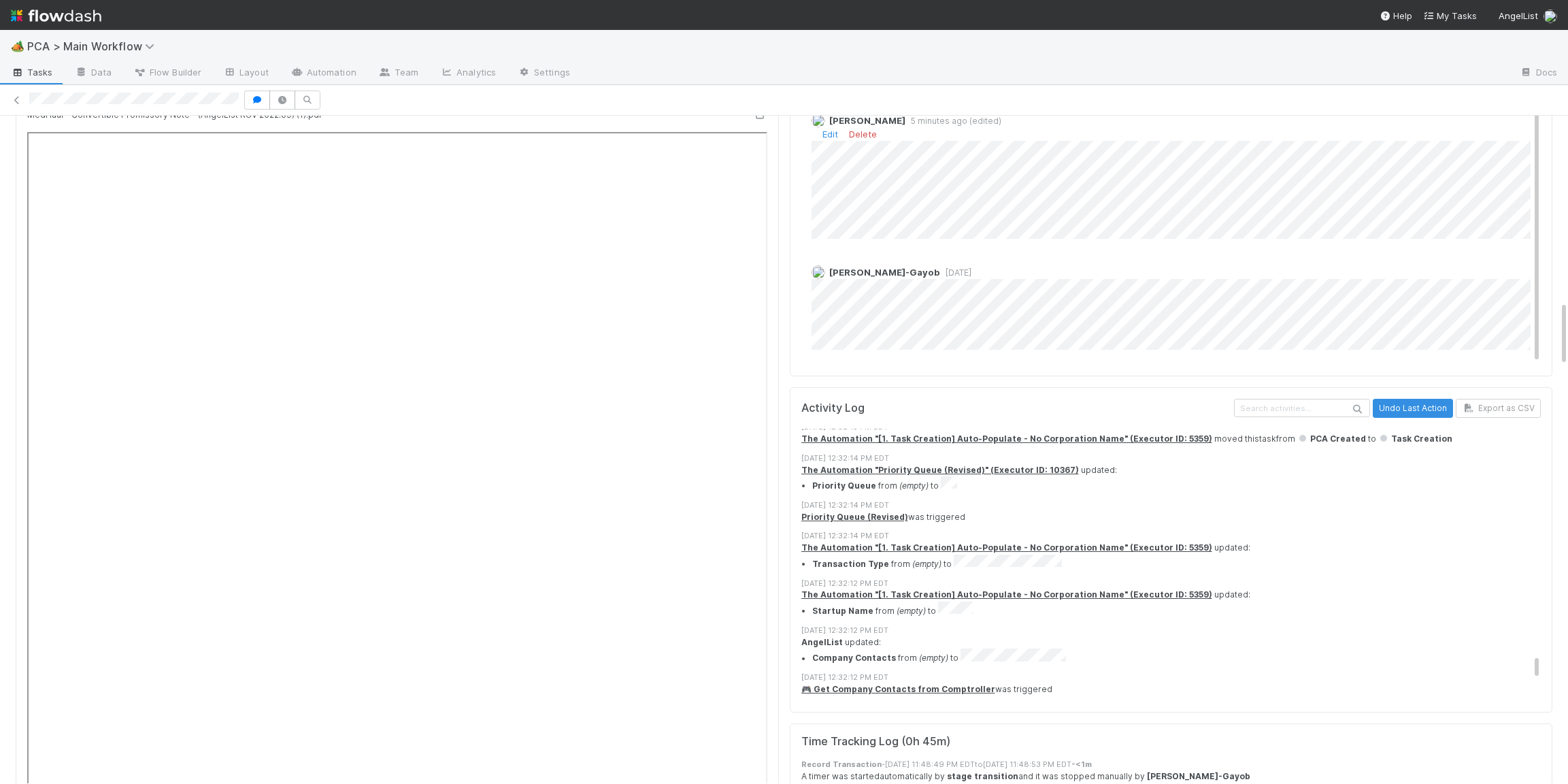
scroll to position [2988, 0]
